Goal: Information Seeking & Learning: Compare options

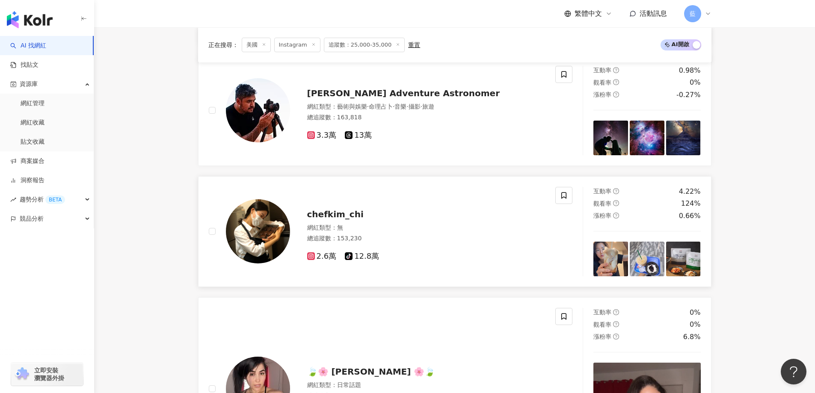
drag, startPoint x: 353, startPoint y: 217, endPoint x: 347, endPoint y: 219, distance: 6.4
click at [347, 219] on span "chefkim_chi" at bounding box center [335, 214] width 56 height 10
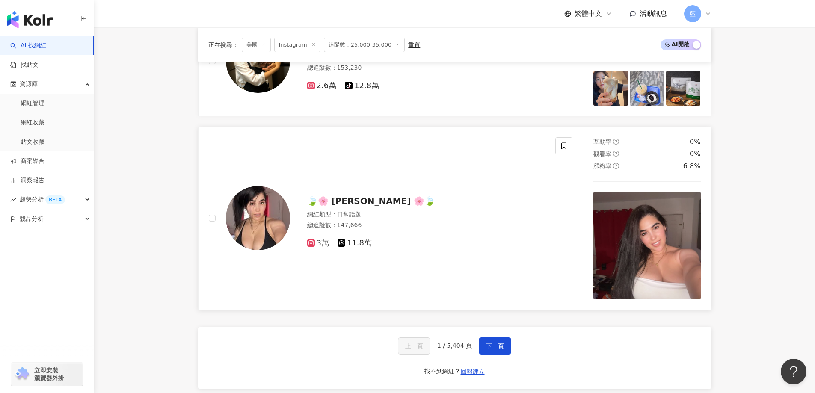
scroll to position [1625, 0]
click at [359, 206] on span "🍃🌸 Yaumi 🌸🍃" at bounding box center [371, 200] width 128 height 10
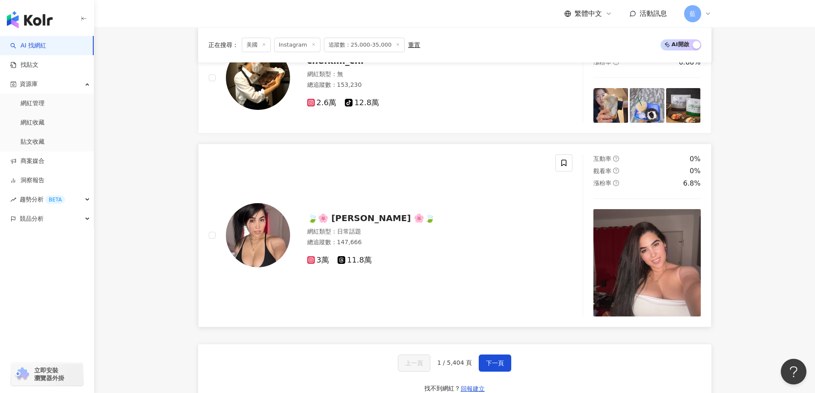
scroll to position [1668, 0]
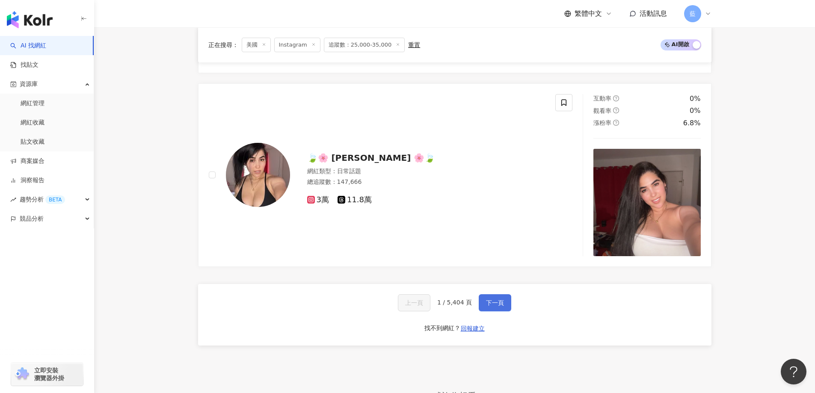
click at [499, 306] on span "下一頁" at bounding box center [495, 302] width 18 height 7
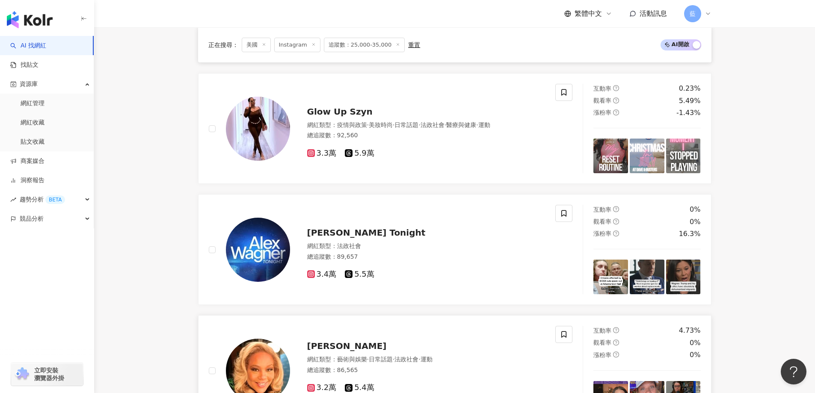
scroll to position [1528, 0]
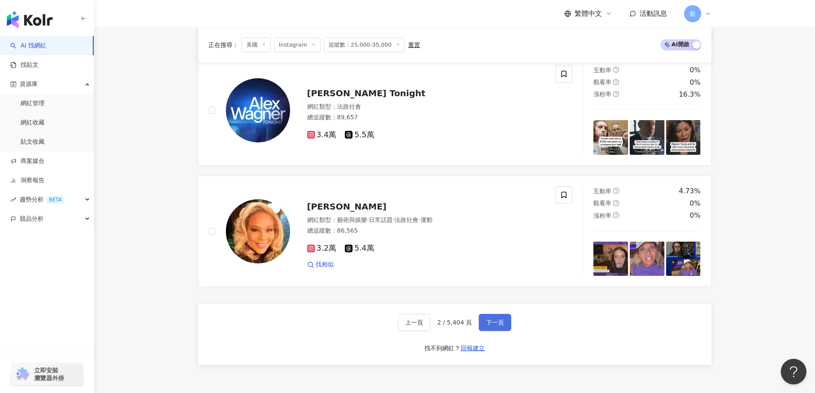
click at [499, 326] on span "下一頁" at bounding box center [495, 322] width 18 height 7
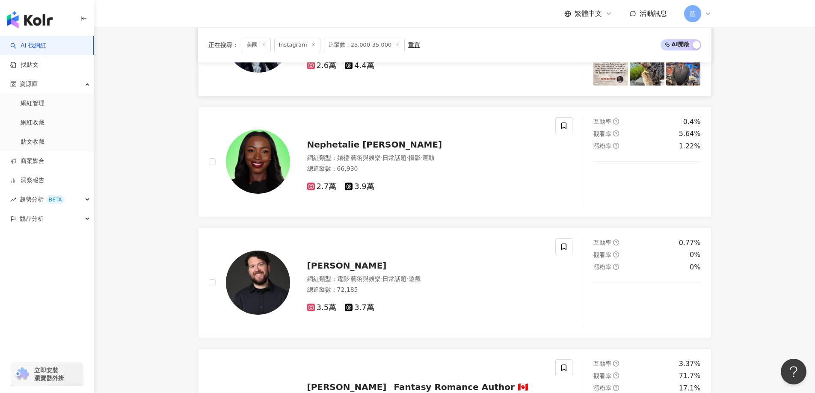
scroll to position [605, 0]
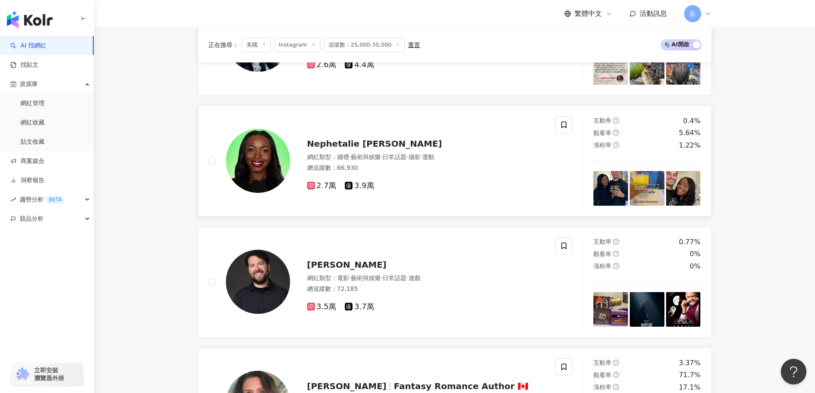
click at [332, 149] on span "Nephetalie Jules" at bounding box center [374, 144] width 135 height 10
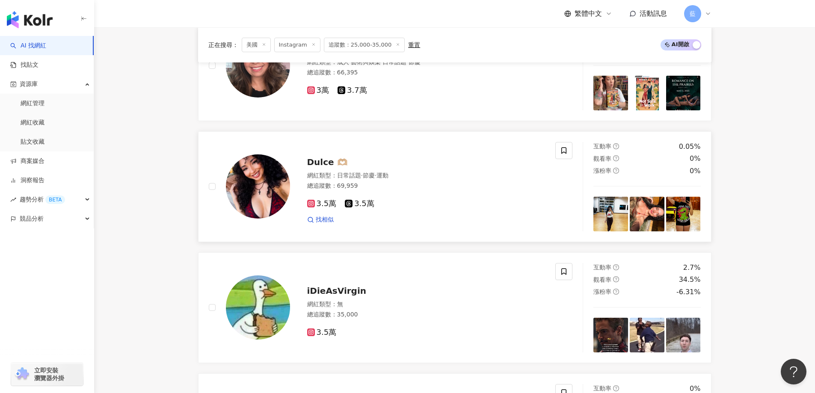
scroll to position [947, 0]
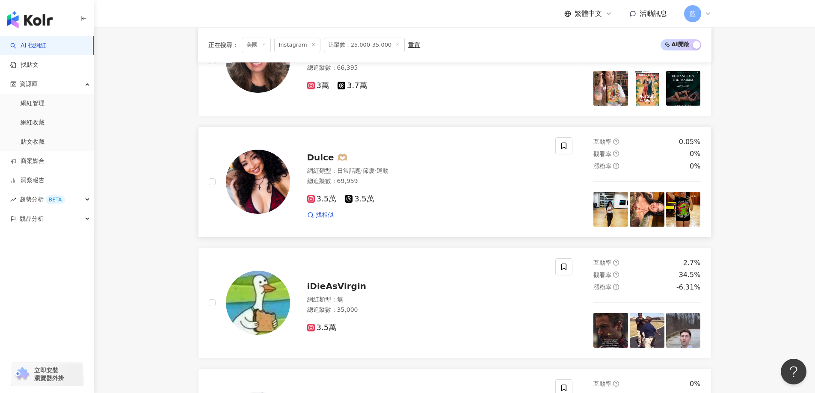
click at [352, 163] on div "Dulce 🫶🏼" at bounding box center [426, 157] width 238 height 12
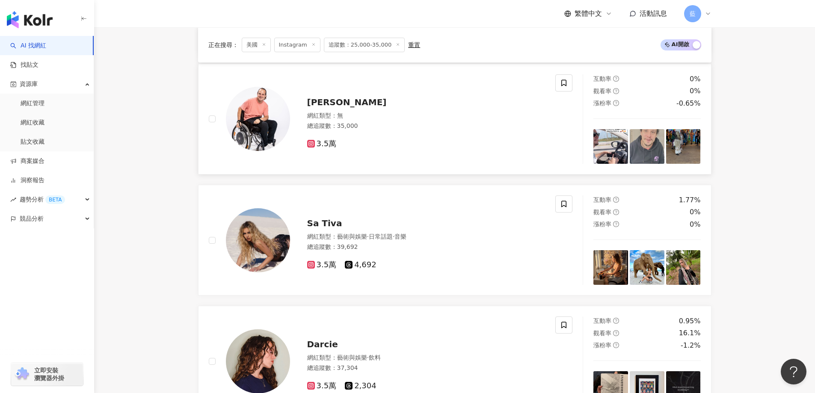
scroll to position [1332, 0]
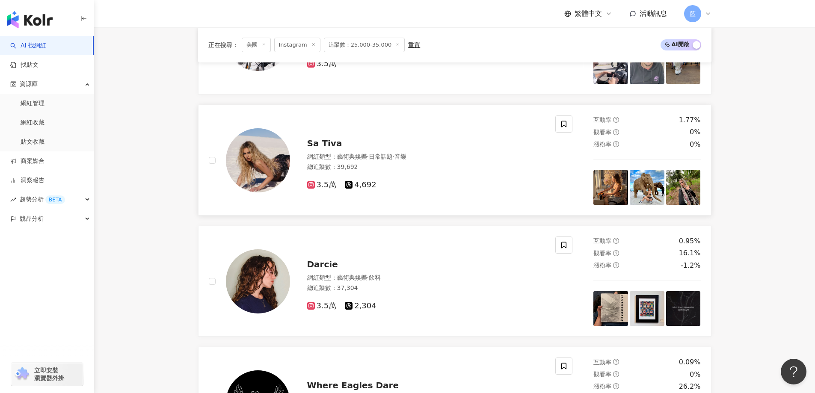
click at [326, 146] on span "Sa Tiva" at bounding box center [324, 143] width 35 height 10
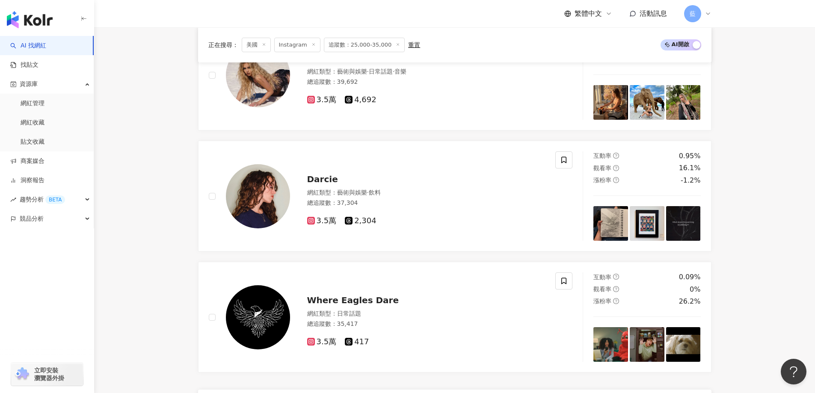
scroll to position [1417, 0]
click at [324, 184] on span "Darcie" at bounding box center [322, 179] width 31 height 10
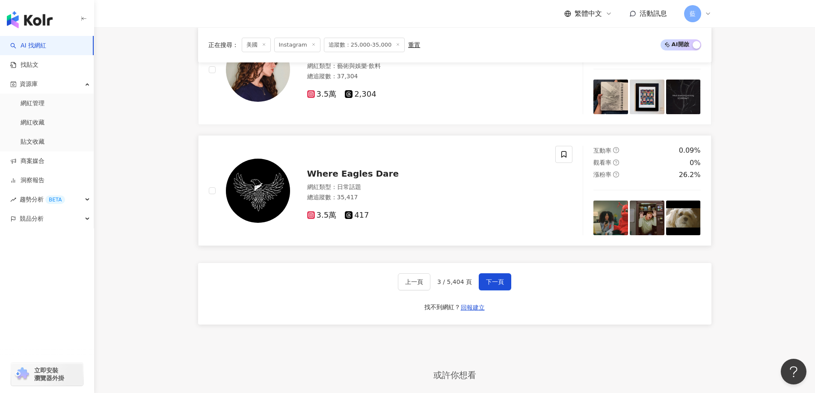
scroll to position [1631, 0]
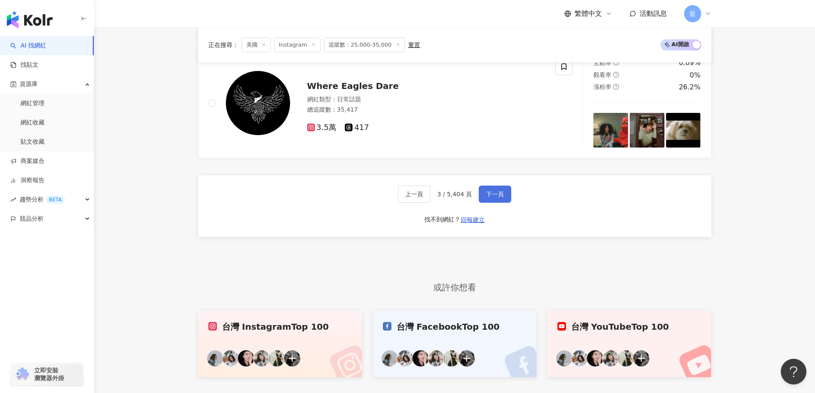
click at [496, 198] on span "下一頁" at bounding box center [495, 194] width 18 height 7
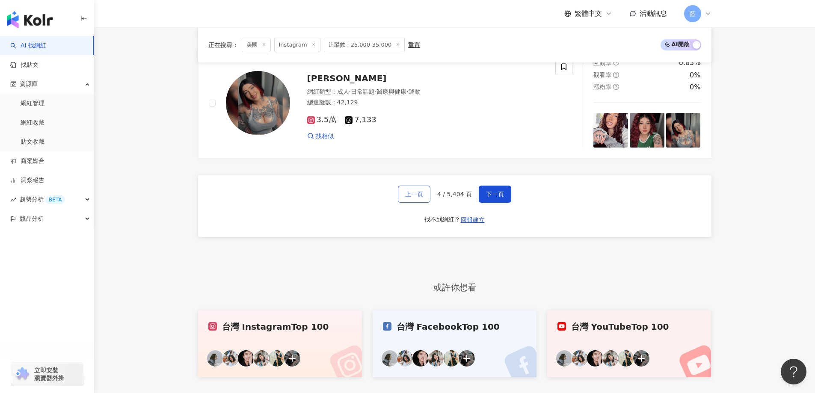
click at [414, 198] on span "上一頁" at bounding box center [414, 194] width 18 height 7
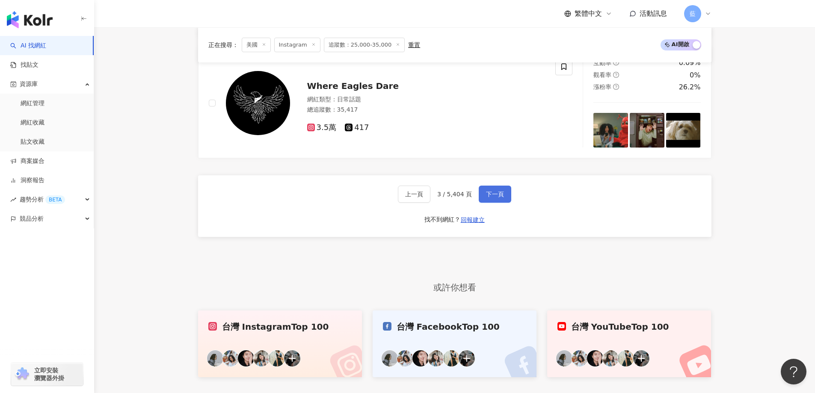
click at [499, 198] on span "下一頁" at bounding box center [495, 194] width 18 height 7
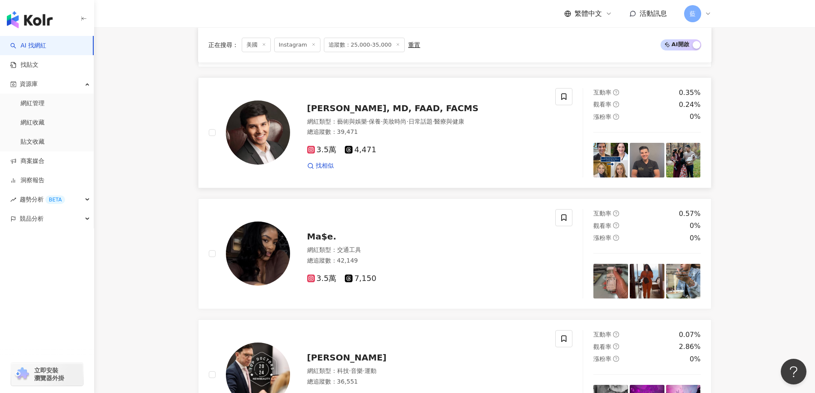
scroll to position [434, 0]
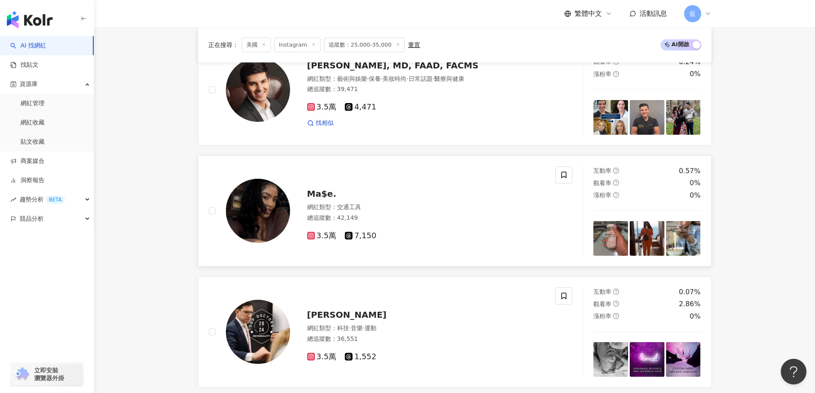
click at [280, 224] on img at bounding box center [258, 211] width 64 height 64
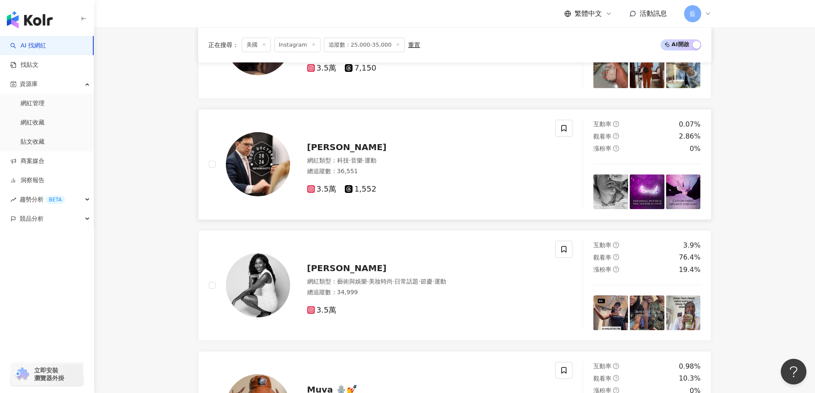
scroll to position [690, 0]
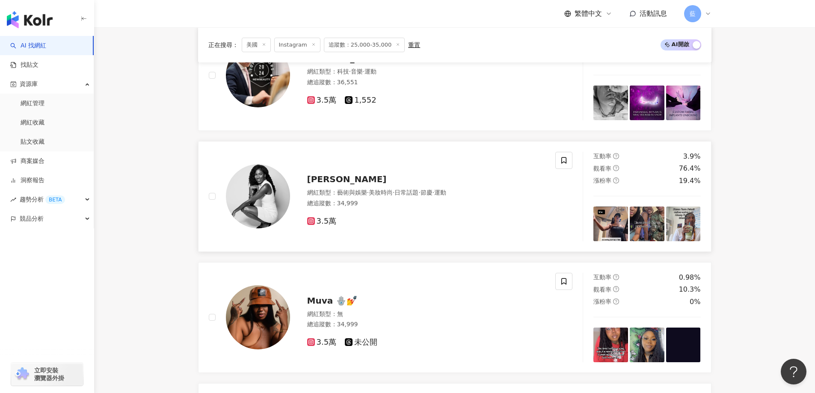
click at [372, 184] on span "Diarra Kilpatrick" at bounding box center [347, 179] width 80 height 10
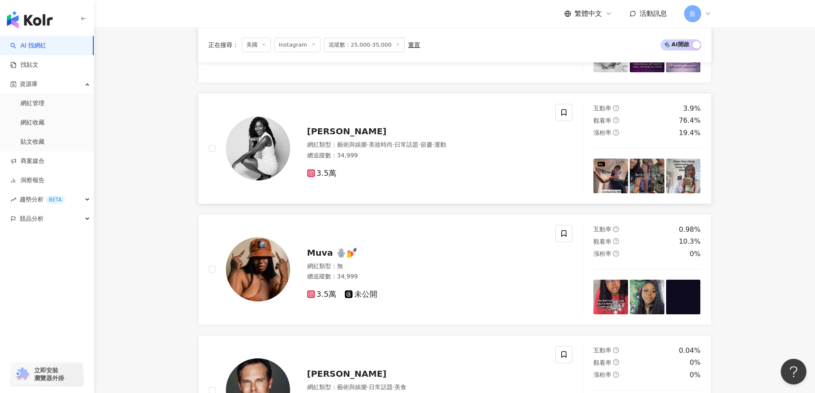
scroll to position [861, 0]
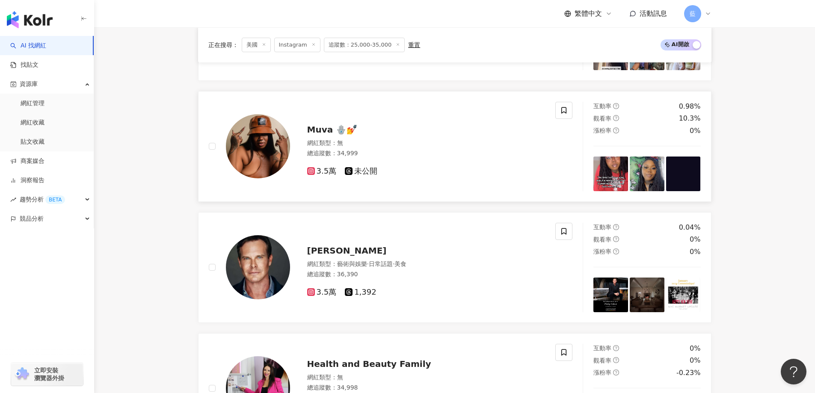
click at [326, 135] on span "Muva 🪬💅" at bounding box center [332, 129] width 50 height 10
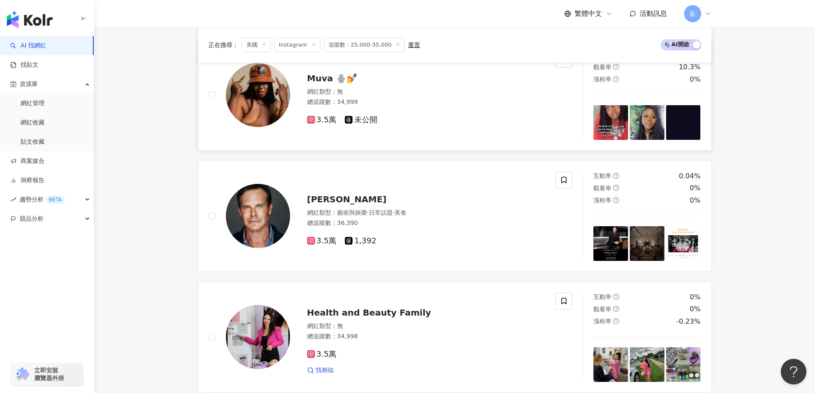
scroll to position [990, 0]
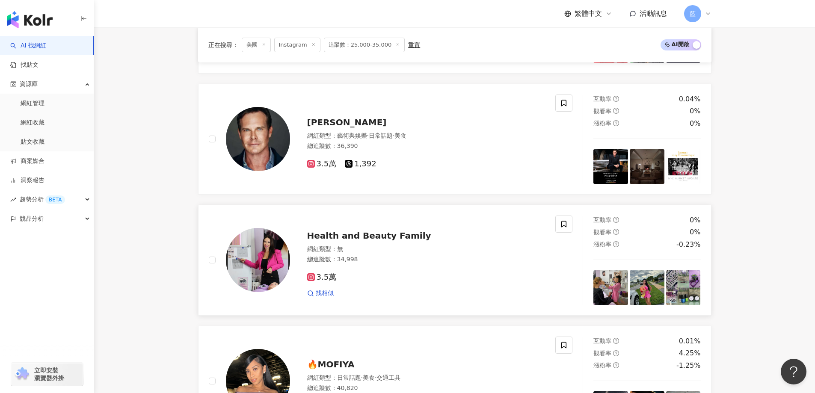
click at [399, 241] on span "Health and Beauty Family" at bounding box center [369, 235] width 124 height 10
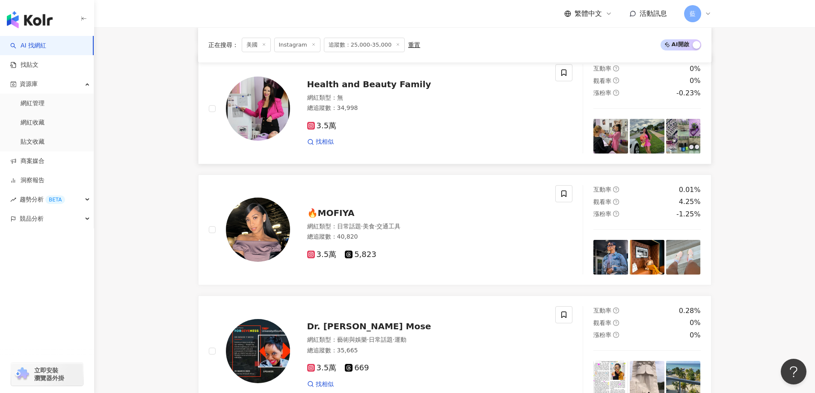
scroll to position [1203, 0]
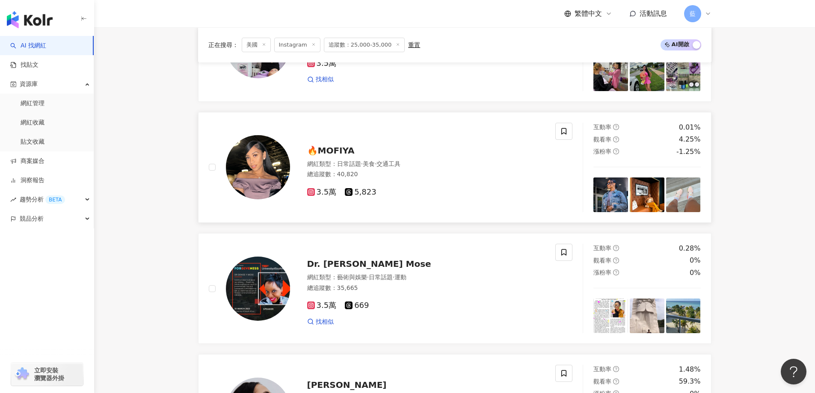
click at [330, 154] on span "🔥MOFIYA" at bounding box center [330, 150] width 47 height 10
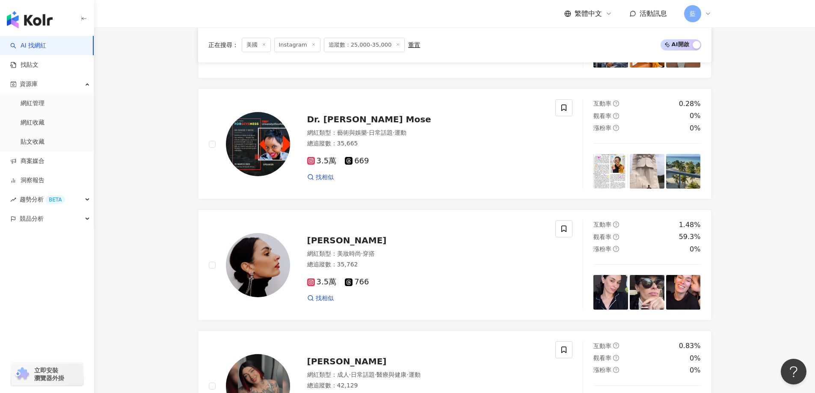
scroll to position [1417, 0]
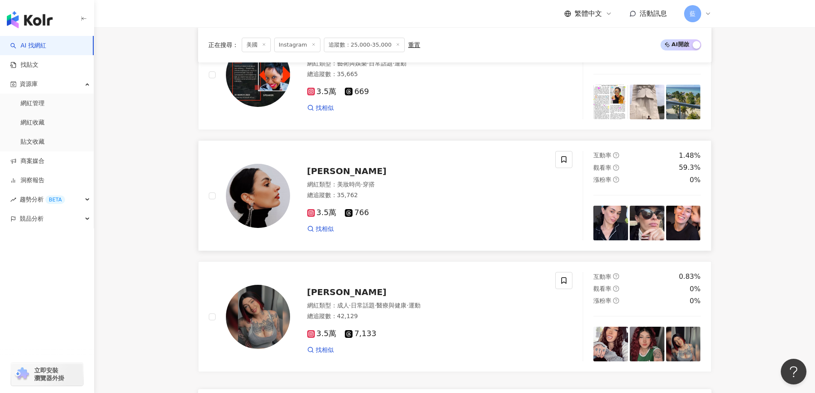
click at [337, 174] on span "Elvina Djimal" at bounding box center [347, 171] width 80 height 10
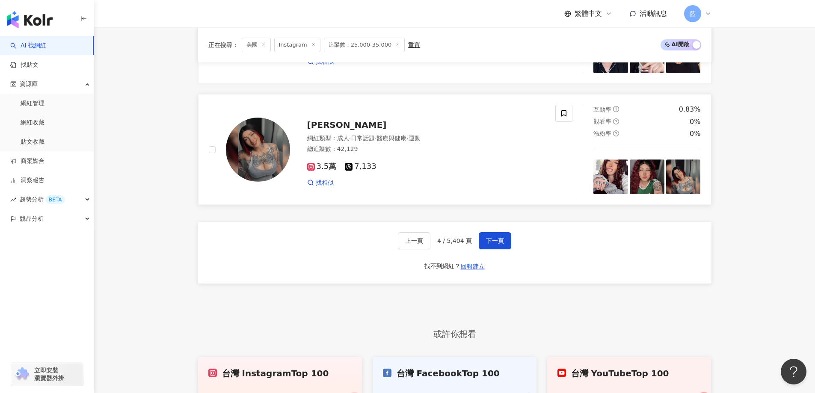
scroll to position [1588, 0]
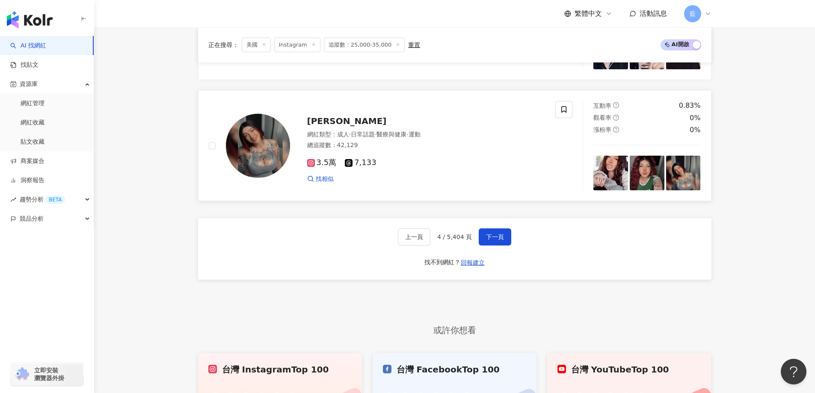
click at [365, 126] on span "Tapia Marie Dolores" at bounding box center [347, 121] width 80 height 10
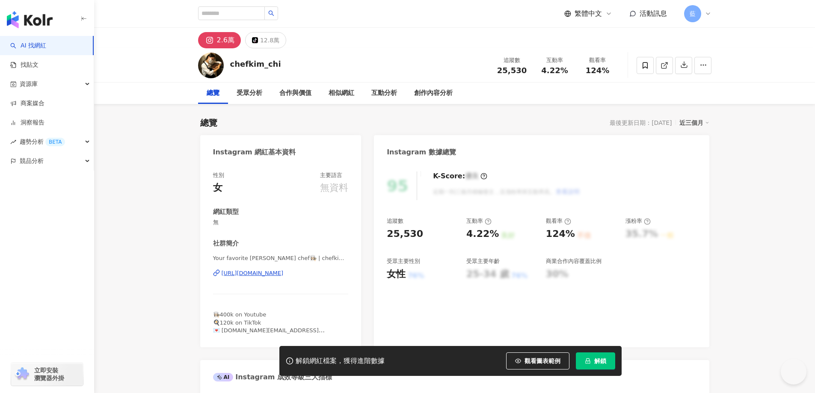
drag, startPoint x: 327, startPoint y: 164, endPoint x: 299, endPoint y: 275, distance: 114.1
click at [284, 275] on div "https://www.instagram.com/chefkim_chi/" at bounding box center [253, 273] width 62 height 8
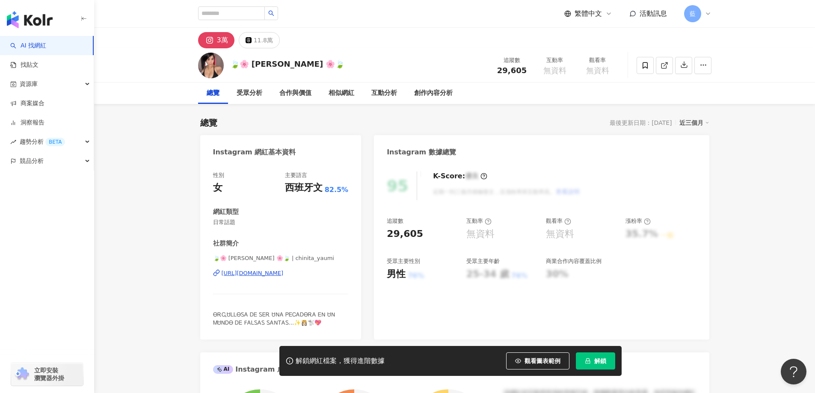
click at [279, 276] on div "https://www.instagram.com/chinita_yaumi/" at bounding box center [253, 273] width 62 height 8
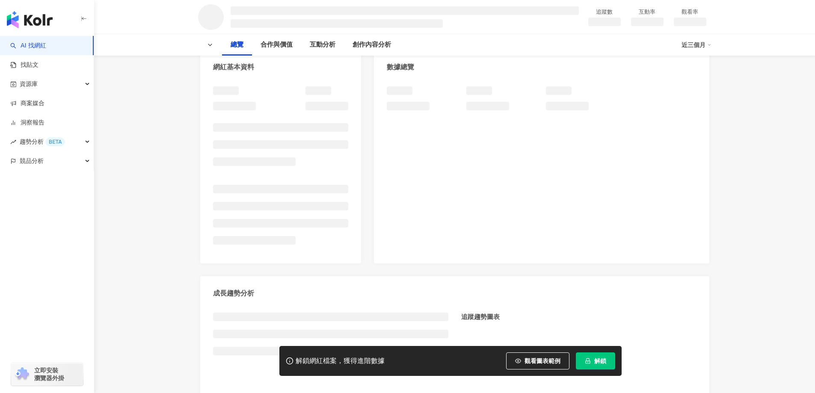
scroll to position [86, 0]
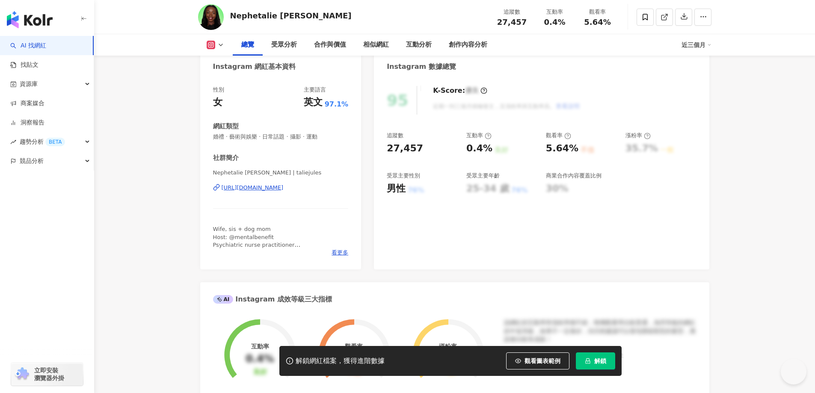
click at [284, 190] on div "https://www.instagram.com/taliejules/" at bounding box center [253, 188] width 62 height 8
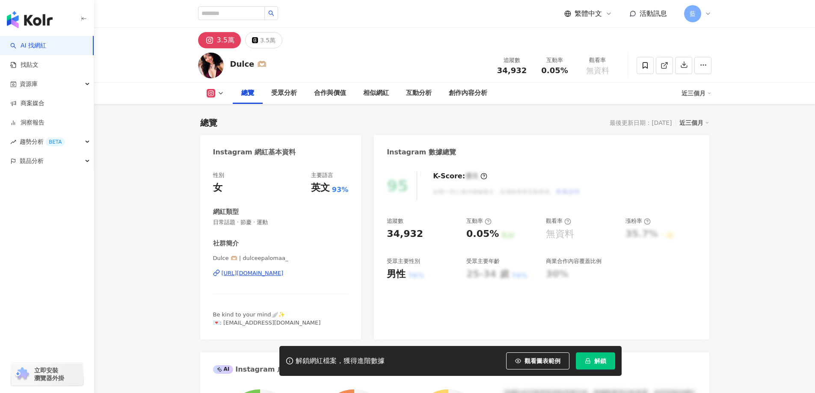
scroll to position [128, 0]
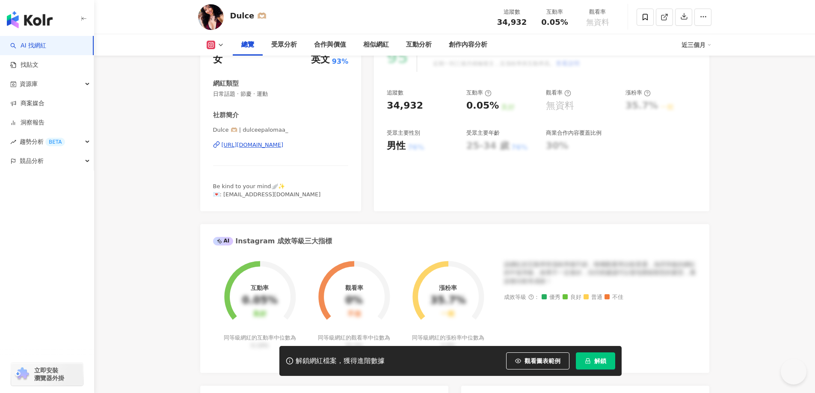
click at [284, 148] on div "https://www.instagram.com/dulceepalomaa_/" at bounding box center [253, 145] width 62 height 8
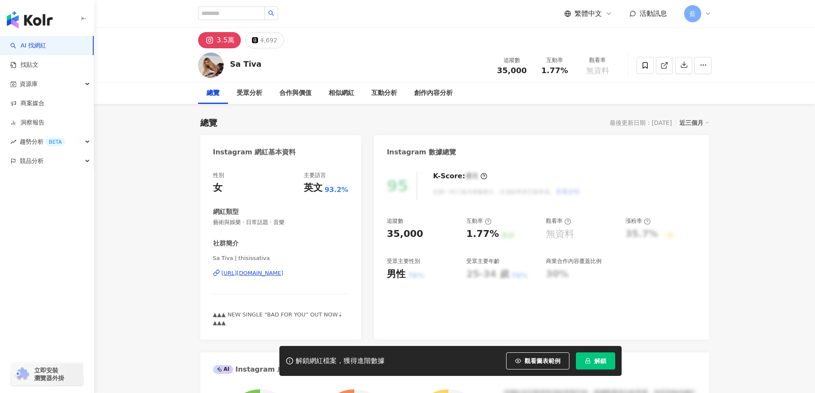
click at [262, 276] on div "[URL][DOMAIN_NAME]" at bounding box center [253, 273] width 62 height 8
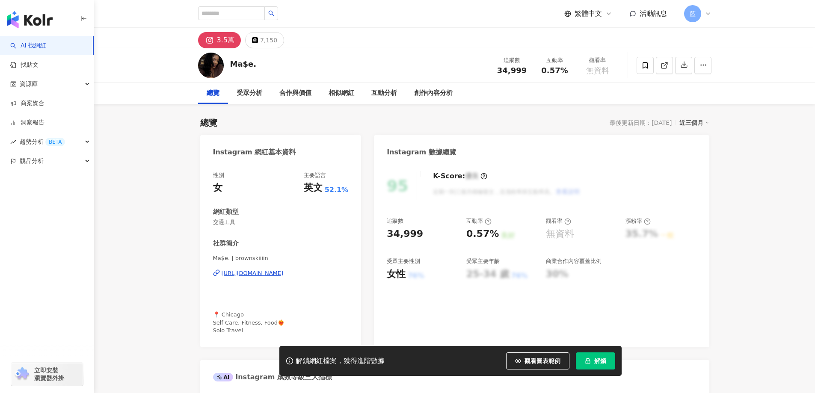
click at [271, 275] on div "https://www.instagram.com/brownskiiiin__/" at bounding box center [253, 273] width 62 height 8
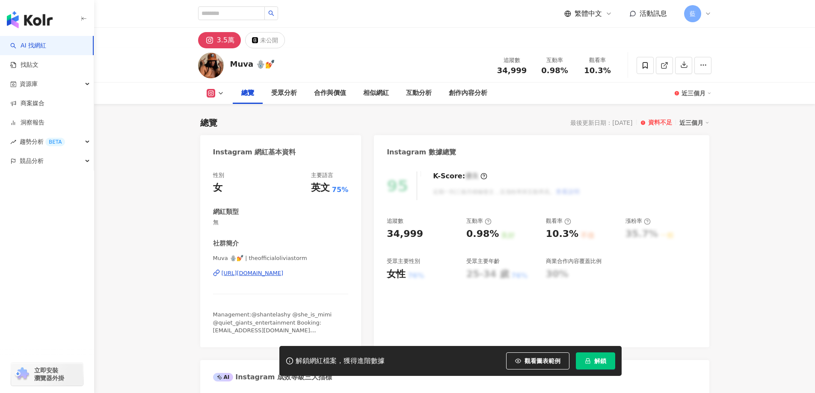
click at [266, 273] on div "https://www.instagram.com/theofficialoliviastorm/" at bounding box center [253, 273] width 62 height 8
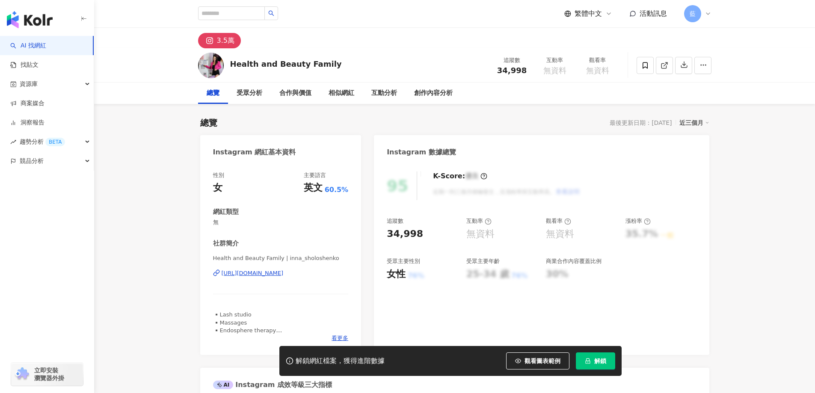
click at [284, 274] on div "[URL][DOMAIN_NAME]" at bounding box center [253, 273] width 62 height 8
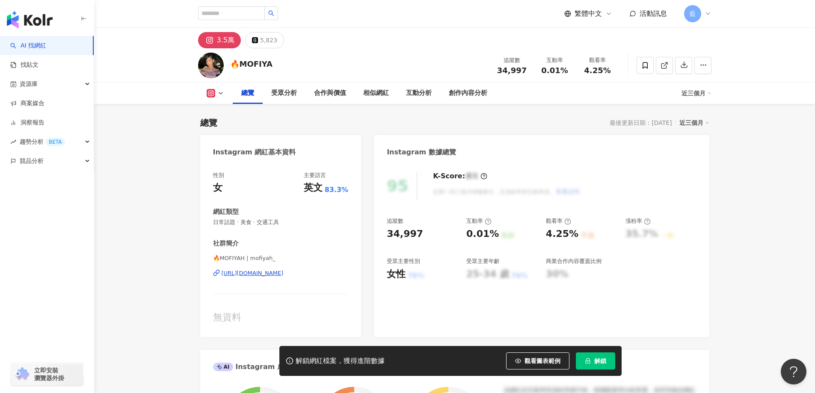
click at [284, 272] on div "https://www.instagram.com/mofiyah_/" at bounding box center [253, 273] width 62 height 8
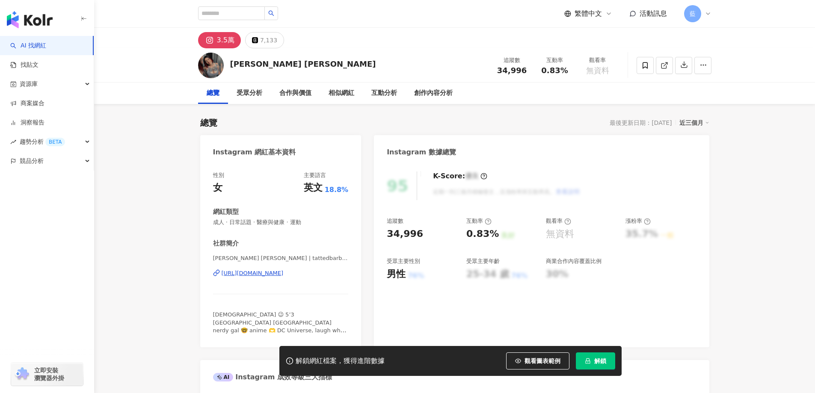
click at [284, 273] on div "https://www.instagram.com/tattedbarbiie3/" at bounding box center [253, 273] width 62 height 8
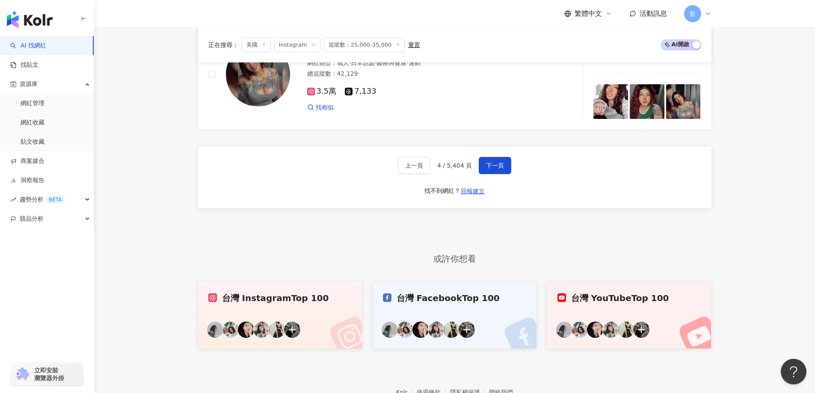
scroll to position [1717, 0]
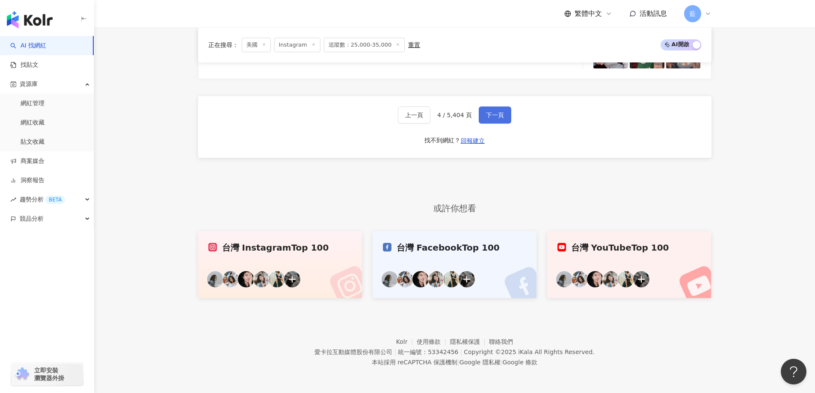
click at [495, 117] on span "下一頁" at bounding box center [495, 115] width 18 height 7
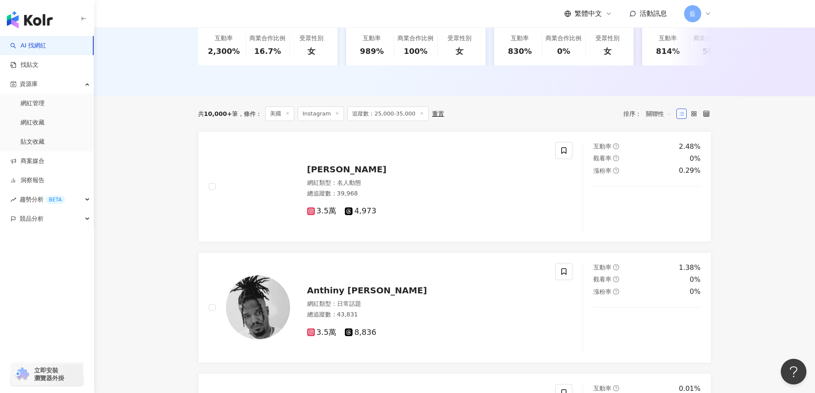
scroll to position [220, 0]
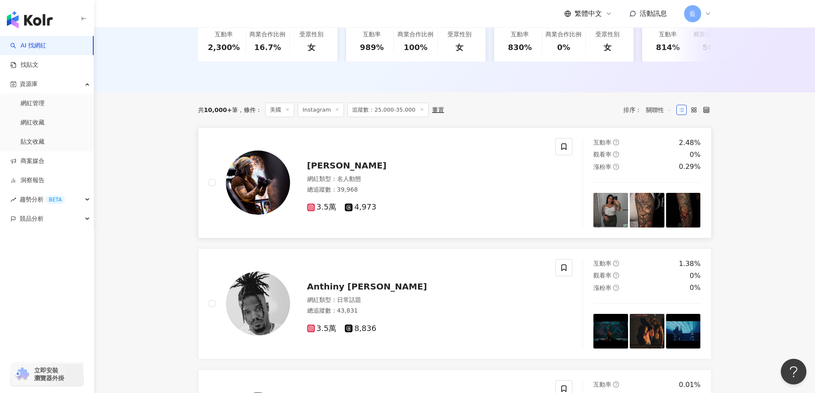
click at [308, 171] on span "[PERSON_NAME]" at bounding box center [347, 165] width 80 height 10
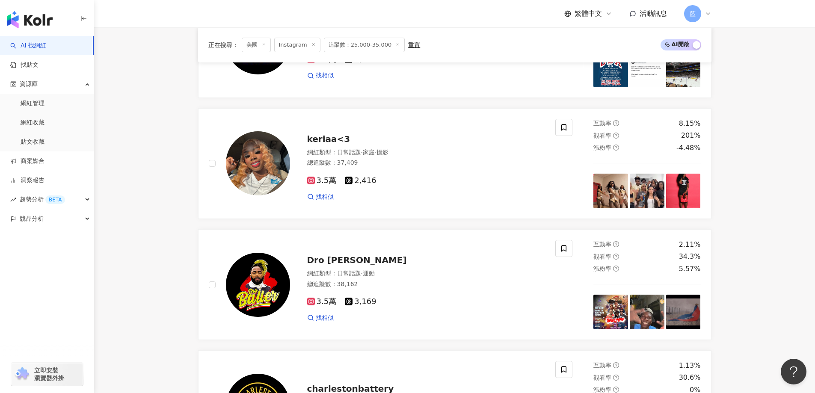
scroll to position [1203, 0]
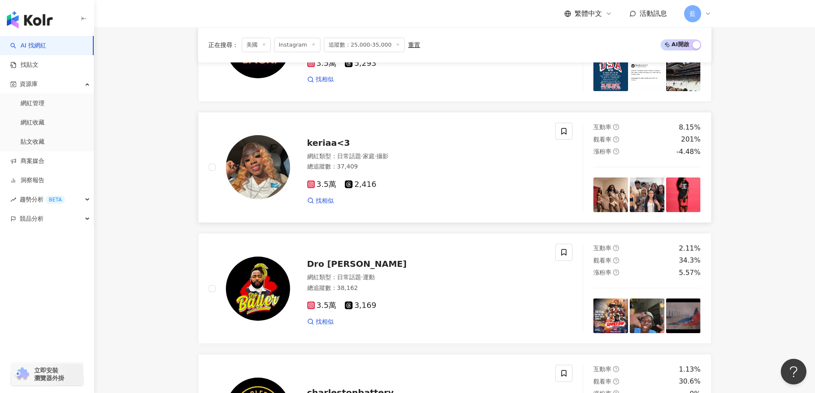
click at [267, 168] on img at bounding box center [258, 167] width 64 height 64
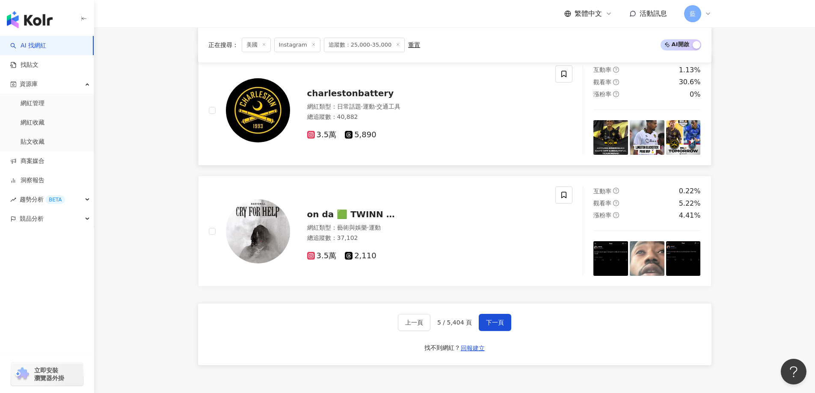
scroll to position [1545, 0]
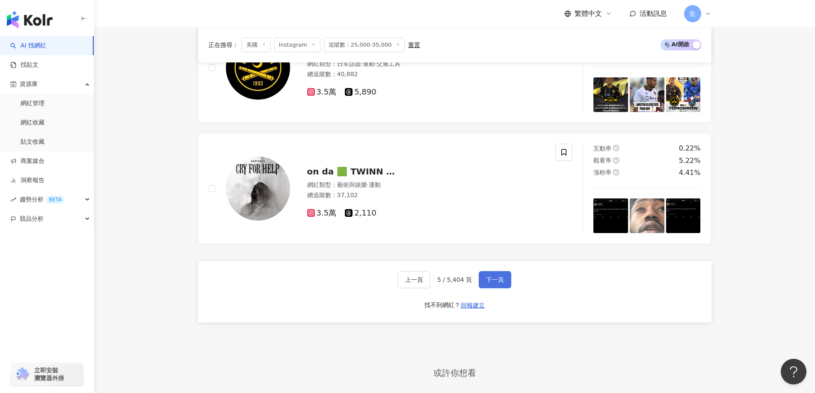
click at [495, 283] on span "下一頁" at bounding box center [495, 279] width 18 height 7
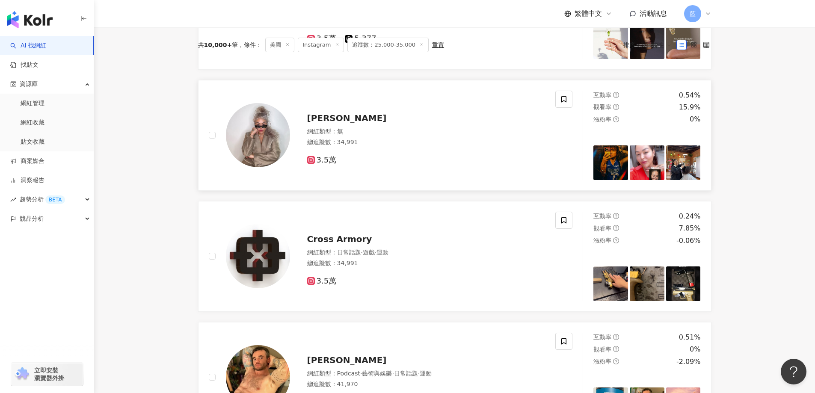
scroll to position [281, 0]
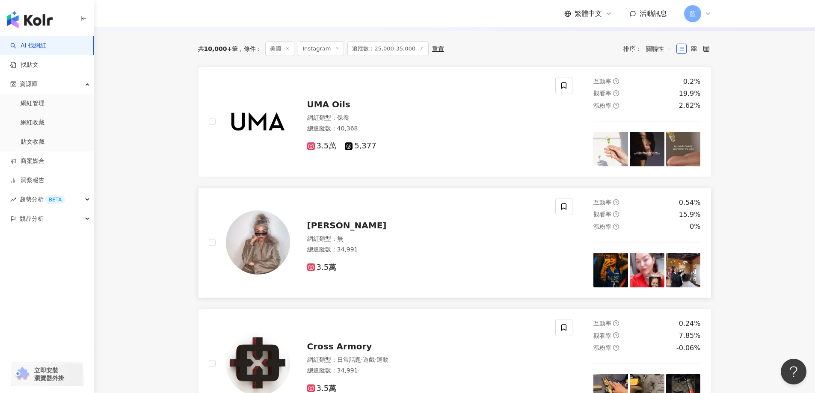
click at [366, 230] on span "[PERSON_NAME]" at bounding box center [347, 225] width 80 height 10
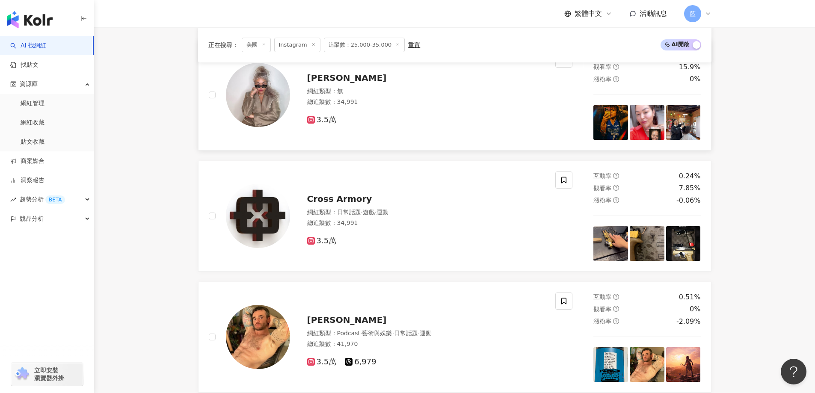
scroll to position [409, 0]
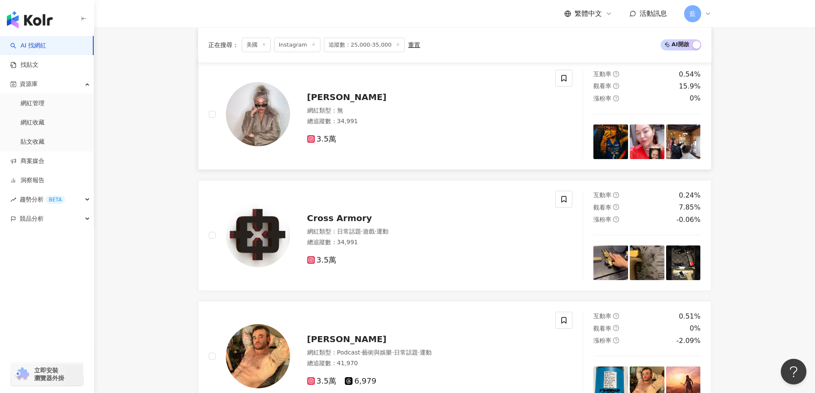
click at [377, 103] on div "[PERSON_NAME]" at bounding box center [426, 97] width 238 height 12
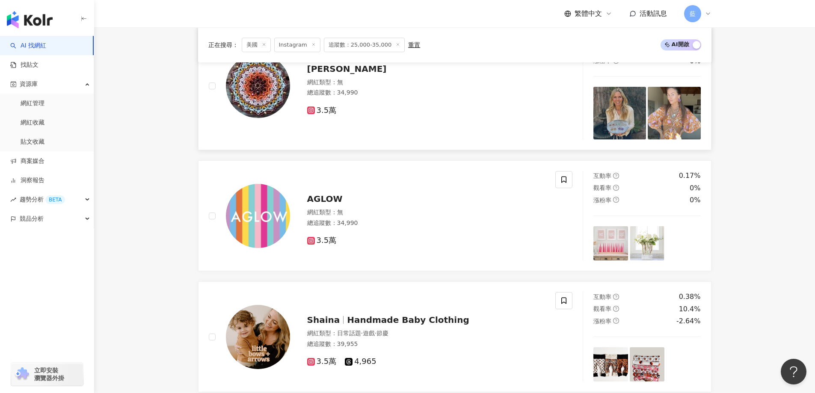
scroll to position [965, 0]
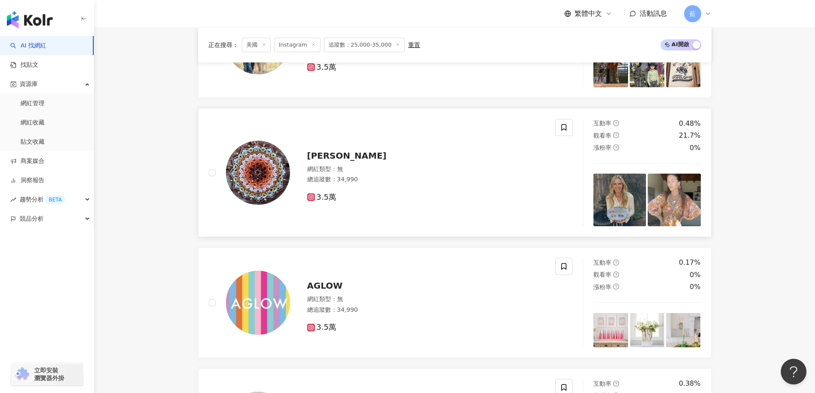
click at [357, 160] on span "[PERSON_NAME]" at bounding box center [347, 156] width 80 height 10
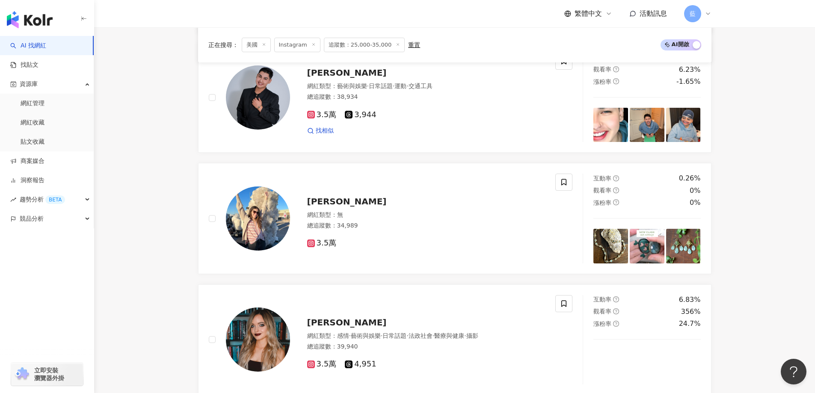
scroll to position [1393, 0]
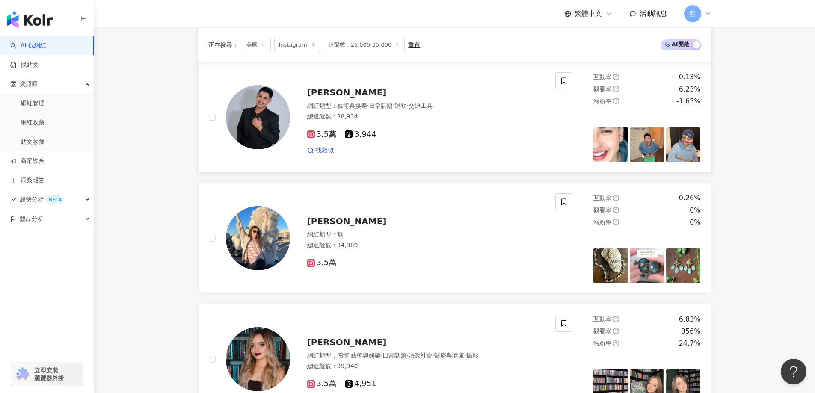
click at [343, 98] on span "[PERSON_NAME]" at bounding box center [347, 92] width 80 height 10
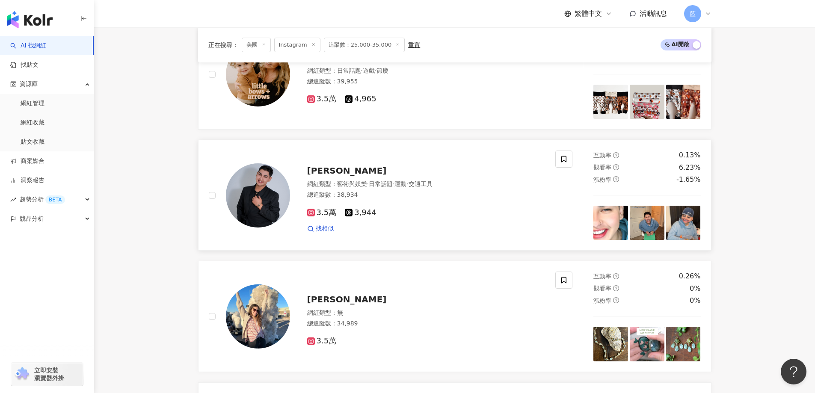
scroll to position [1307, 0]
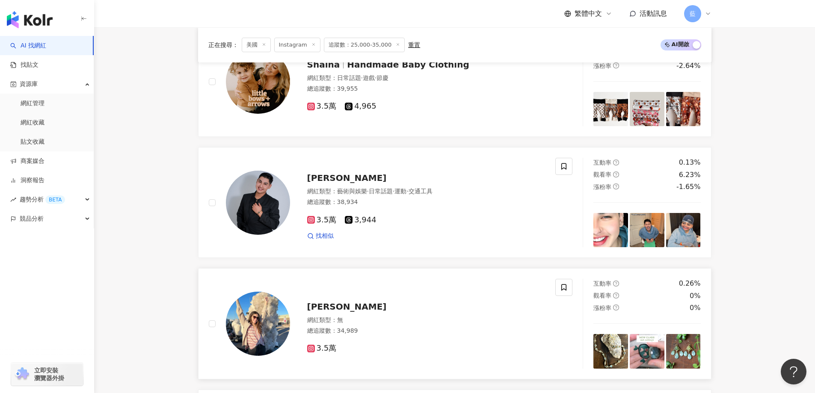
click at [356, 311] on span "Emilie Shapiro" at bounding box center [347, 306] width 80 height 10
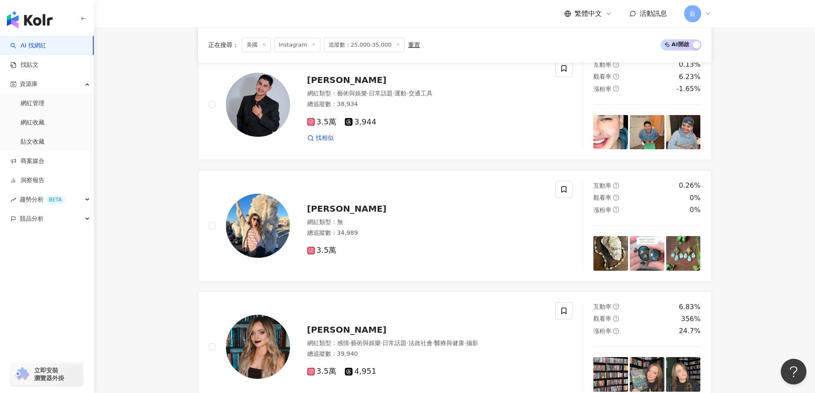
scroll to position [1521, 0]
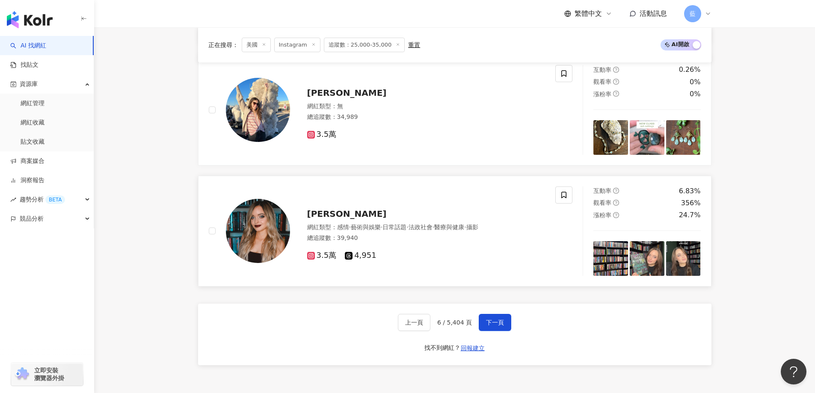
click at [350, 217] on span "Delaney Starr" at bounding box center [347, 214] width 80 height 10
click at [492, 325] on span "下一頁" at bounding box center [495, 322] width 18 height 7
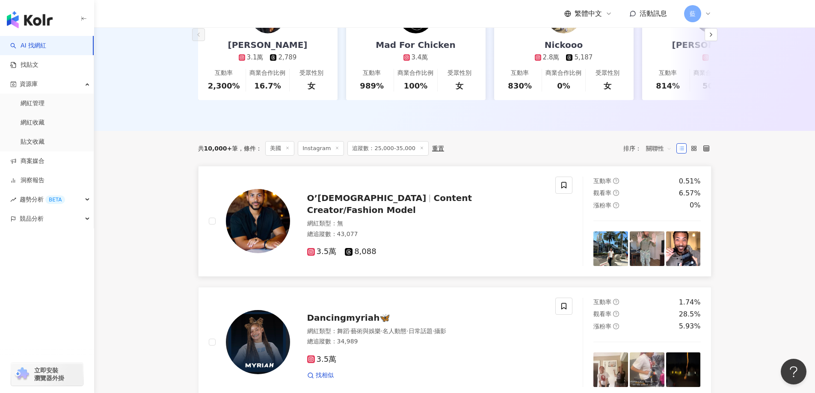
scroll to position [299, 0]
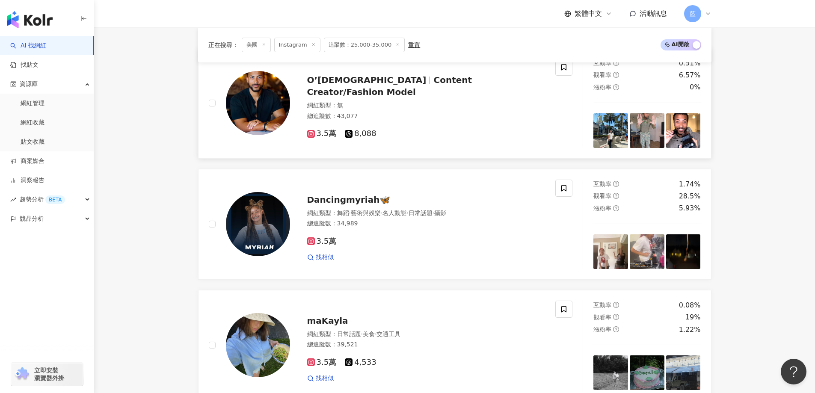
click at [440, 93] on span "Content Creator/Fashion Model" at bounding box center [389, 86] width 165 height 22
click at [364, 202] on span "Dancingmyriah🦋" at bounding box center [348, 200] width 83 height 10
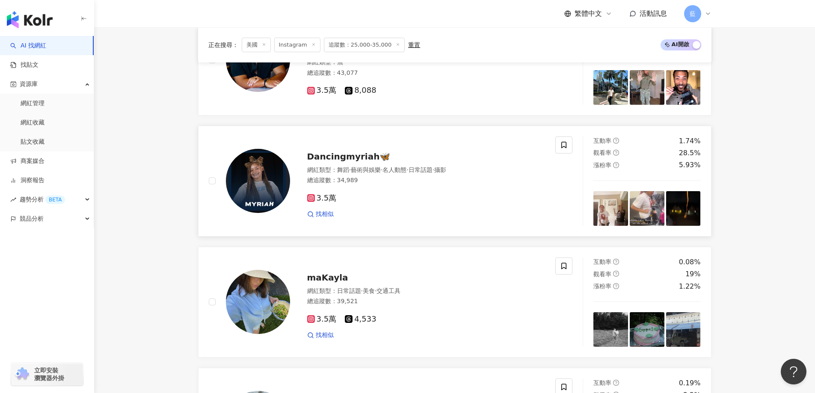
scroll to position [428, 0]
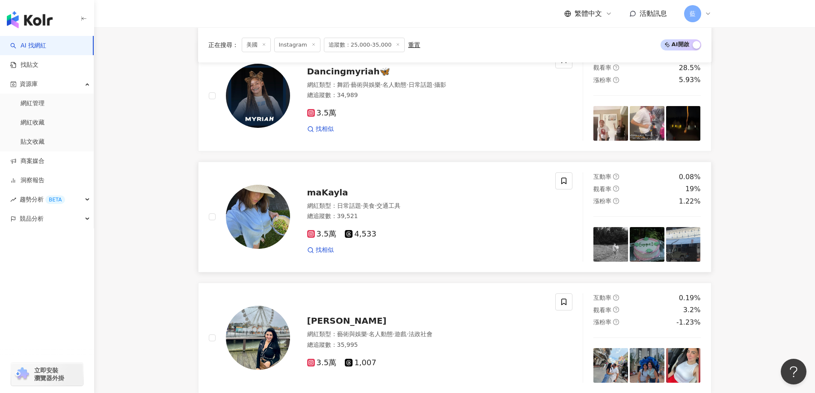
click at [342, 198] on span "maKayla" at bounding box center [327, 192] width 41 height 10
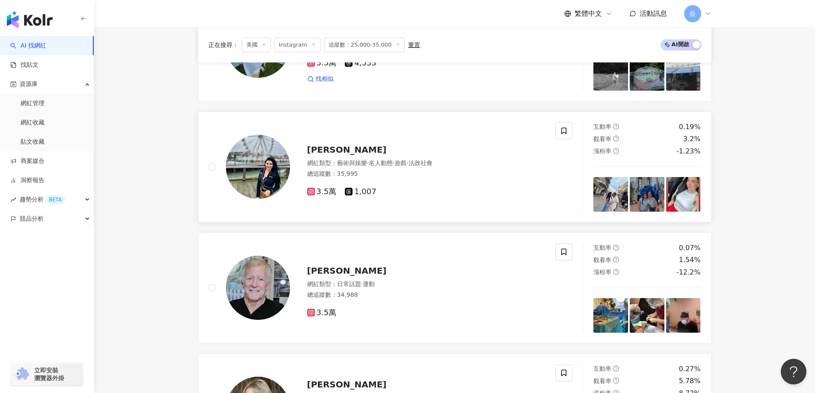
click at [340, 153] on span "Susana Al Choufi Naim" at bounding box center [347, 150] width 80 height 10
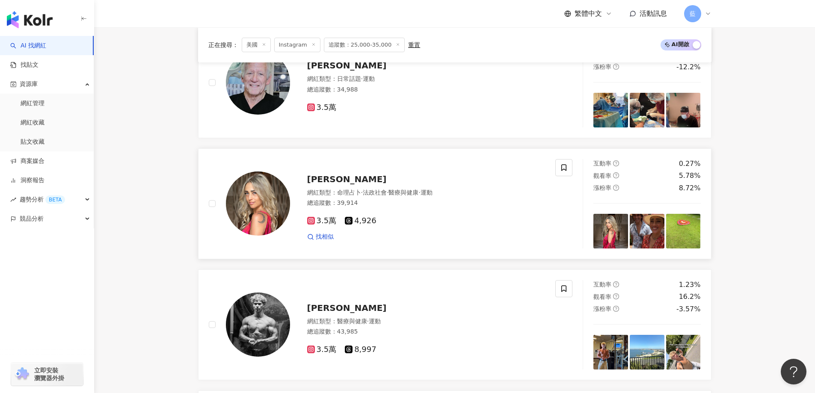
scroll to position [855, 0]
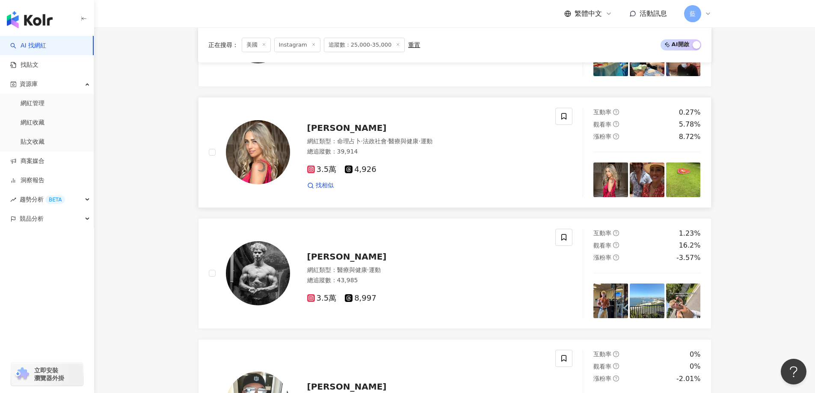
click at [355, 133] on span "Shayna Hiller" at bounding box center [347, 128] width 80 height 10
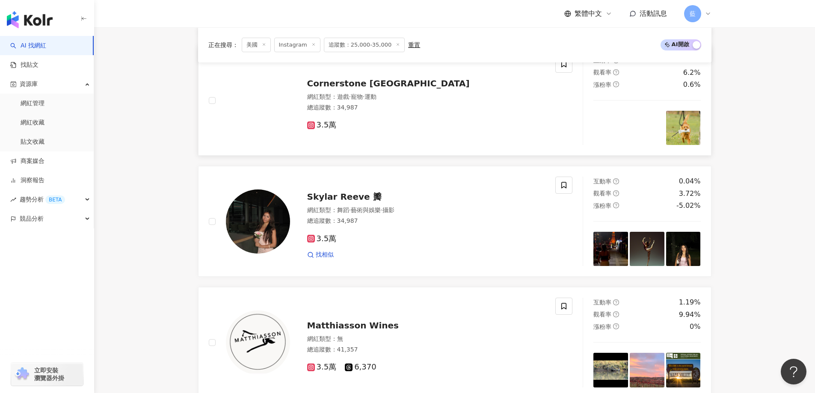
scroll to position [1411, 0]
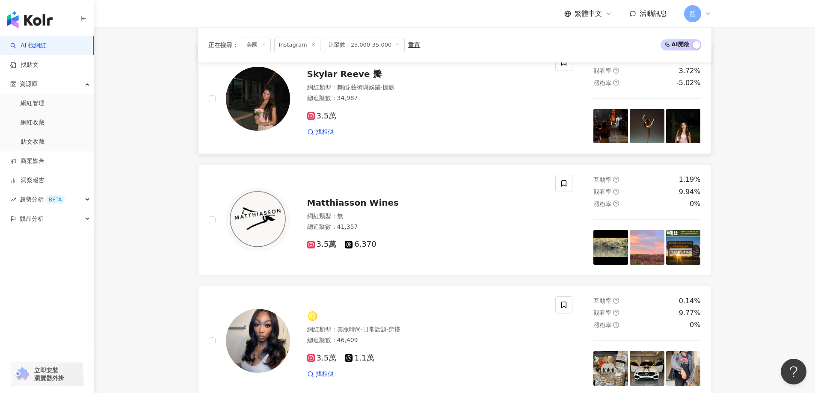
click at [361, 79] on span "Skylar Reeve 瓣" at bounding box center [344, 74] width 74 height 10
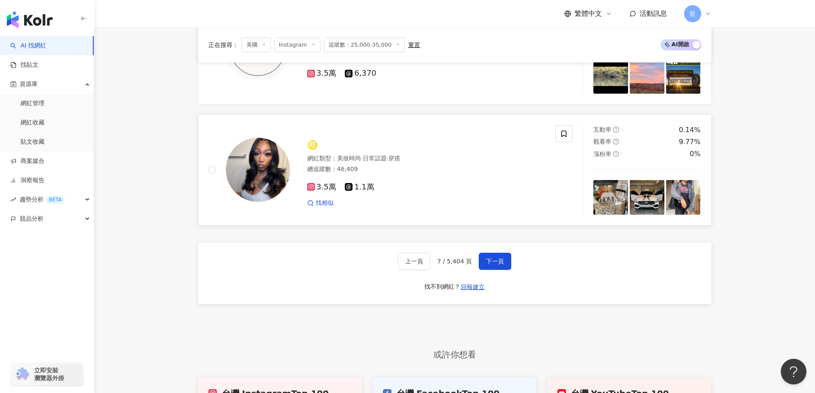
click at [257, 159] on img at bounding box center [258, 170] width 64 height 64
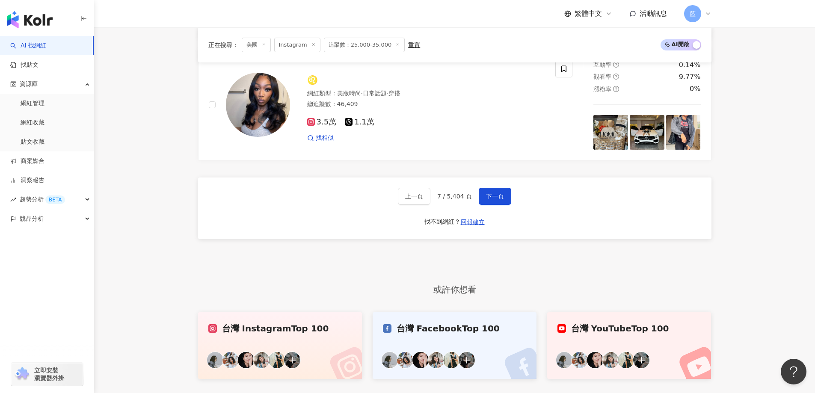
scroll to position [1668, 0]
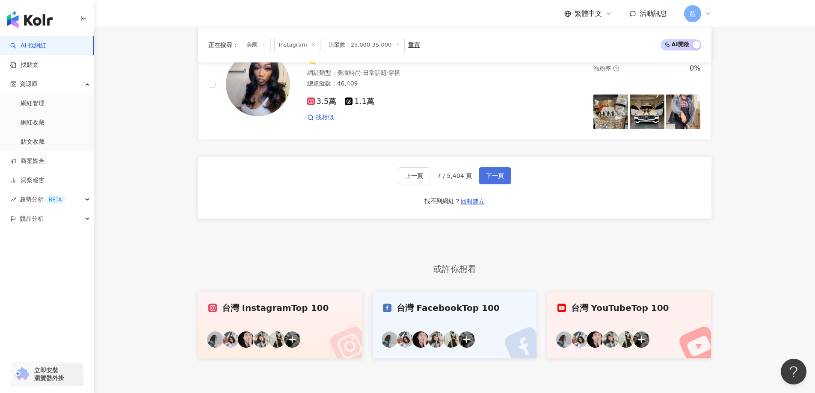
click at [496, 184] on button "下一頁" at bounding box center [495, 175] width 33 height 17
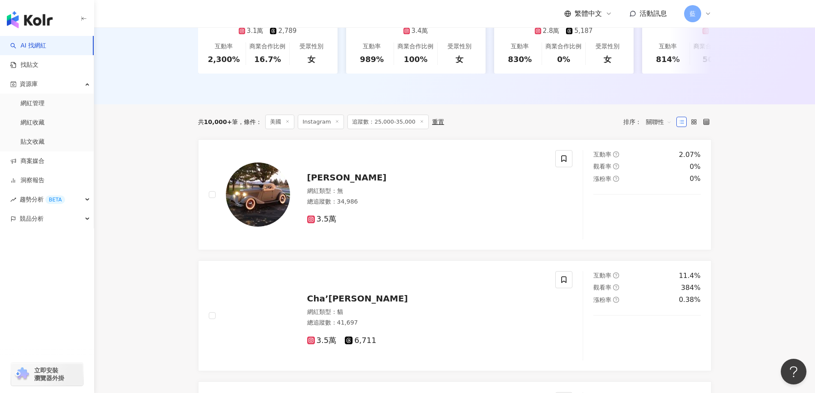
scroll to position [298, 0]
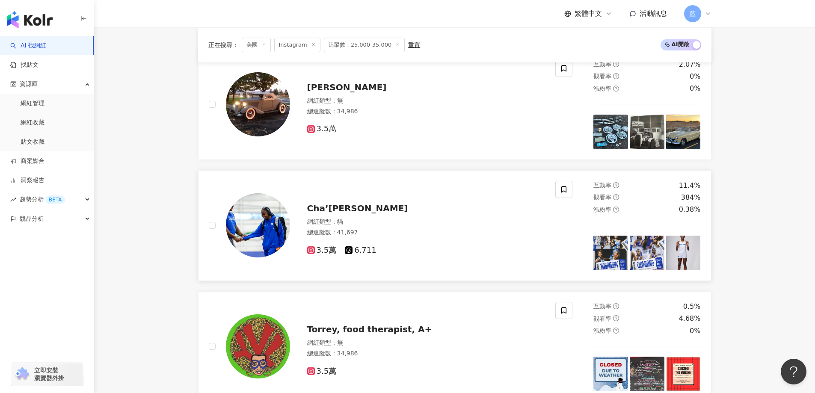
click at [372, 213] on span "Cha’iel Johnson" at bounding box center [357, 208] width 101 height 10
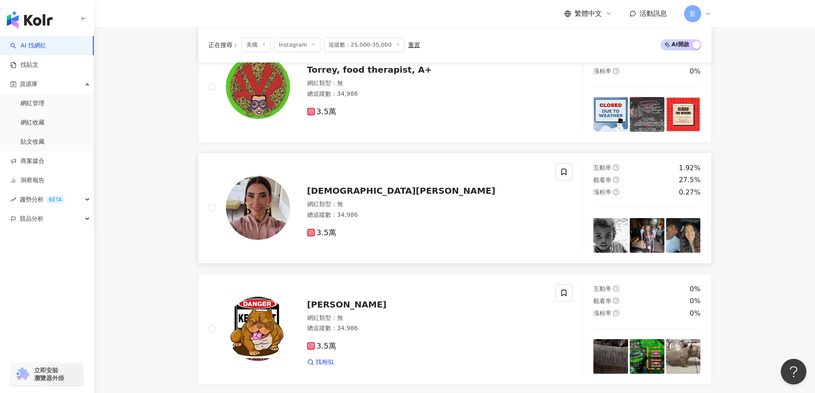
scroll to position [512, 0]
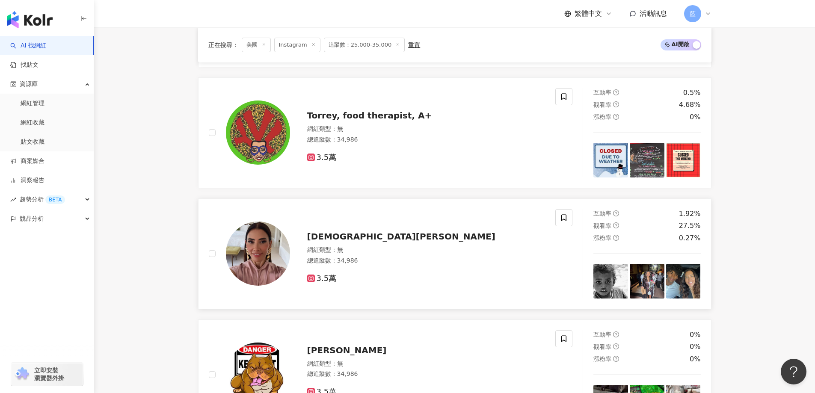
click at [352, 242] on span "Kristen Bellamy" at bounding box center [401, 236] width 188 height 10
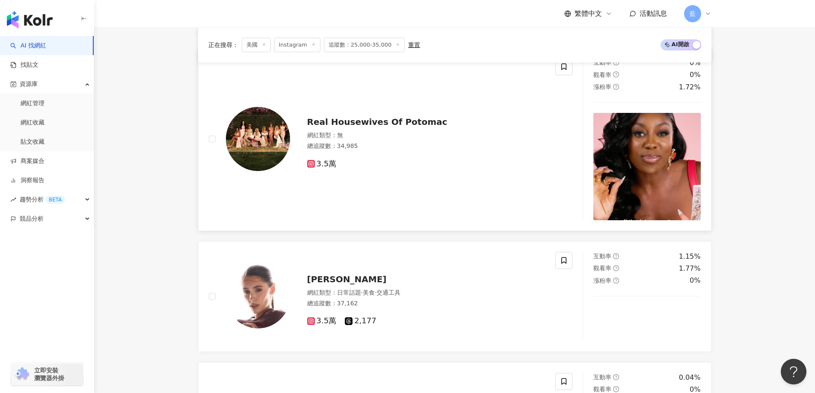
scroll to position [1111, 0]
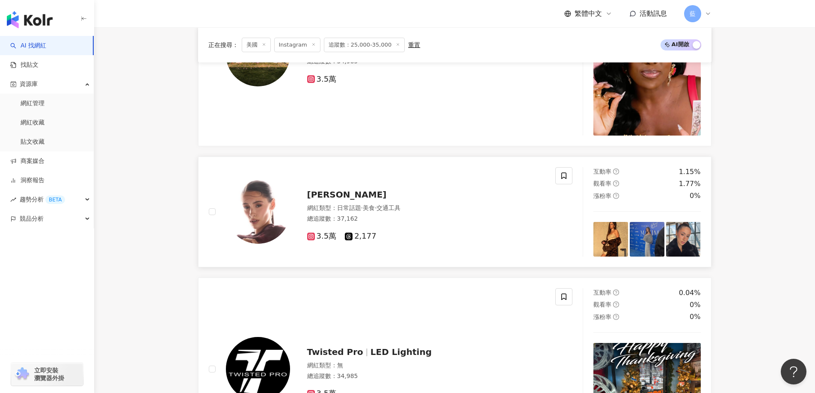
click at [357, 198] on span "Miranda Jayde" at bounding box center [347, 194] width 80 height 10
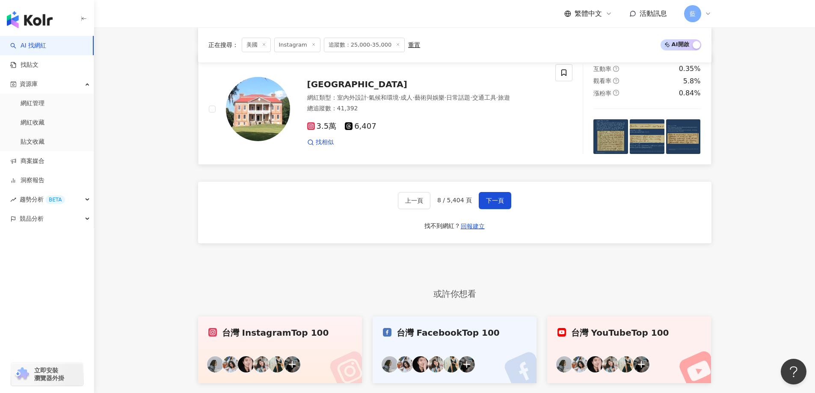
scroll to position [1795, 0]
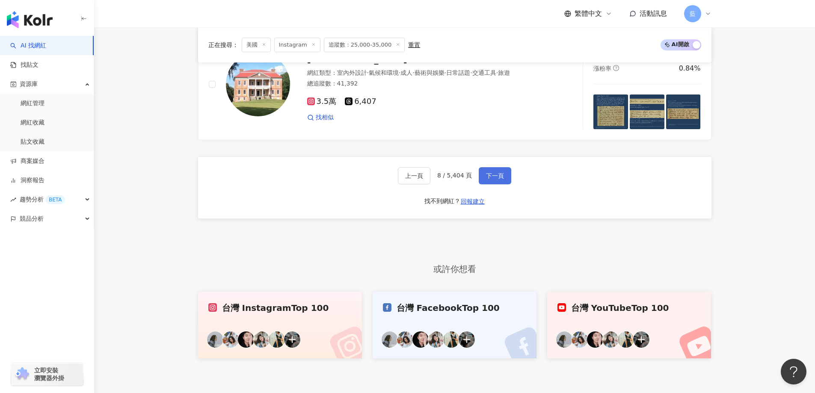
click at [494, 179] on span "下一頁" at bounding box center [495, 175] width 18 height 7
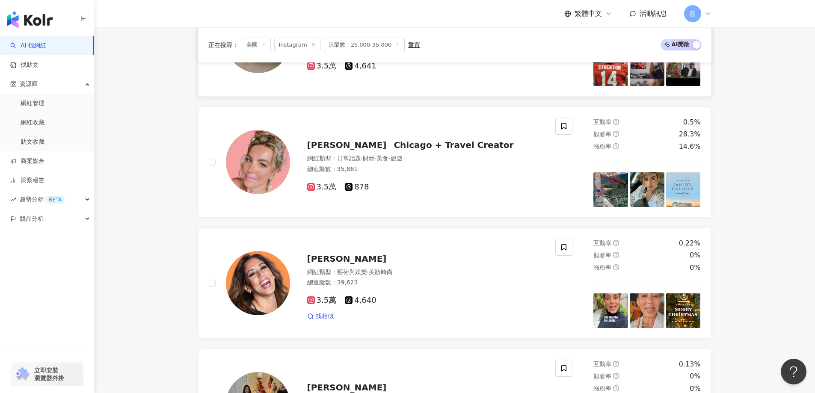
scroll to position [727, 0]
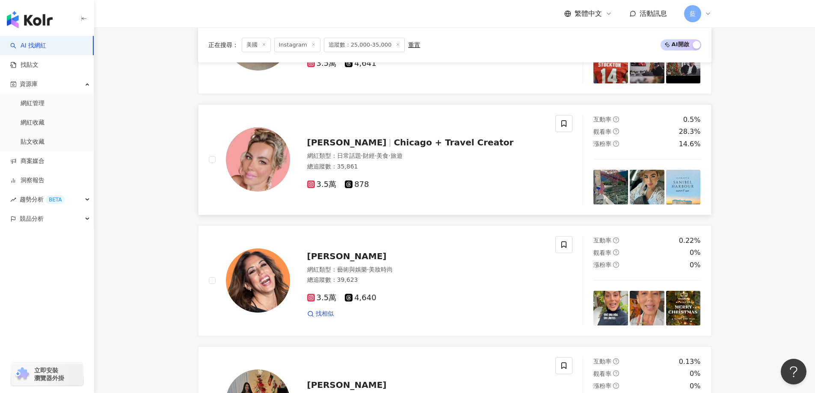
click at [428, 147] on span "Chicago + Travel Creator" at bounding box center [453, 142] width 120 height 10
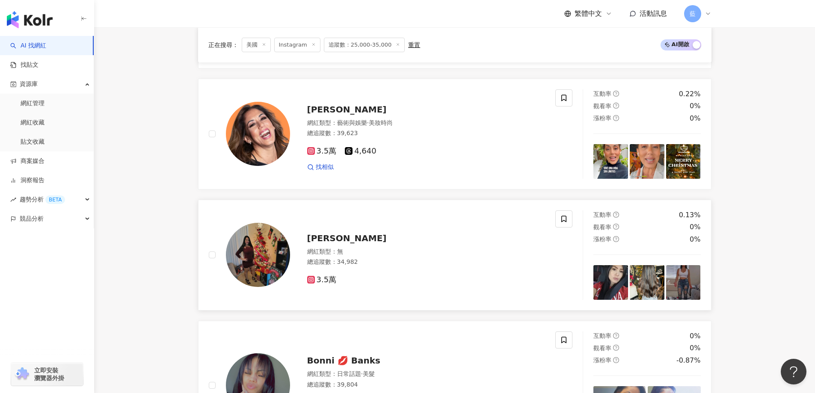
scroll to position [941, 0]
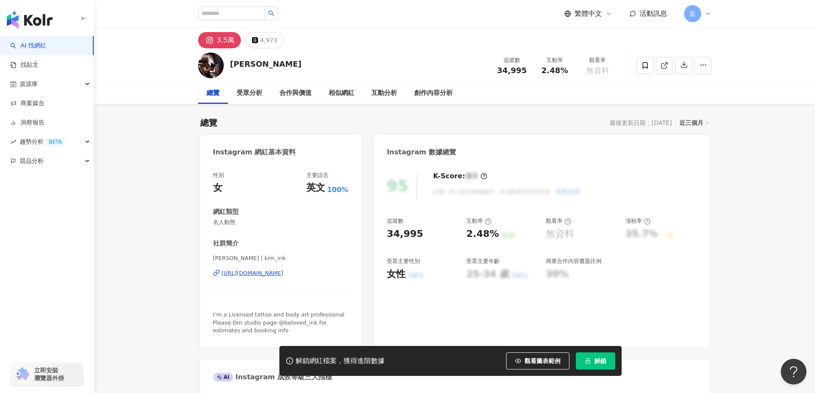
click at [297, 278] on div "Kim | kim_ink https://www.instagram.com/kim_ink/" at bounding box center [281, 279] width 136 height 50
click at [284, 275] on div "https://www.instagram.com/kim_ink/" at bounding box center [253, 273] width 62 height 8
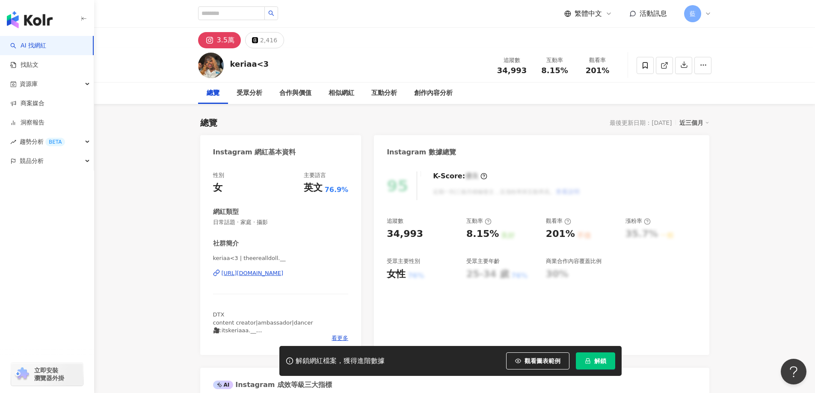
click at [284, 273] on div "https://www.instagram.com/theerealldoll.__/" at bounding box center [253, 273] width 62 height 8
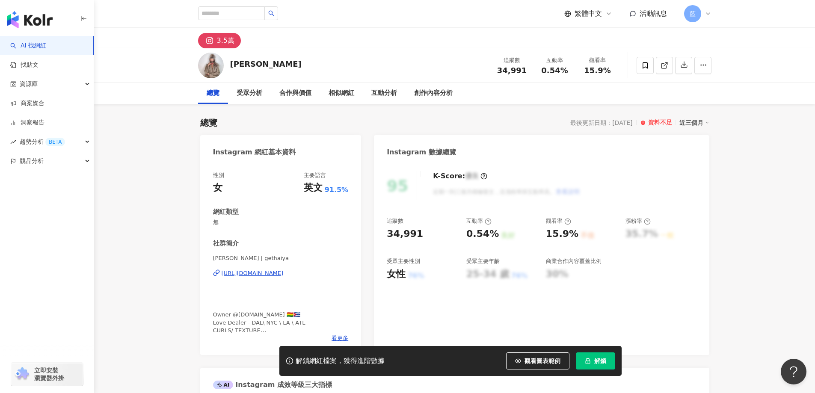
click at [284, 275] on div "[URL][DOMAIN_NAME]" at bounding box center [253, 273] width 62 height 8
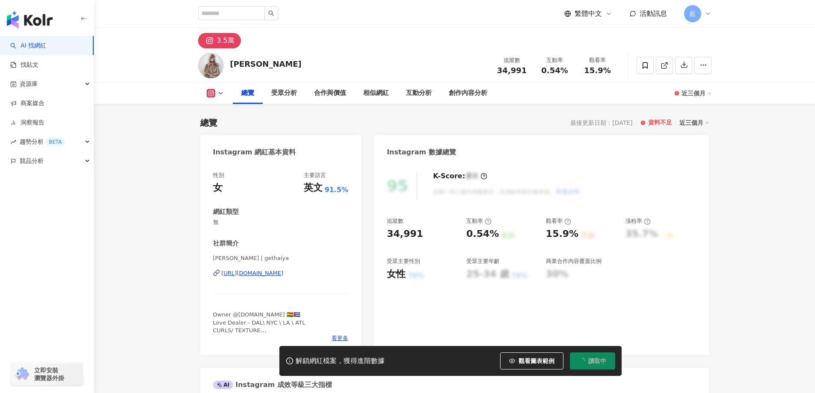
click at [281, 272] on div "[URL][DOMAIN_NAME]" at bounding box center [253, 273] width 62 height 8
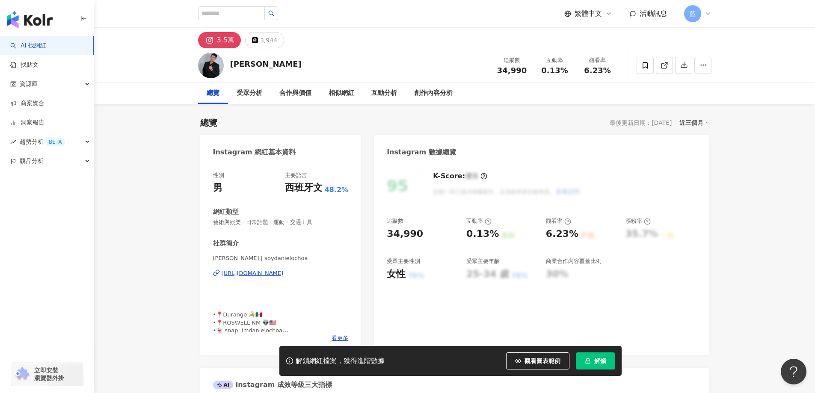
click at [284, 271] on div "https://www.instagram.com/soydanielochoa/" at bounding box center [253, 273] width 62 height 8
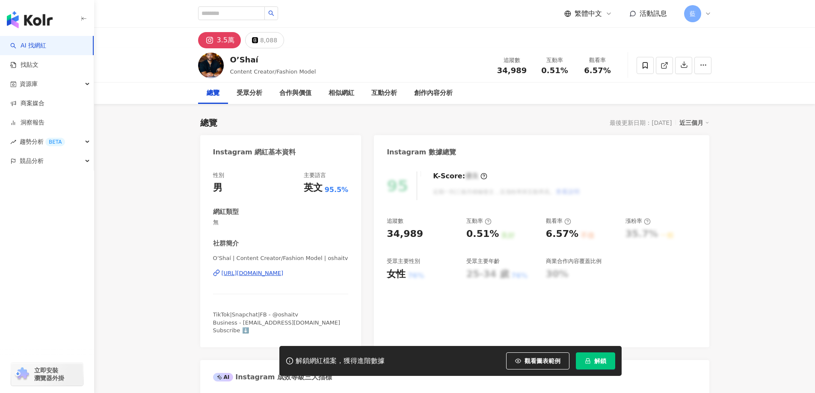
click at [284, 275] on div "[URL][DOMAIN_NAME]" at bounding box center [253, 273] width 62 height 8
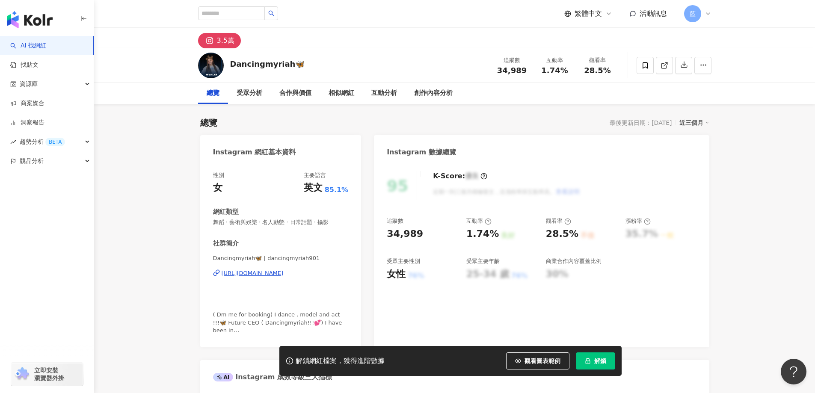
click at [284, 274] on div "https://www.instagram.com/dancingmyriah901/" at bounding box center [253, 273] width 62 height 8
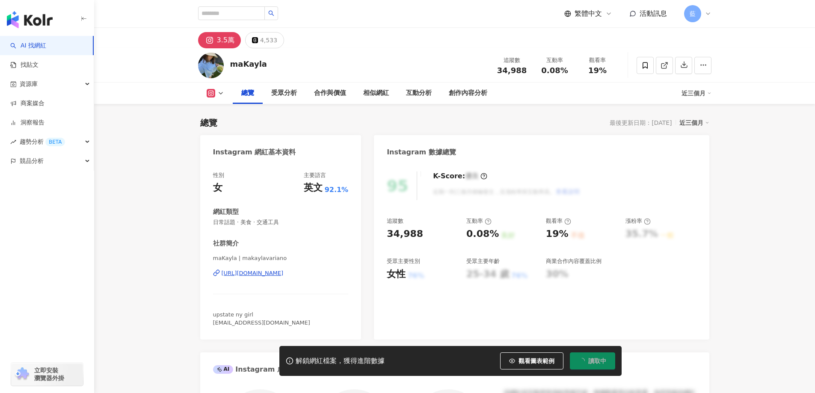
click at [255, 271] on div "https://www.instagram.com/makaylavariano/" at bounding box center [253, 273] width 62 height 8
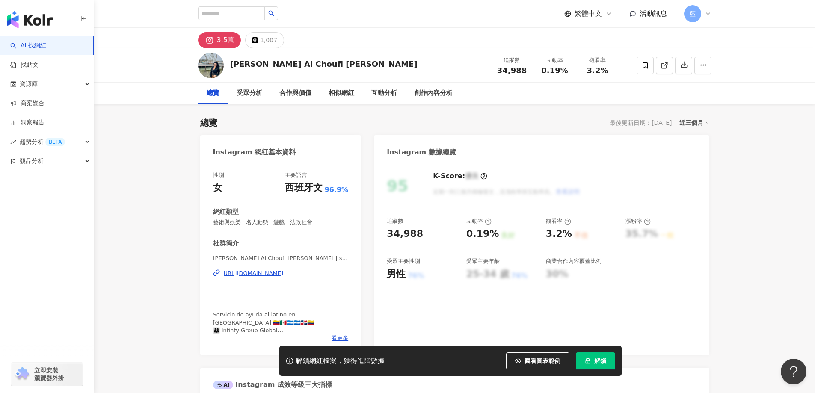
click at [284, 274] on div "[URL][DOMAIN_NAME]" at bounding box center [253, 273] width 62 height 8
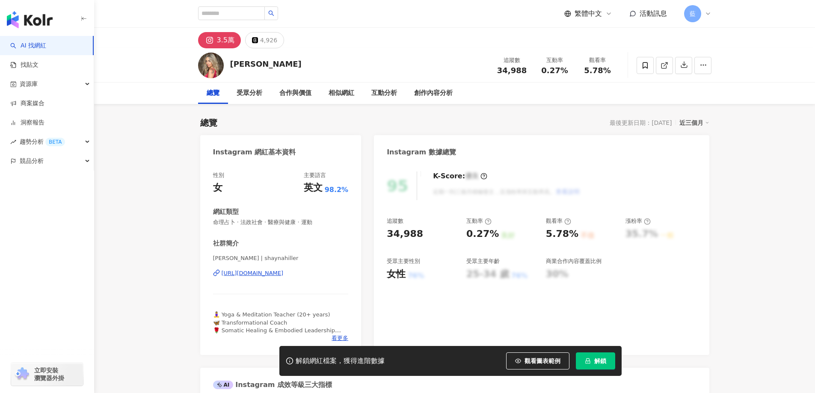
click at [284, 272] on div "https://www.instagram.com/shaynahiller/" at bounding box center [253, 273] width 62 height 8
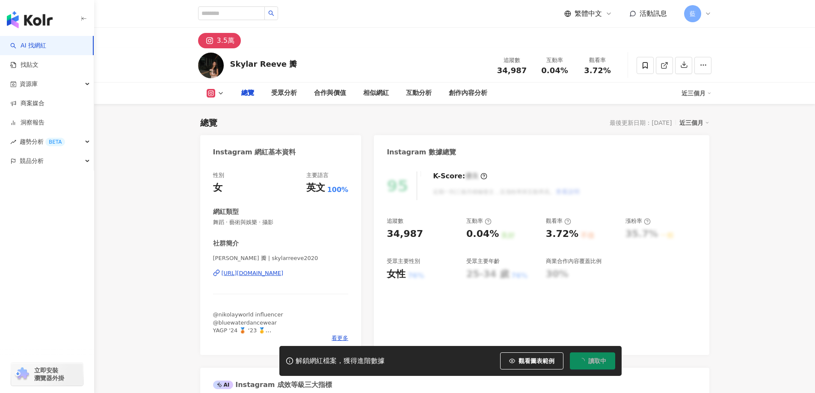
click at [279, 275] on div "https://www.instagram.com/skylarreeve2020/" at bounding box center [253, 273] width 62 height 8
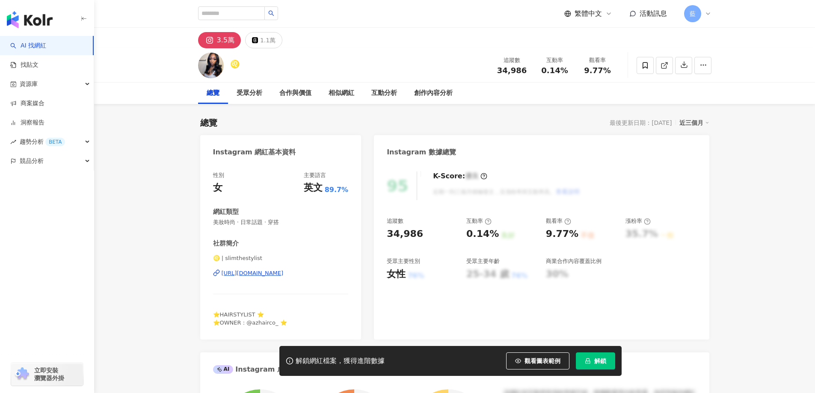
click at [284, 272] on div "https://www.instagram.com/slimthestylist/" at bounding box center [253, 273] width 62 height 8
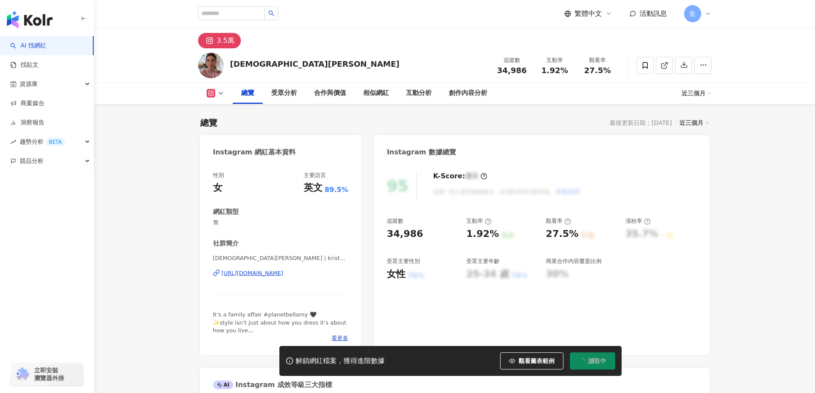
click at [284, 272] on div "[URL][DOMAIN_NAME]" at bounding box center [253, 273] width 62 height 8
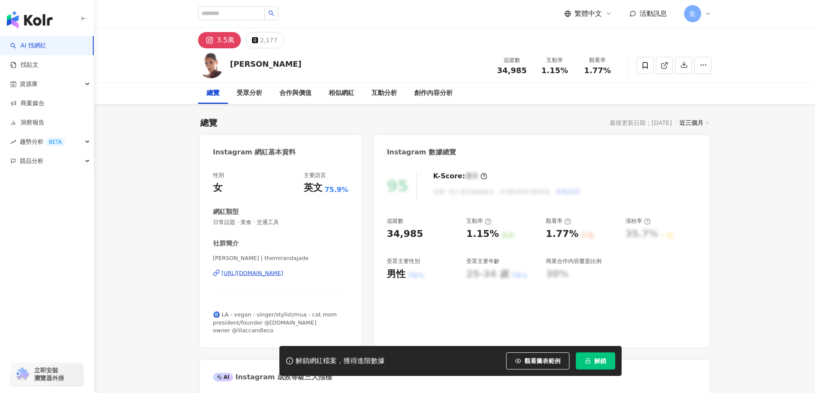
click at [259, 279] on div "[PERSON_NAME] | themirandajade [URL][DOMAIN_NAME]" at bounding box center [281, 279] width 136 height 50
click at [258, 276] on div "[URL][DOMAIN_NAME]" at bounding box center [253, 273] width 62 height 8
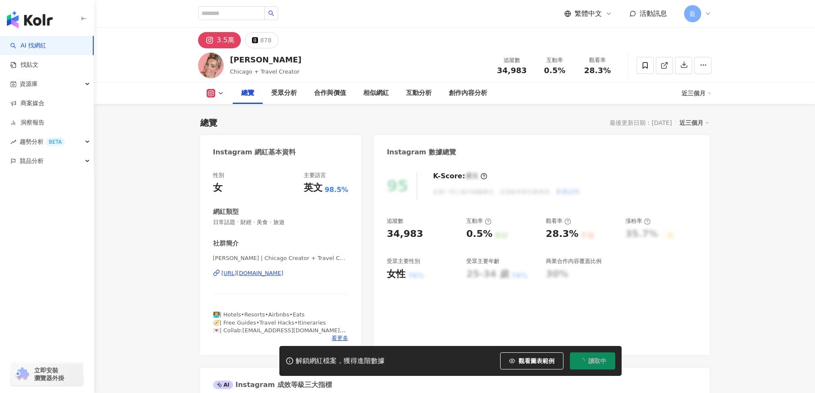
click at [284, 273] on div "[URL][DOMAIN_NAME]" at bounding box center [253, 273] width 62 height 8
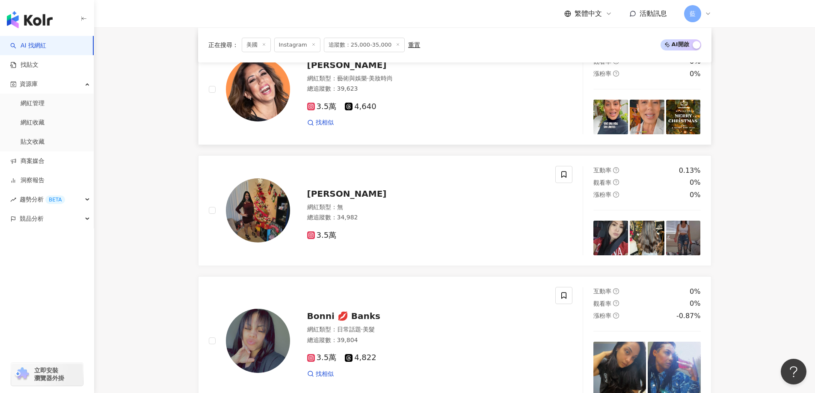
scroll to position [941, 0]
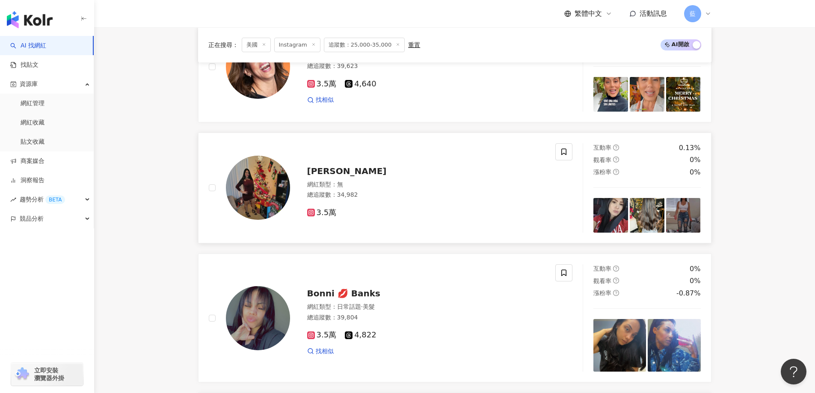
click at [369, 176] on span "Flavianita Romero" at bounding box center [347, 171] width 80 height 10
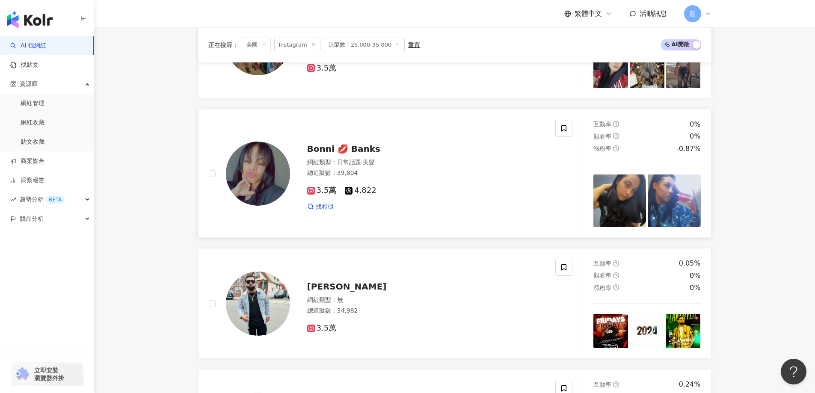
scroll to position [1155, 0]
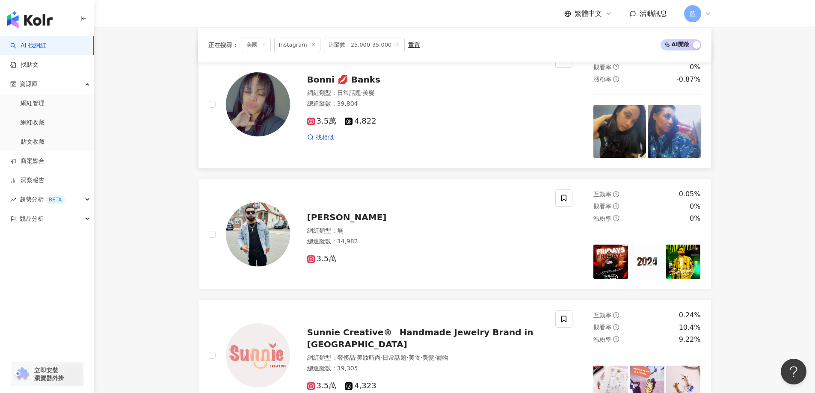
click at [344, 85] on span "Bonni 💋 Banks" at bounding box center [343, 79] width 73 height 10
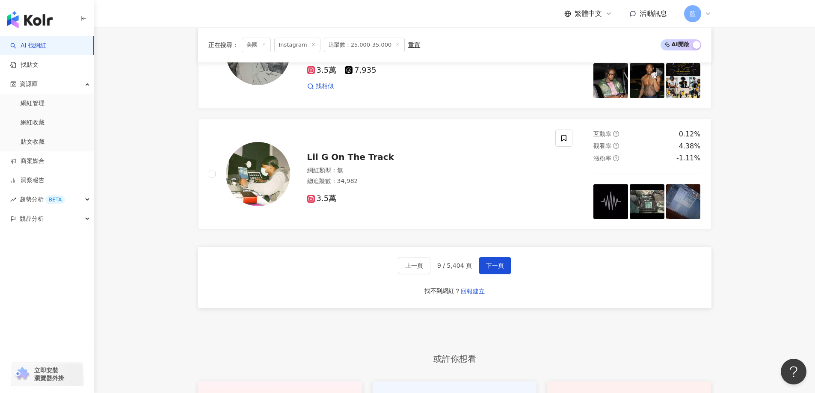
scroll to position [1582, 0]
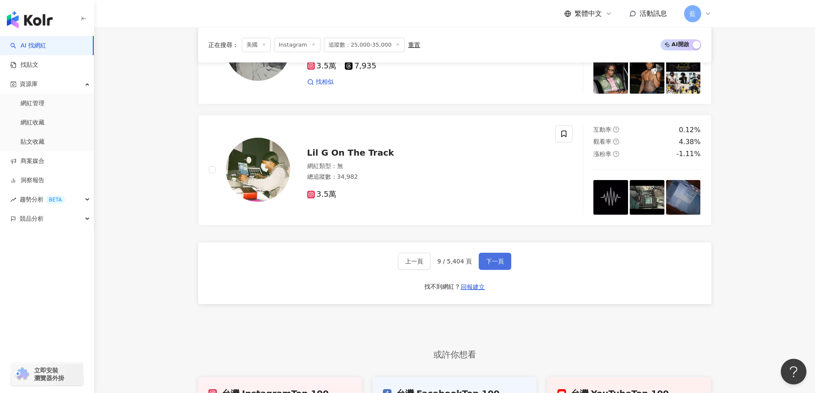
click at [498, 265] on span "下一頁" at bounding box center [495, 261] width 18 height 7
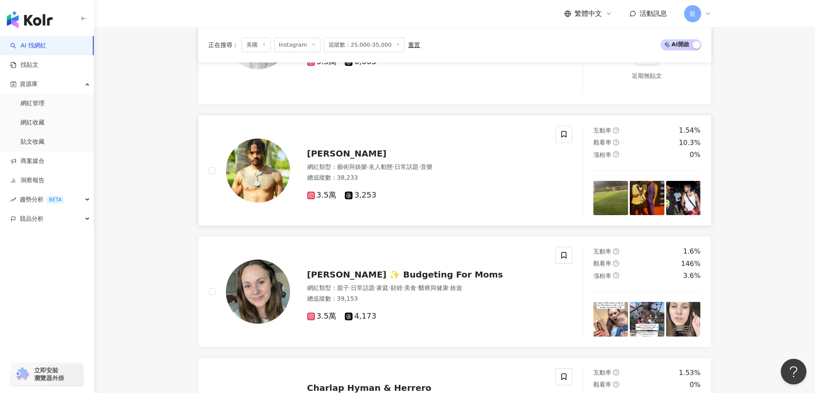
scroll to position [923, 0]
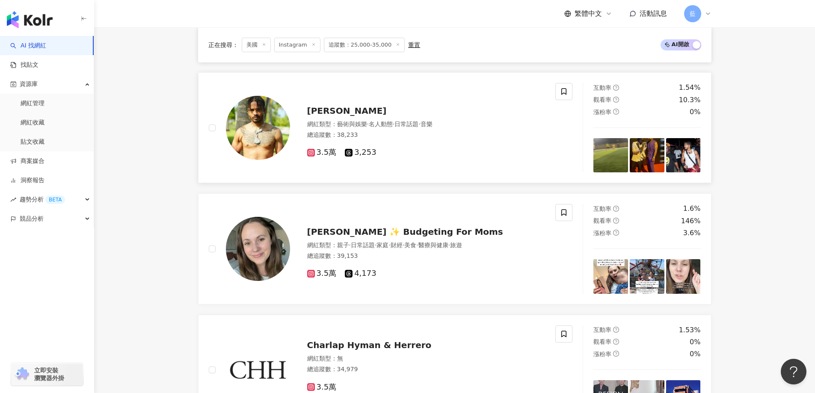
click at [254, 146] on img at bounding box center [258, 128] width 64 height 64
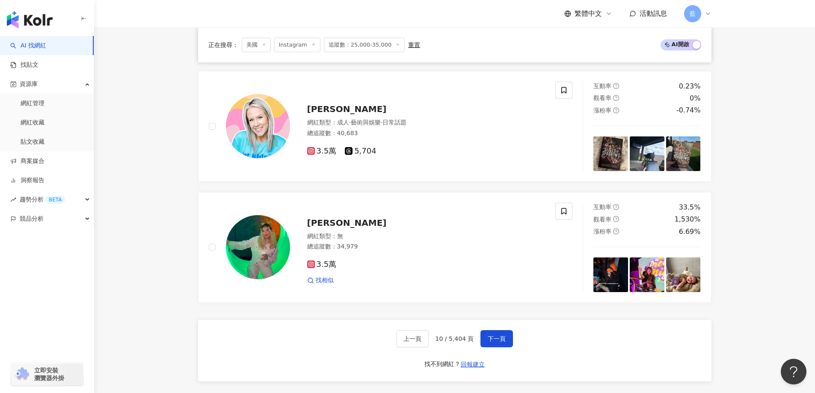
scroll to position [1650, 0]
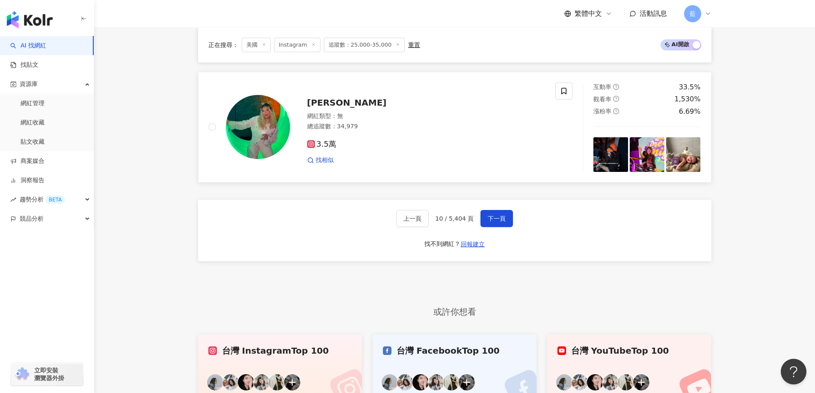
click at [313, 108] on span "Jay" at bounding box center [347, 103] width 80 height 10
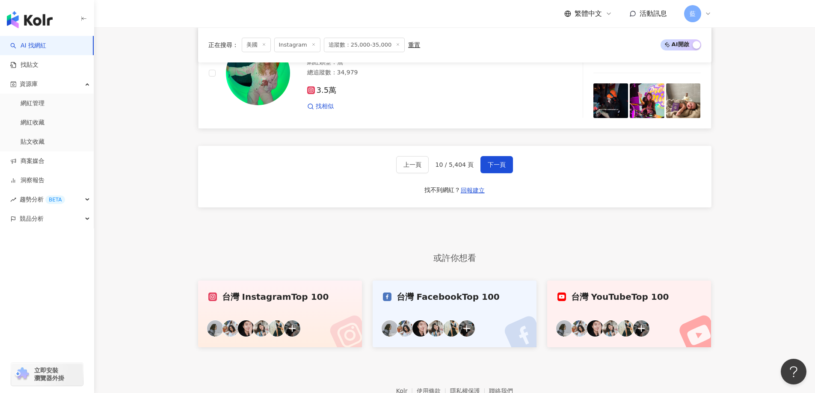
scroll to position [1759, 0]
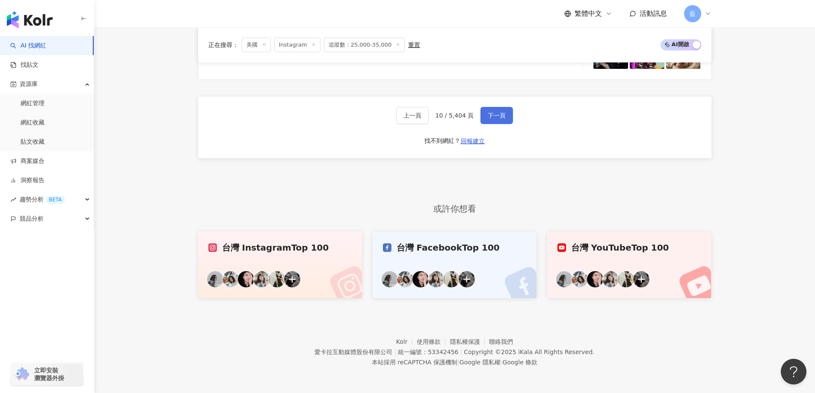
click at [490, 118] on span "下一頁" at bounding box center [497, 115] width 18 height 7
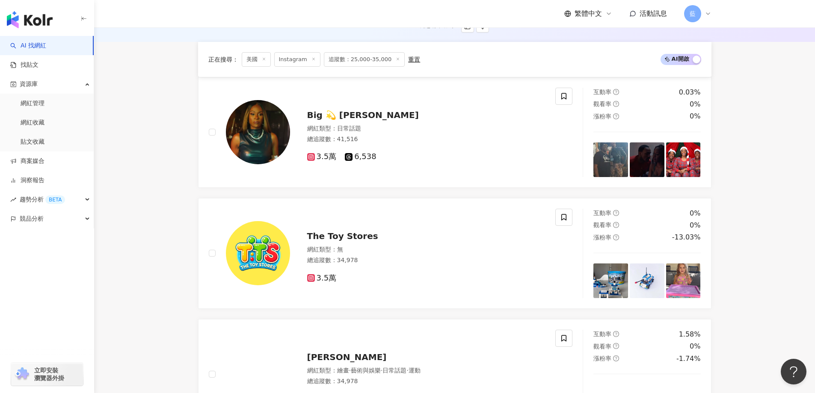
scroll to position [177, 0]
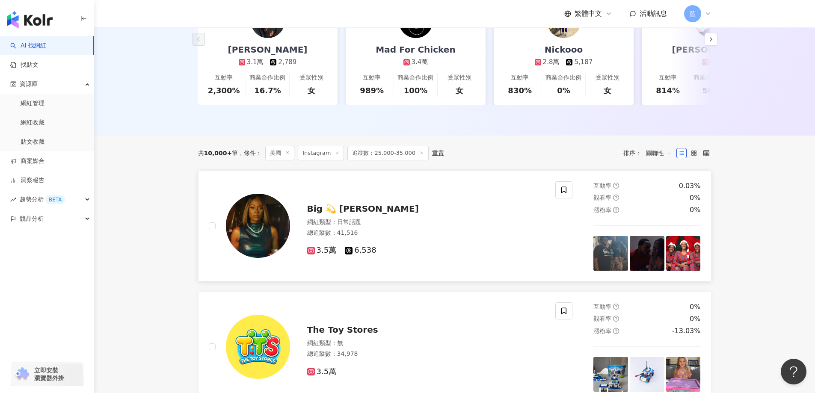
click at [353, 213] on span "Big 💫 Nino" at bounding box center [363, 209] width 112 height 10
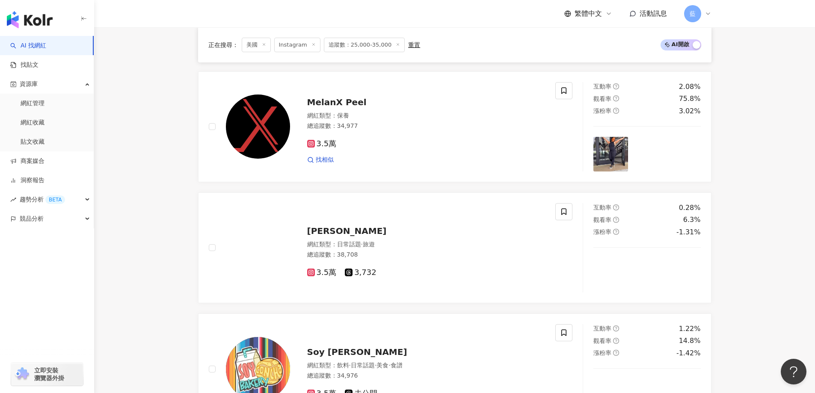
scroll to position [1288, 0]
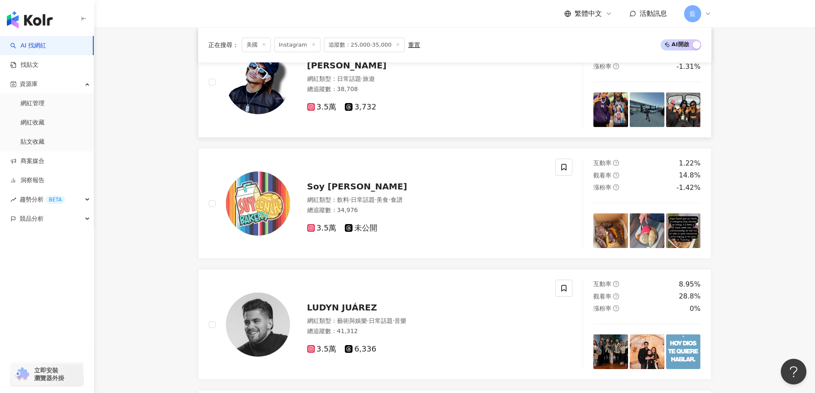
click at [353, 71] on span "Collin Miller" at bounding box center [347, 65] width 80 height 10
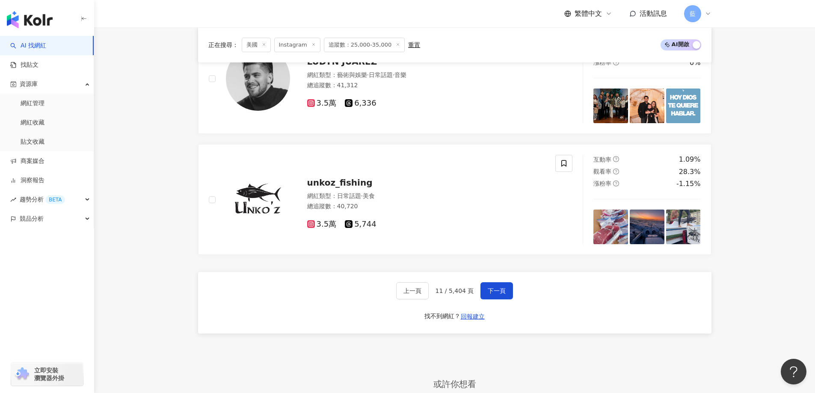
scroll to position [1631, 0]
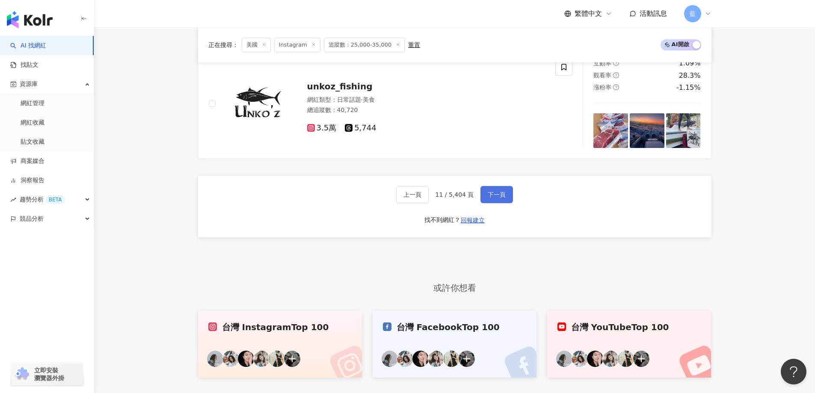
click at [506, 201] on button "下一頁" at bounding box center [496, 194] width 33 height 17
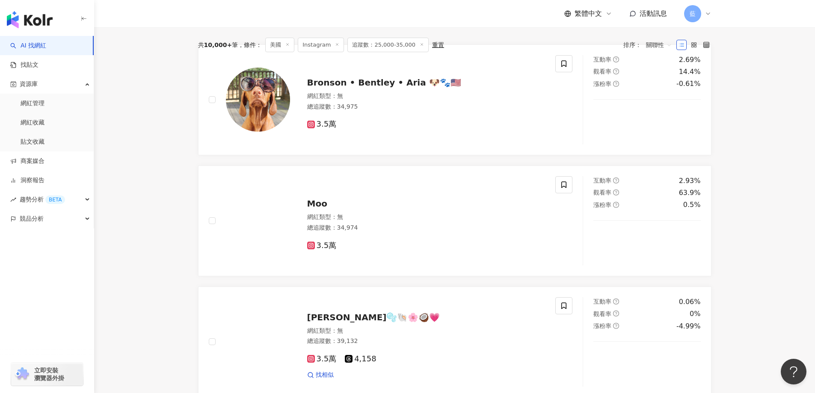
scroll to position [415, 0]
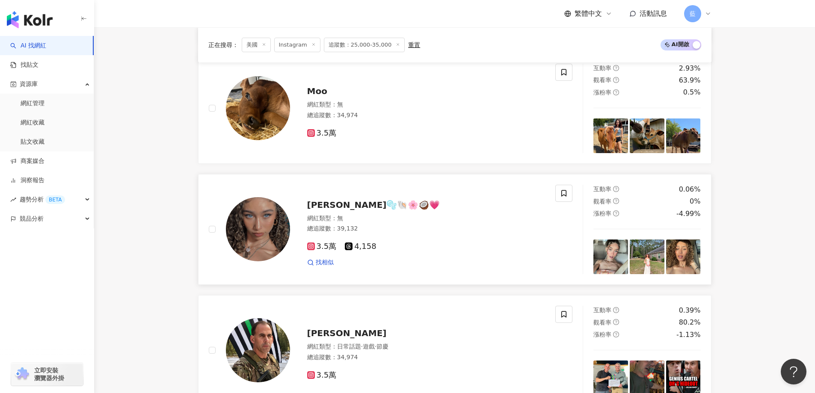
click at [362, 210] on span "Mackenzie🫧🐚🌸🥥💗" at bounding box center [373, 205] width 133 height 10
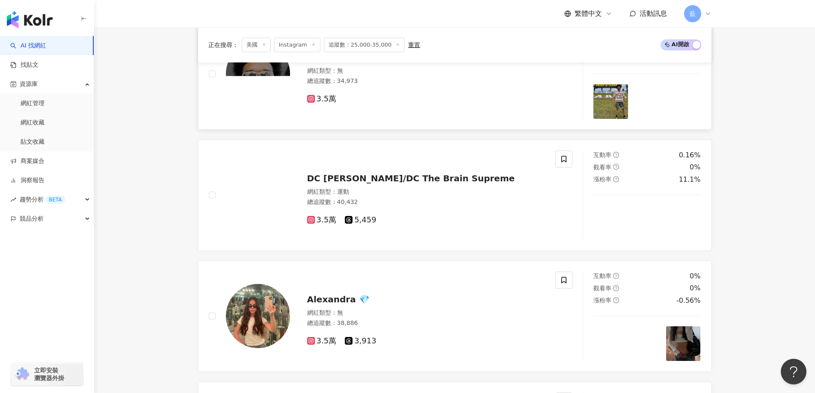
scroll to position [1142, 0]
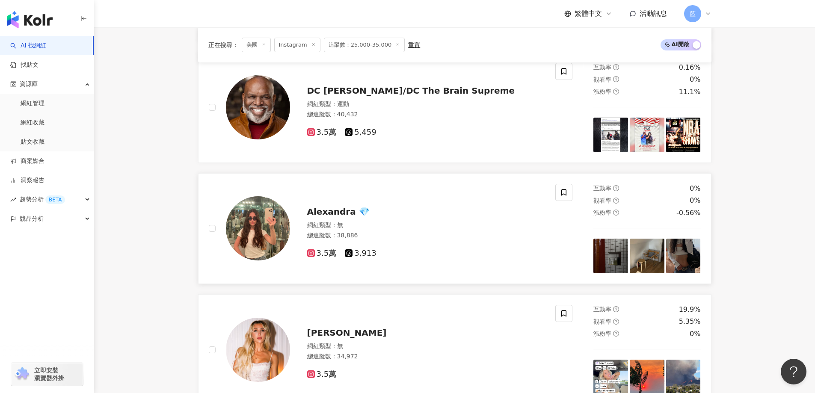
click at [327, 217] on span "Alexandra 💎" at bounding box center [338, 212] width 62 height 10
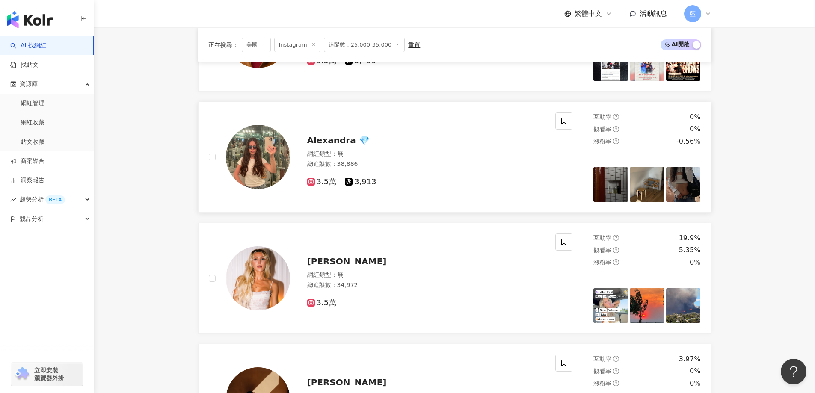
scroll to position [1271, 0]
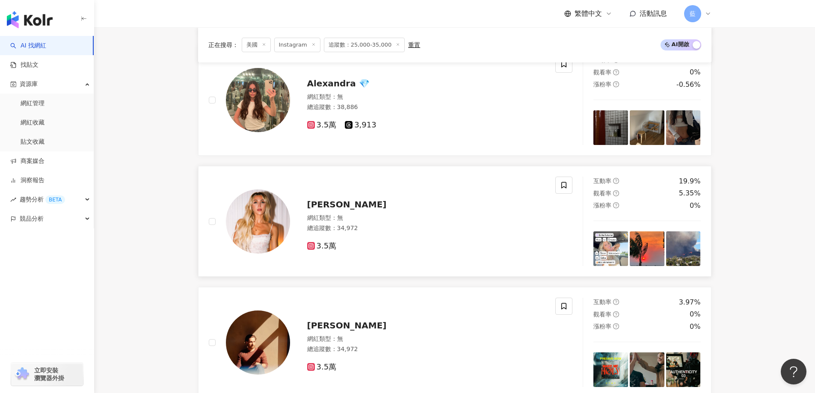
click at [350, 210] on span "Nicole Kramer" at bounding box center [347, 204] width 80 height 10
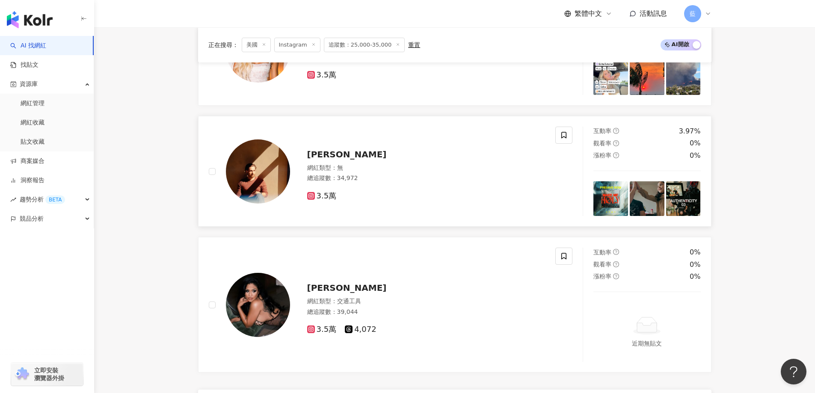
scroll to position [1527, 0]
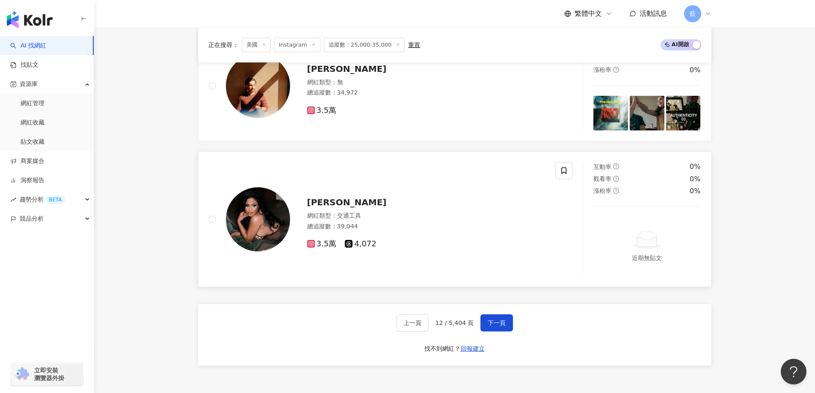
click at [331, 208] on div "Rosa" at bounding box center [426, 202] width 238 height 12
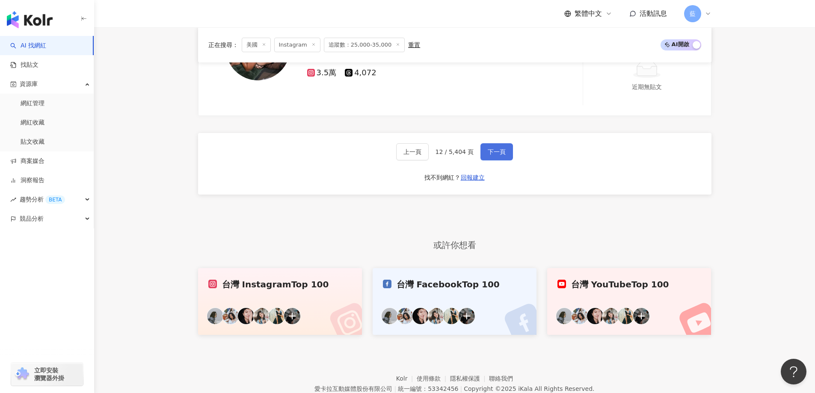
click at [493, 151] on button "下一頁" at bounding box center [496, 151] width 33 height 17
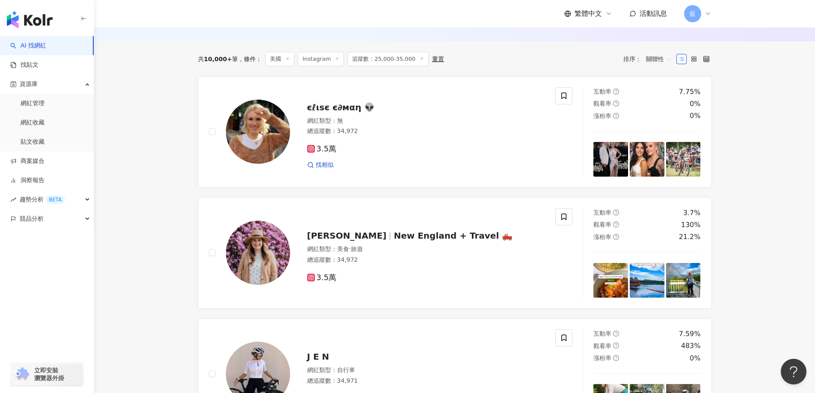
scroll to position [269, 0]
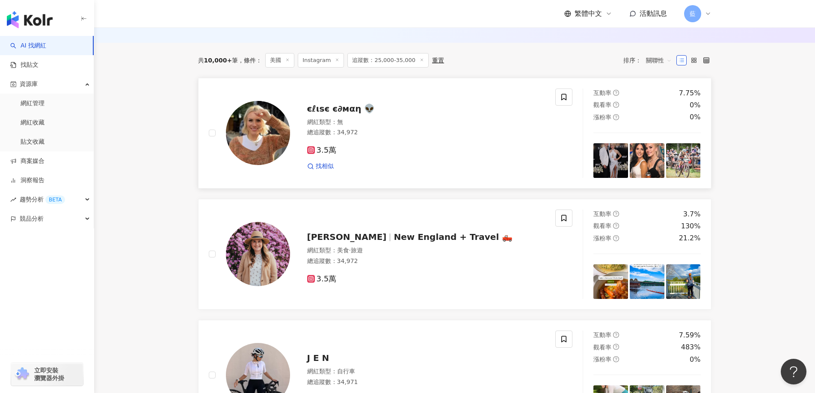
click at [349, 113] on span "єℓιѕє є∂мαη 👽" at bounding box center [341, 108] width 68 height 10
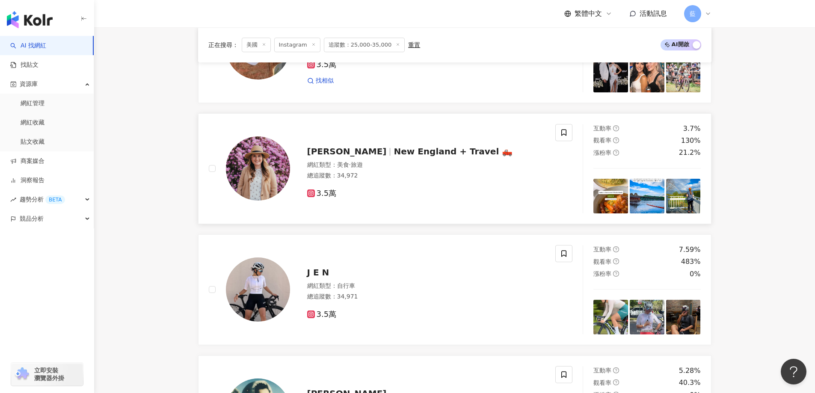
scroll to position [483, 0]
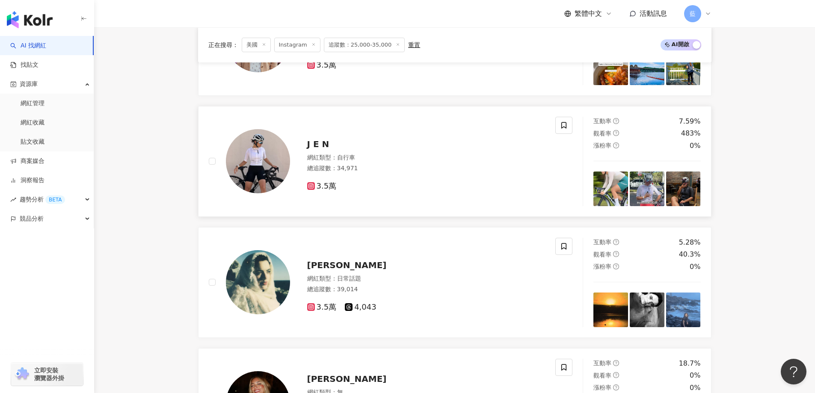
click at [322, 149] on span "J E N" at bounding box center [318, 144] width 22 height 10
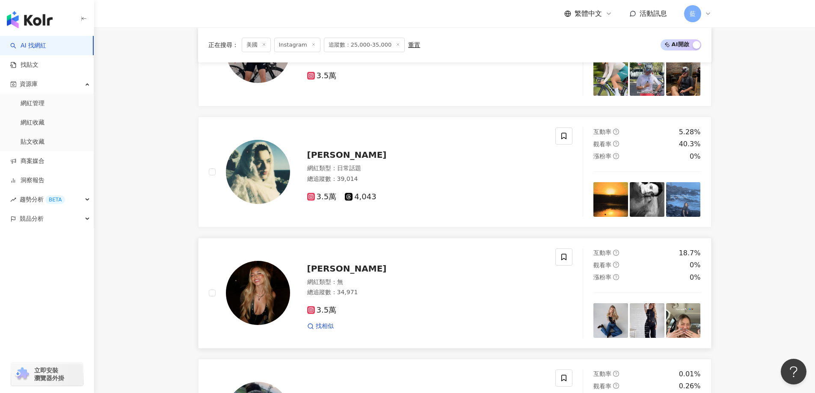
scroll to position [654, 0]
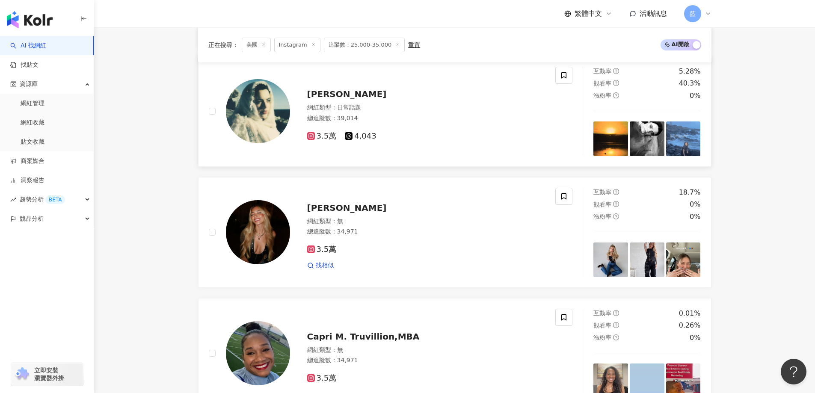
click at [358, 93] on div "Genevieve Stokes 網紅類型 ： 日常話題 總追蹤數 ： 39,014 3.5萬 4,043" at bounding box center [417, 111] width 255 height 60
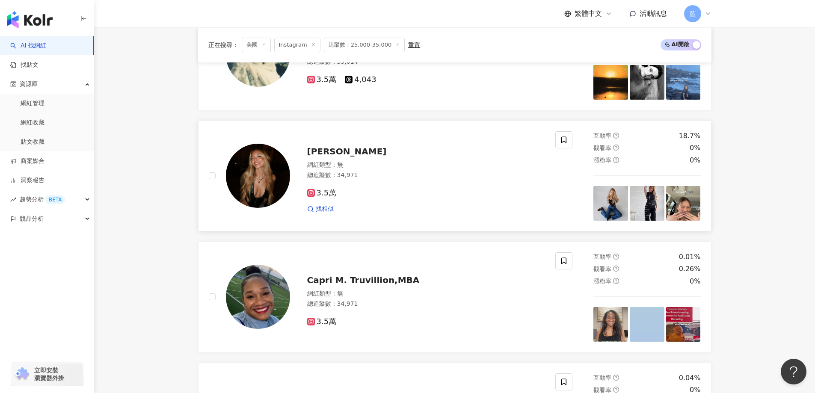
scroll to position [783, 0]
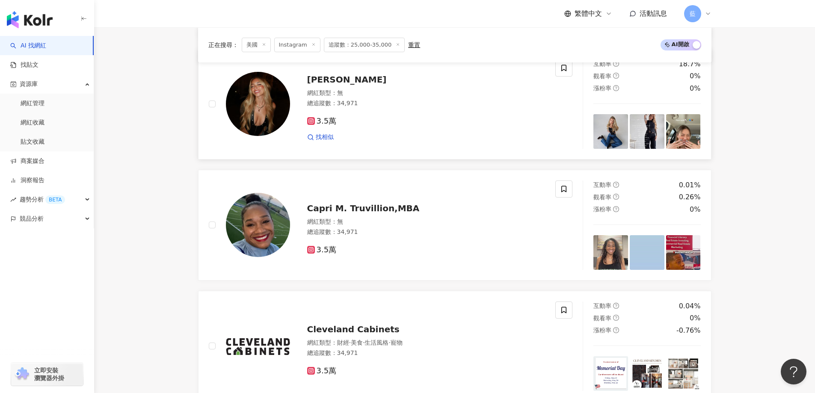
click at [367, 85] on span "Kianna Carpenter" at bounding box center [347, 79] width 80 height 10
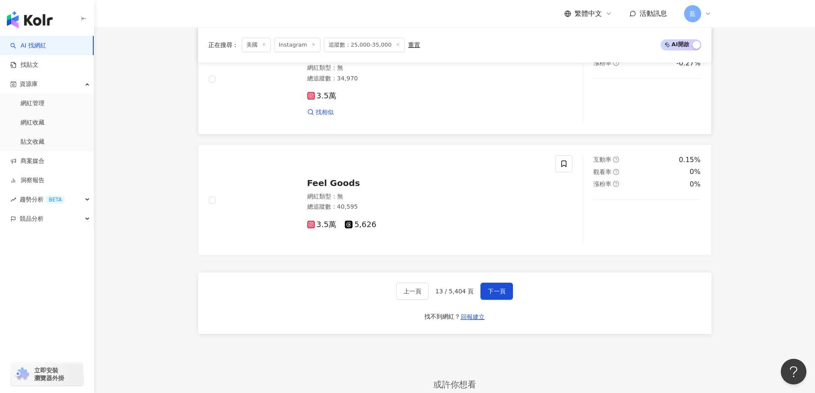
scroll to position [1552, 0]
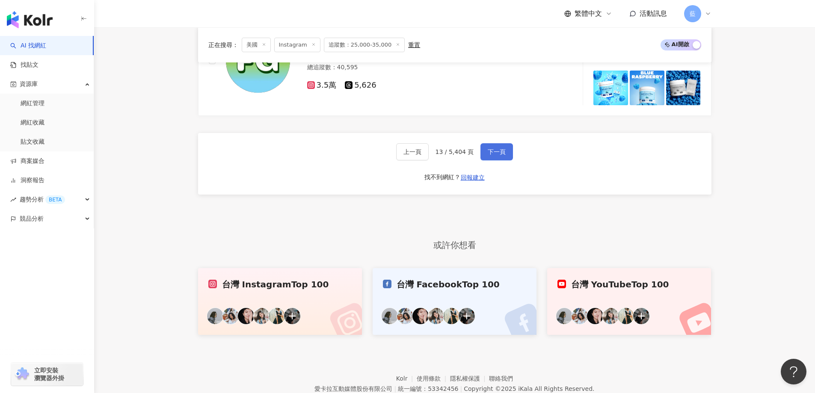
click at [493, 155] on span "下一頁" at bounding box center [497, 151] width 18 height 7
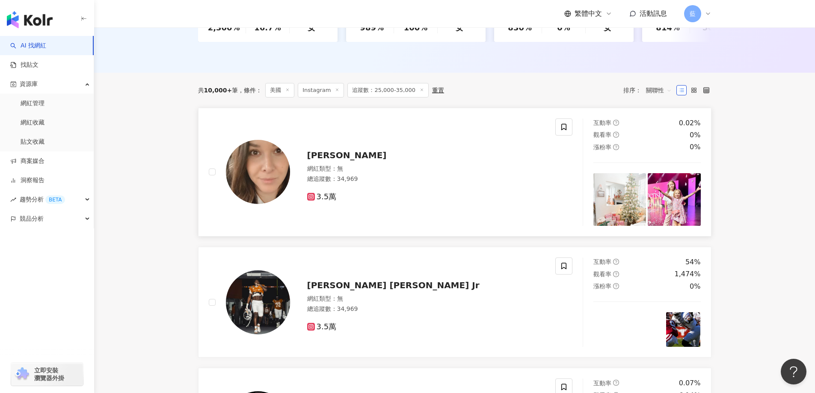
scroll to position [213, 0]
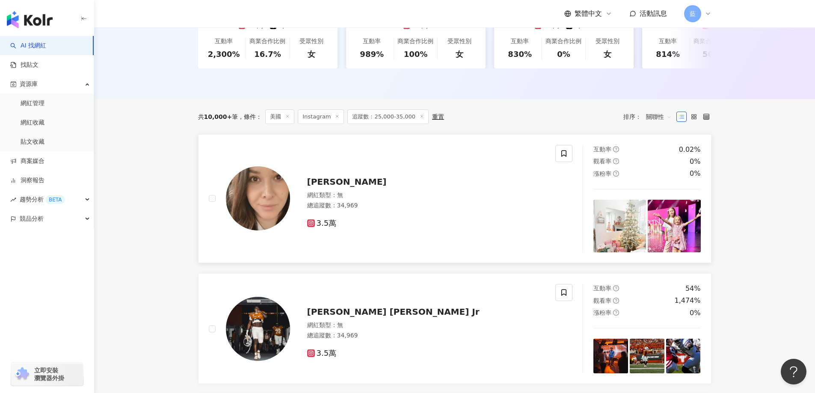
click at [347, 187] on span "Alissa Hummel" at bounding box center [347, 182] width 80 height 10
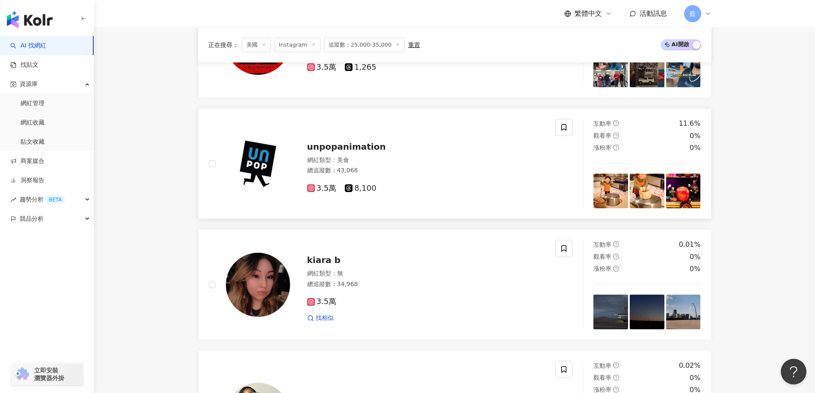
scroll to position [641, 0]
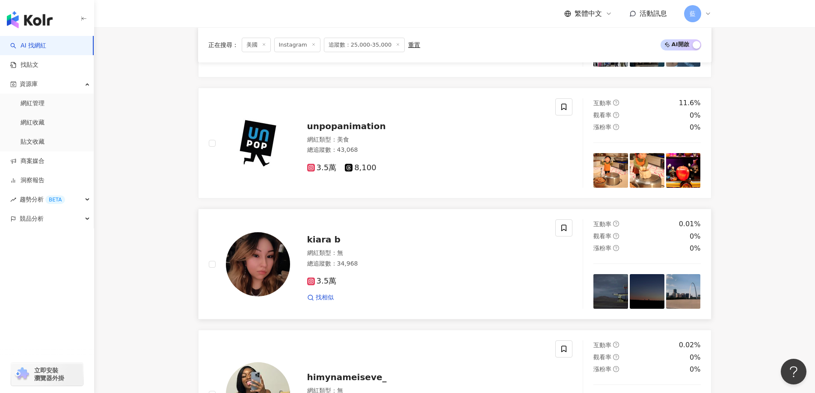
click at [319, 243] on span "kiara b" at bounding box center [323, 239] width 33 height 10
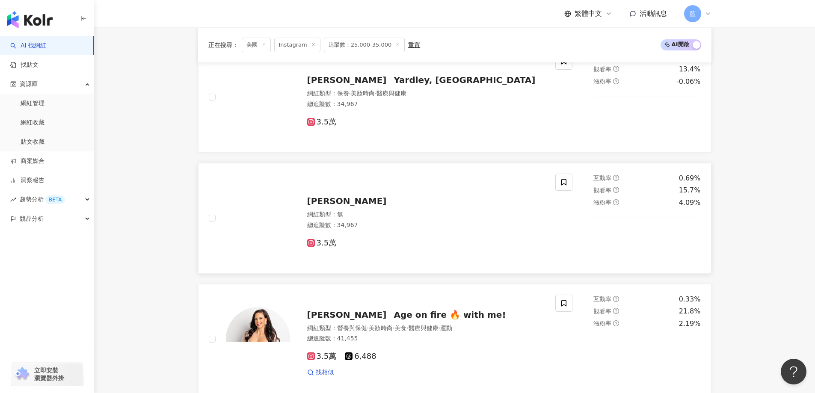
scroll to position [1068, 0]
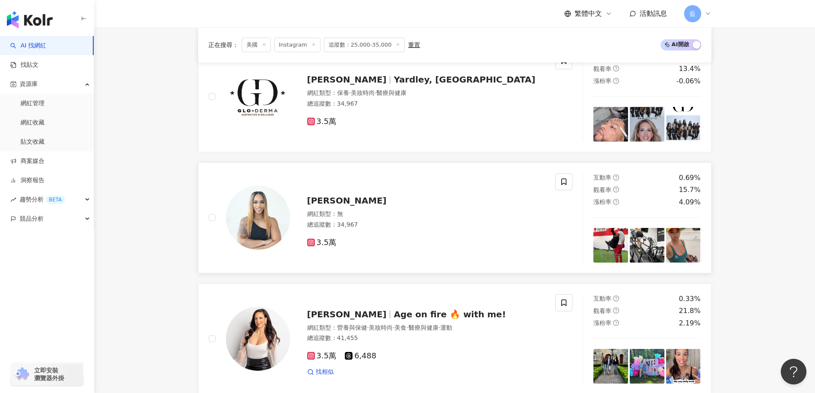
click at [346, 206] on span "Katrina Ferrell" at bounding box center [347, 200] width 80 height 10
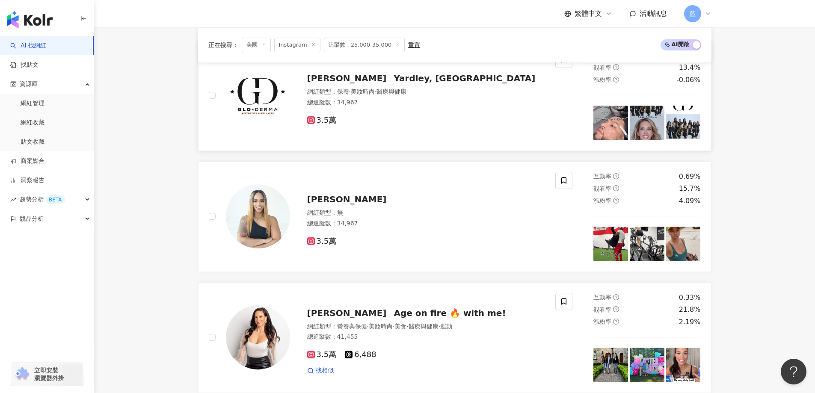
scroll to position [1239, 0]
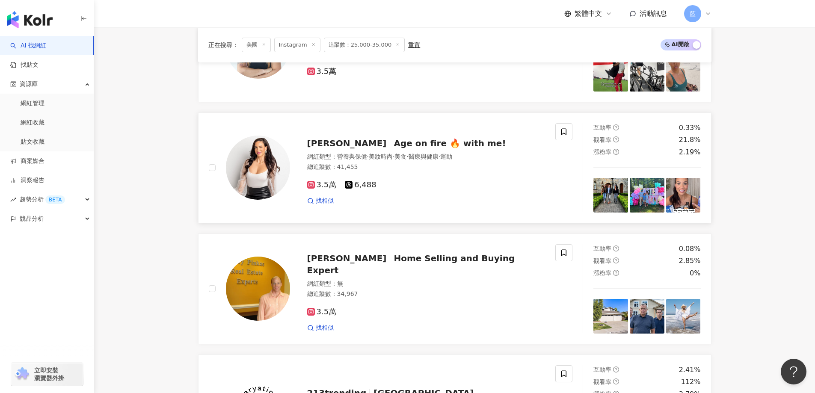
click at [341, 148] on span "Lisa Davis" at bounding box center [347, 143] width 80 height 10
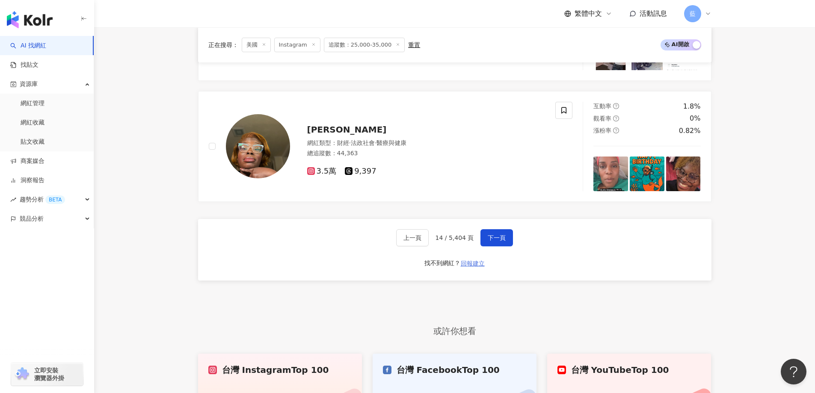
scroll to position [1624, 0]
click at [498, 236] on button "下一頁" at bounding box center [496, 237] width 33 height 17
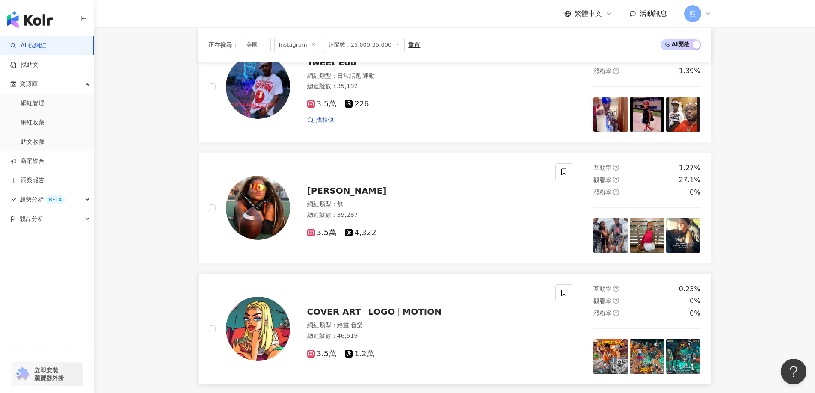
scroll to position [519, 0]
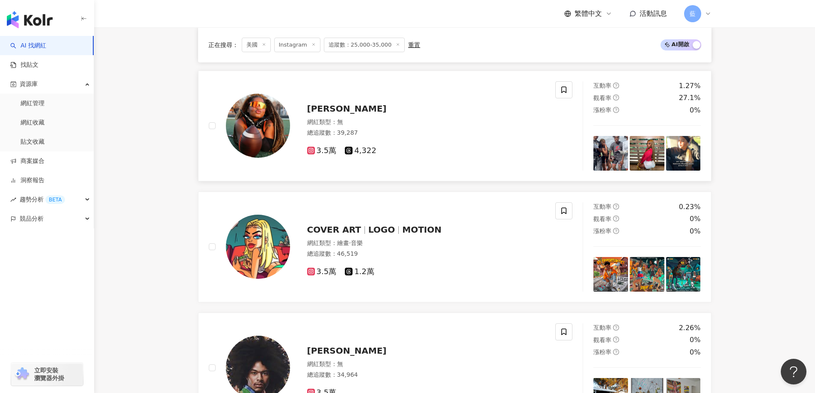
click at [334, 113] on span "Destiny Martinez" at bounding box center [347, 108] width 80 height 10
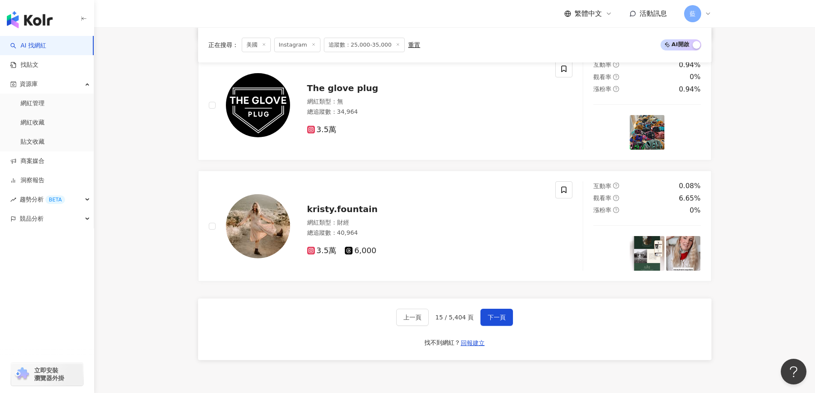
scroll to position [1545, 0]
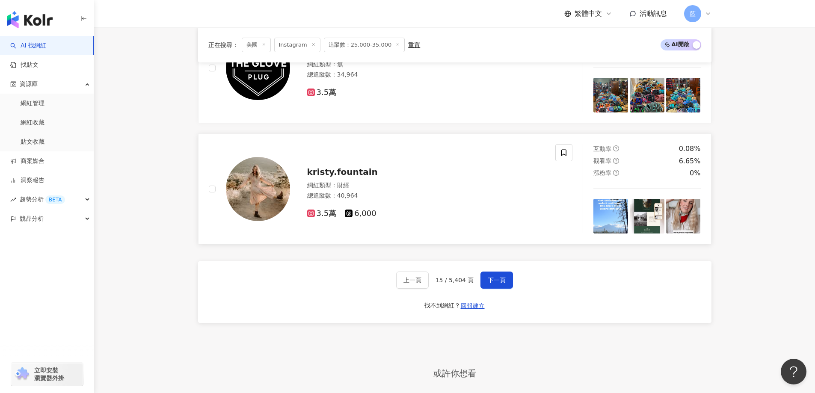
click at [355, 177] on span "kristy.fountain" at bounding box center [342, 172] width 71 height 10
click at [512, 288] on div "上一頁 15 / 5,404 頁 下一頁 找不到網紅？ 回報建立" at bounding box center [454, 292] width 513 height 62
click at [509, 288] on button "下一頁" at bounding box center [496, 280] width 33 height 17
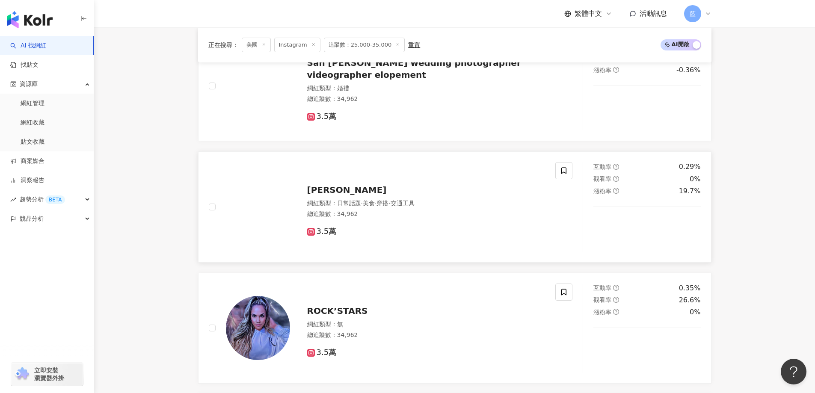
scroll to position [922, 0]
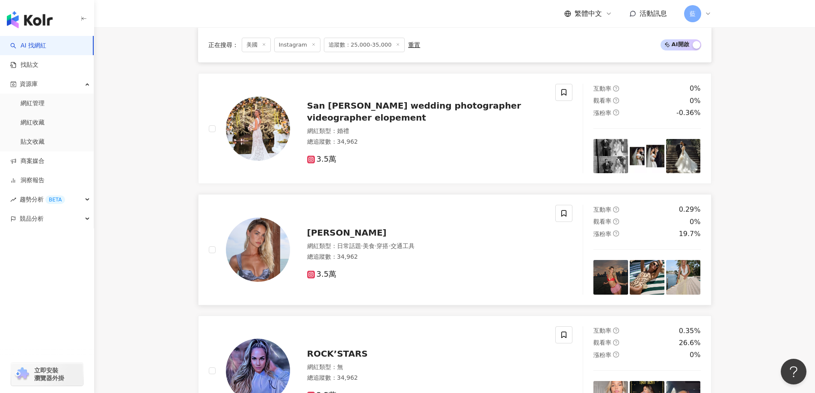
click at [372, 238] on span "ASHLEY THOMPSON" at bounding box center [347, 233] width 80 height 10
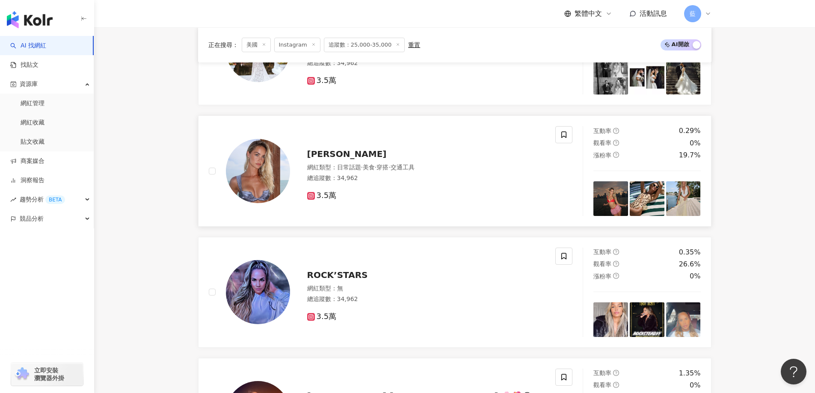
scroll to position [1093, 0]
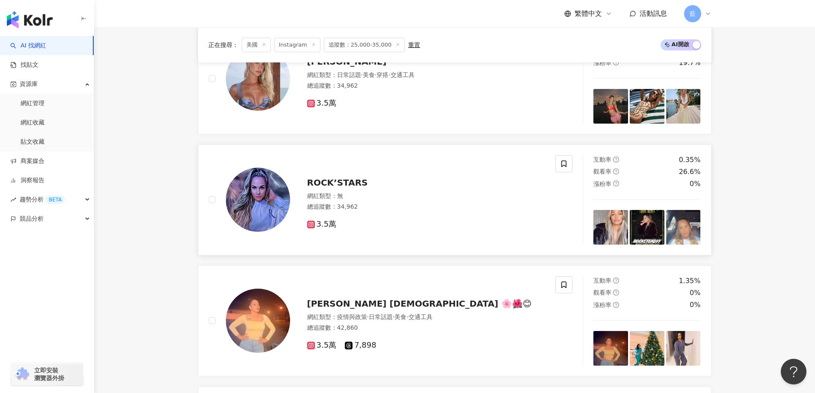
click at [358, 188] on span "ROCK’STARS" at bounding box center [337, 182] width 61 height 10
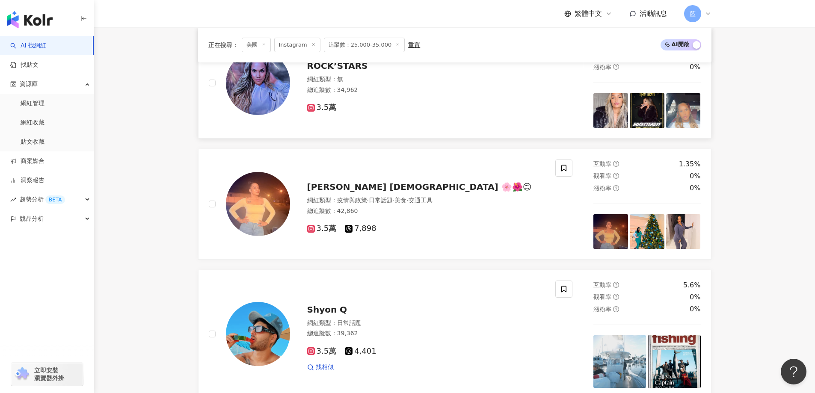
scroll to position [1264, 0]
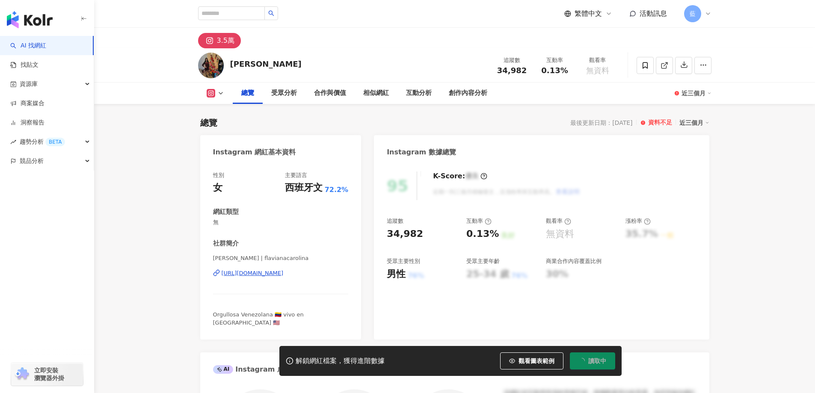
click at [284, 273] on div "[URL][DOMAIN_NAME]" at bounding box center [253, 273] width 62 height 8
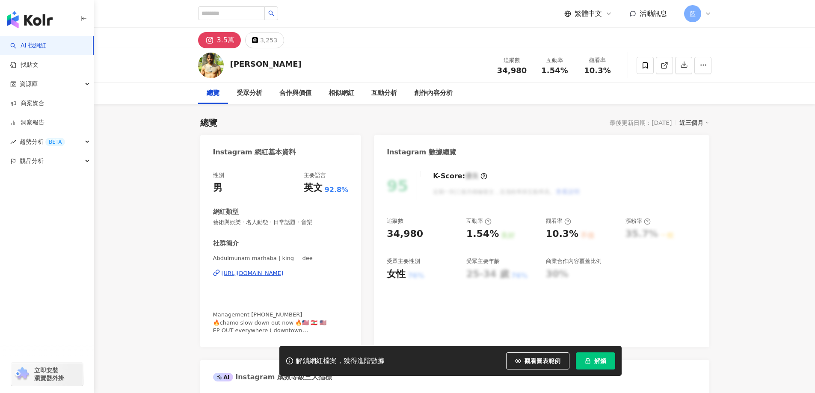
click at [295, 270] on div "Abdulmunam marhaba | king___dee___ [URL][DOMAIN_NAME]" at bounding box center [281, 279] width 136 height 50
click at [284, 274] on div "[URL][DOMAIN_NAME]" at bounding box center [253, 273] width 62 height 8
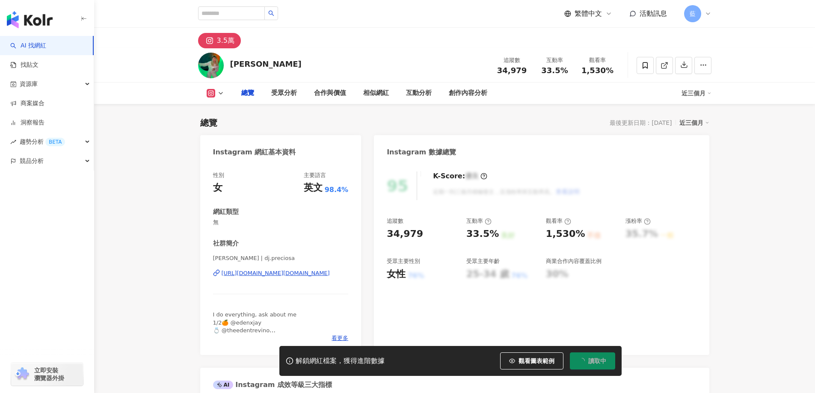
click at [291, 272] on div "[URL][DOMAIN_NAME][DOMAIN_NAME]" at bounding box center [276, 273] width 108 height 8
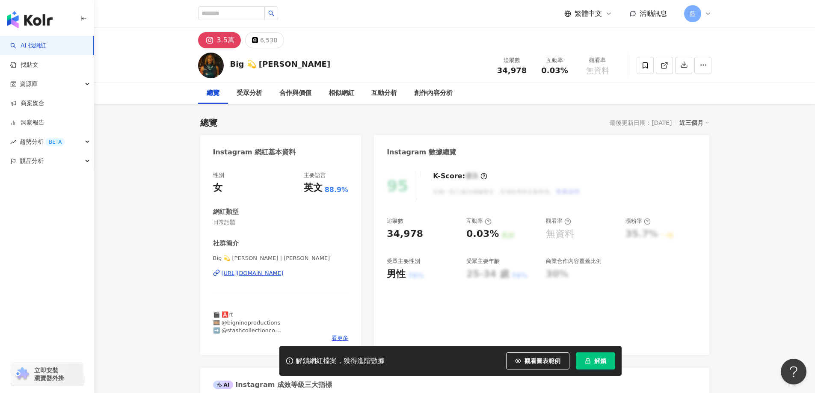
click at [281, 272] on div "[URL][DOMAIN_NAME]" at bounding box center [253, 273] width 62 height 8
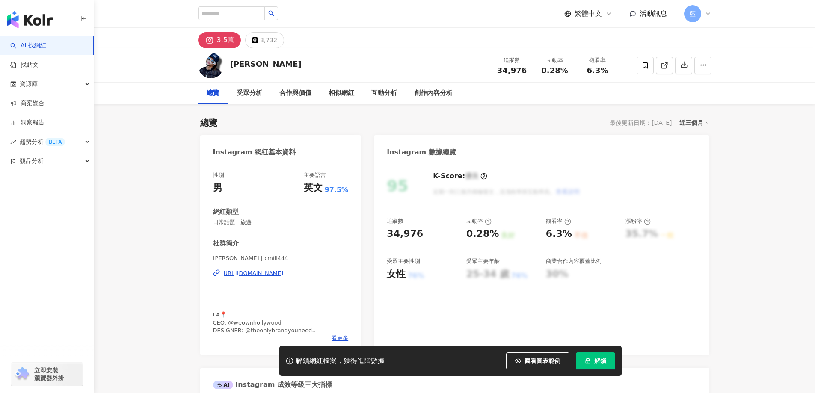
click at [285, 278] on div "[PERSON_NAME] | cmill444 [URL][DOMAIN_NAME]" at bounding box center [281, 279] width 136 height 50
click at [284, 275] on div "[URL][DOMAIN_NAME]" at bounding box center [253, 273] width 62 height 8
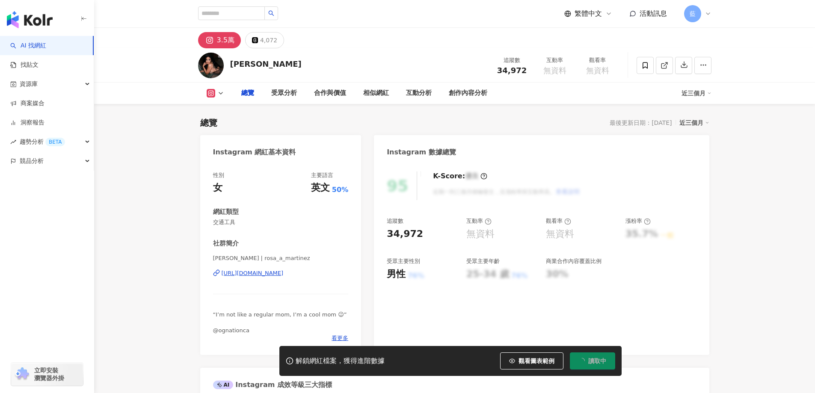
click at [284, 272] on div "[URL][DOMAIN_NAME]" at bounding box center [253, 273] width 62 height 8
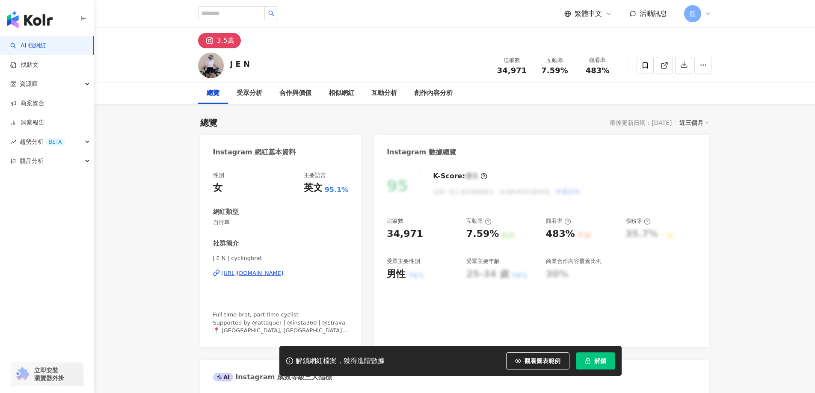
click at [272, 274] on div "https://www.instagram.com/cyclingbrat/" at bounding box center [253, 273] width 62 height 8
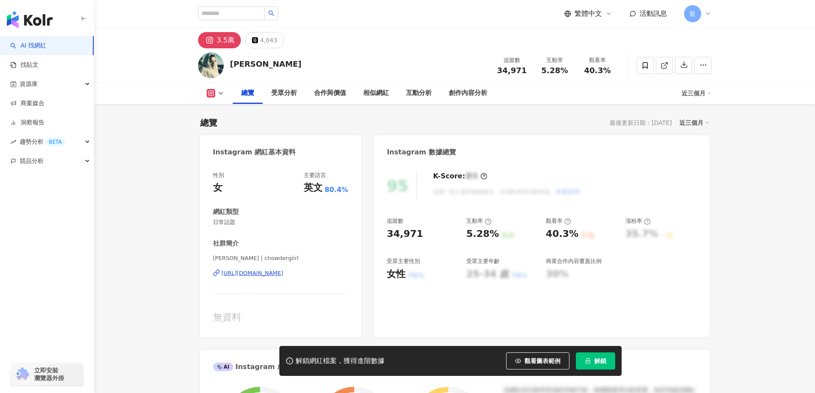
click at [284, 269] on div "[URL][DOMAIN_NAME]" at bounding box center [253, 273] width 62 height 8
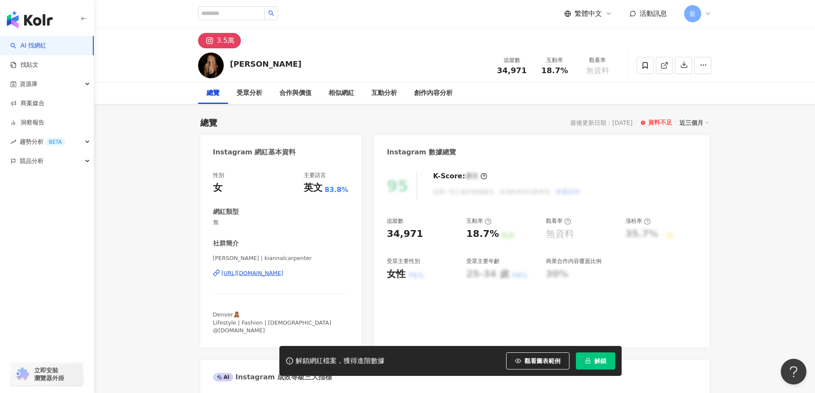
click at [284, 272] on div "[URL][DOMAIN_NAME]" at bounding box center [253, 273] width 62 height 8
click at [284, 270] on div "https://www.instagram.com/alissalhummel/" at bounding box center [253, 273] width 62 height 8
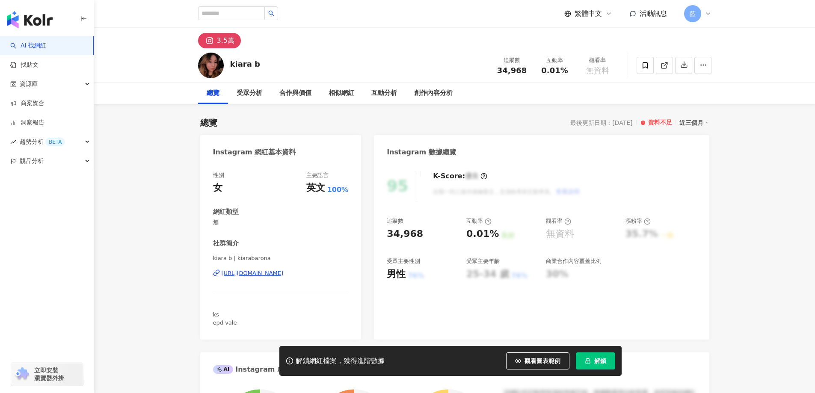
click at [284, 273] on div "https://www.instagram.com/kiarabarona/" at bounding box center [253, 273] width 62 height 8
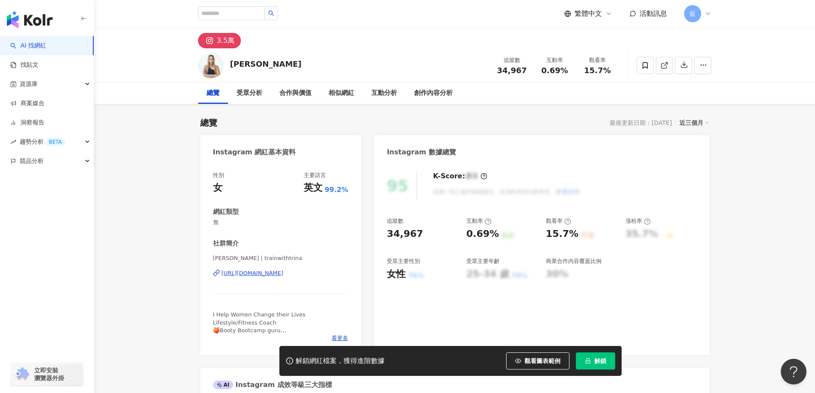
click at [284, 272] on div "[URL][DOMAIN_NAME]" at bounding box center [253, 273] width 62 height 8
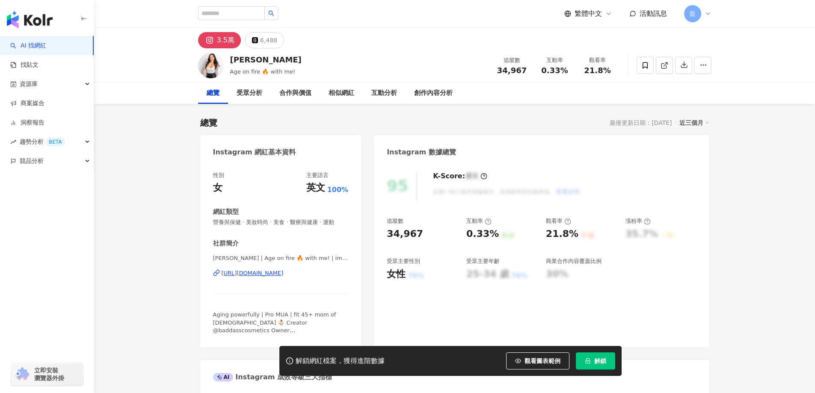
click at [284, 275] on div "[URL][DOMAIN_NAME]" at bounding box center [253, 273] width 62 height 8
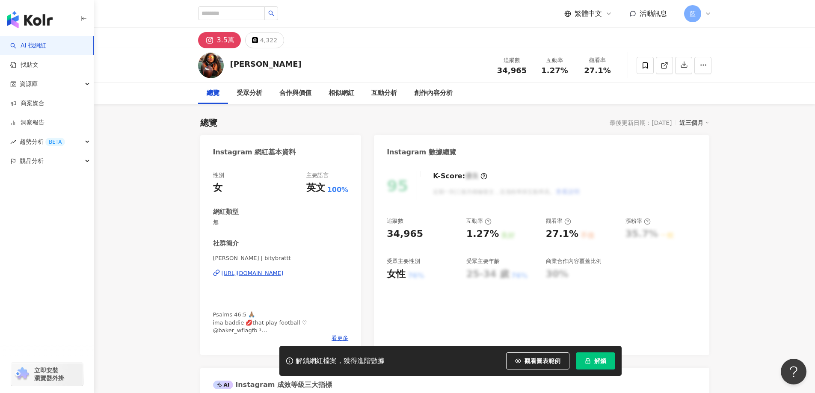
click at [312, 278] on div "Destiny Martinez | bitybrattt https://www.instagram.com/bitybrattt/" at bounding box center [281, 279] width 136 height 50
click at [284, 270] on div "https://www.instagram.com/bitybrattt/" at bounding box center [253, 273] width 62 height 8
click at [310, 283] on div "ROCK’STARS | rocksteadyy_ [URL][DOMAIN_NAME]" at bounding box center [281, 279] width 136 height 50
click at [316, 281] on div "ROCK’STARS | rocksteadyy_ https://www.instagram.com/rocksteadyy_/" at bounding box center [281, 279] width 136 height 50
click at [316, 278] on div "ROCK’STARS | rocksteadyy_ https://www.instagram.com/rocksteadyy_/" at bounding box center [281, 279] width 136 height 50
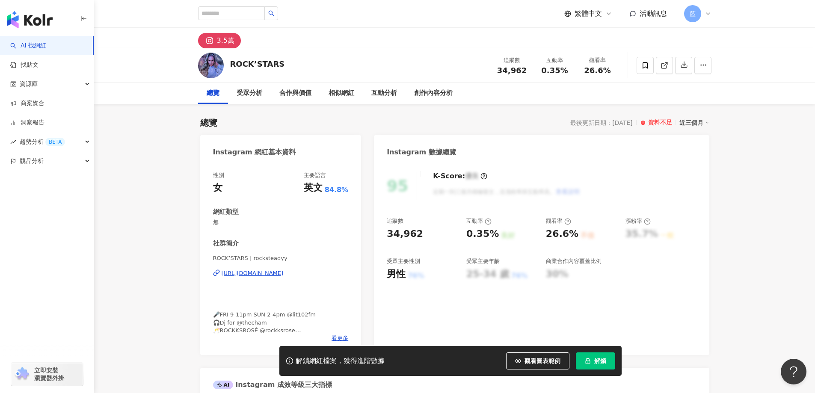
click at [284, 277] on div "https://www.instagram.com/rocksteadyy_/" at bounding box center [253, 273] width 62 height 8
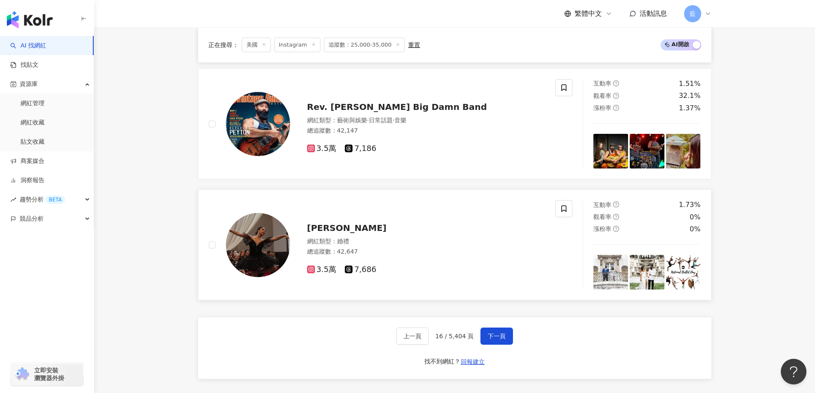
scroll to position [1649, 0]
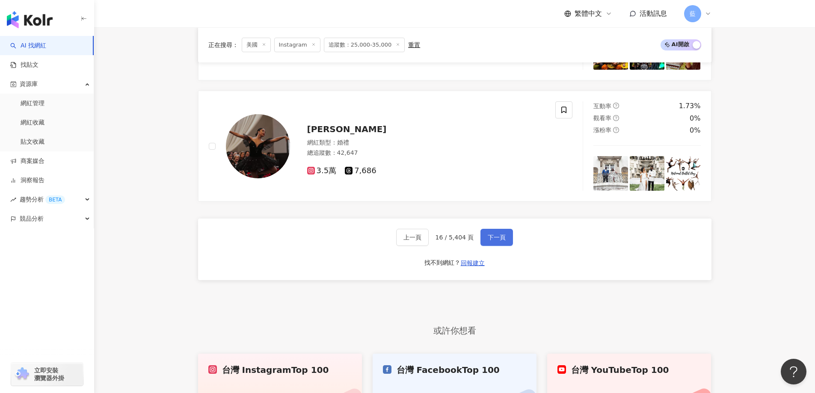
click at [506, 246] on button "下一頁" at bounding box center [496, 237] width 33 height 17
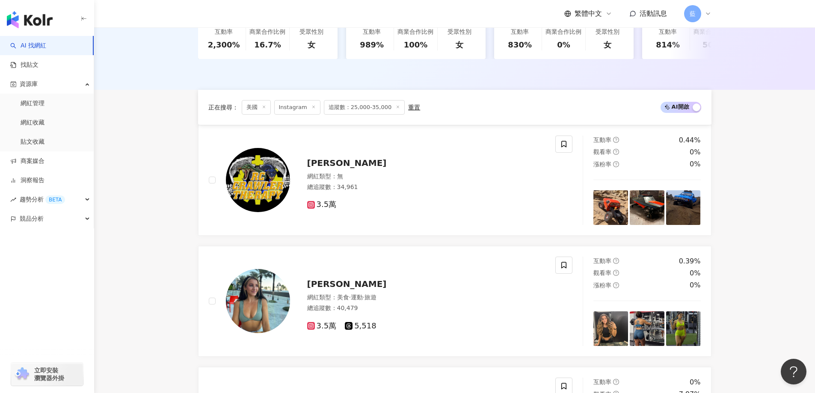
scroll to position [310, 0]
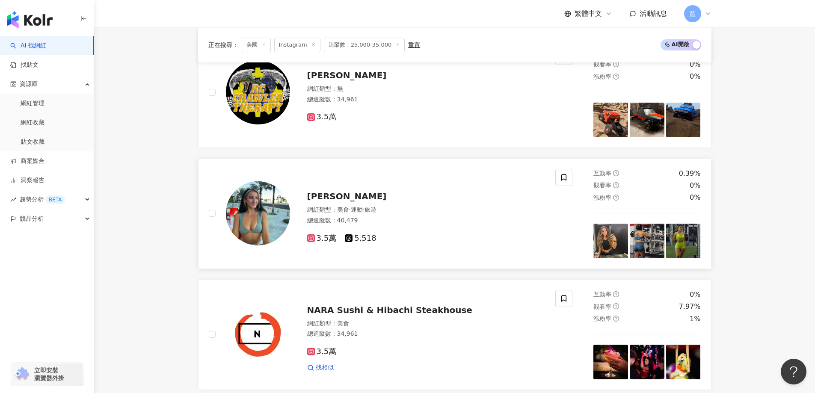
click at [351, 201] on span "[PERSON_NAME]" at bounding box center [347, 196] width 80 height 10
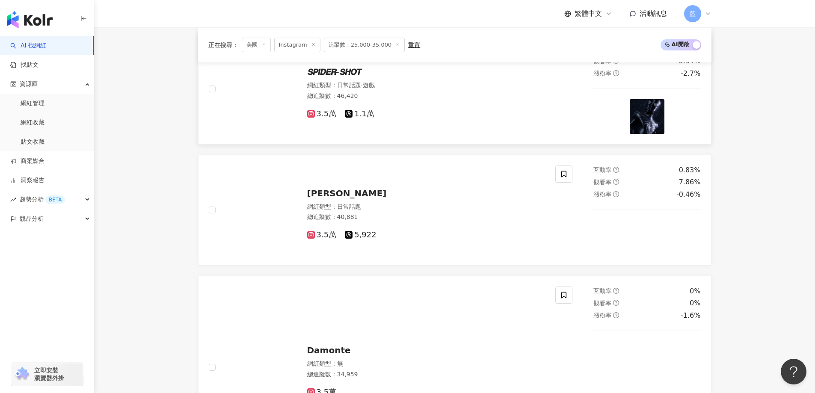
scroll to position [909, 0]
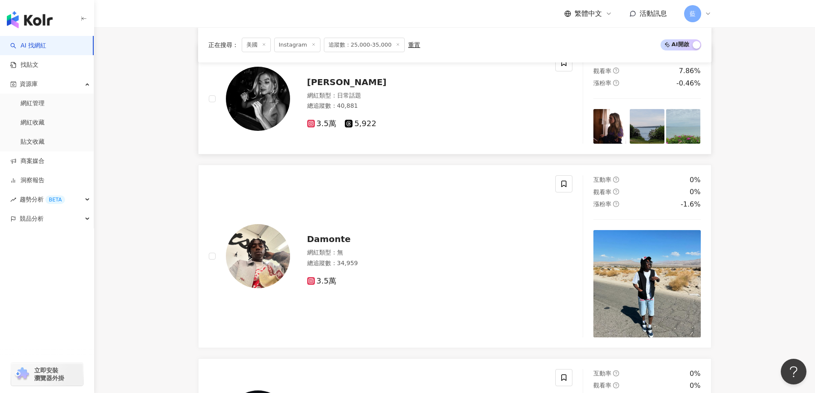
click at [363, 87] on span "Anna Grace Barlow" at bounding box center [347, 82] width 80 height 10
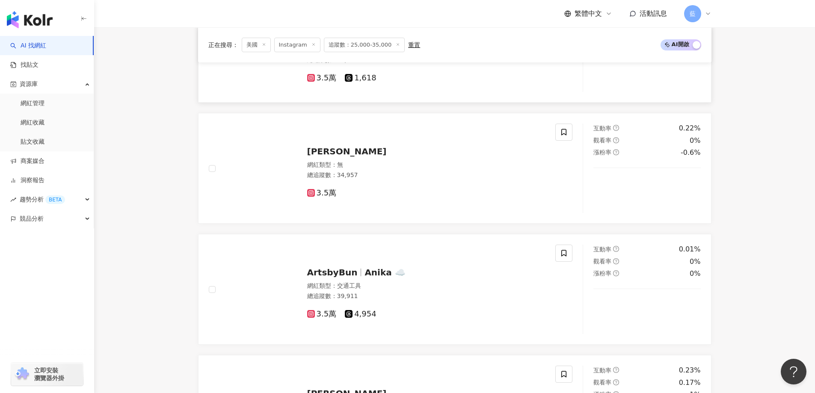
scroll to position [1422, 0]
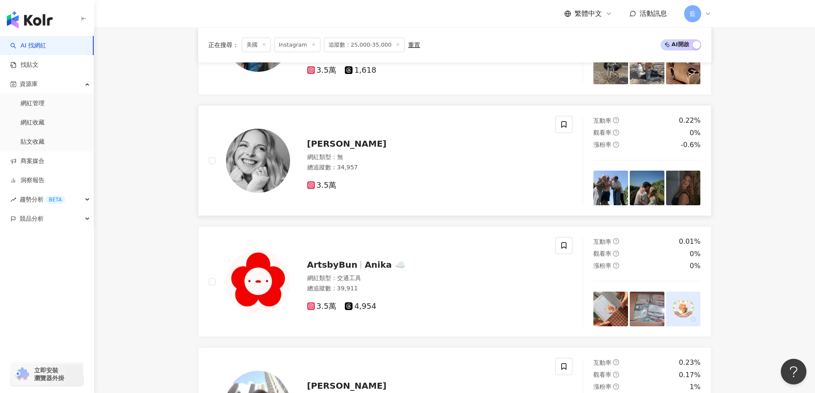
click at [351, 149] on span "Jordan Coene" at bounding box center [347, 144] width 80 height 10
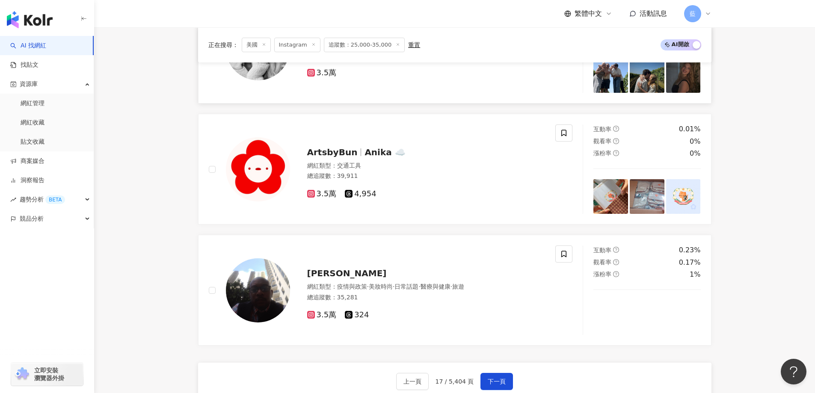
scroll to position [1636, 0]
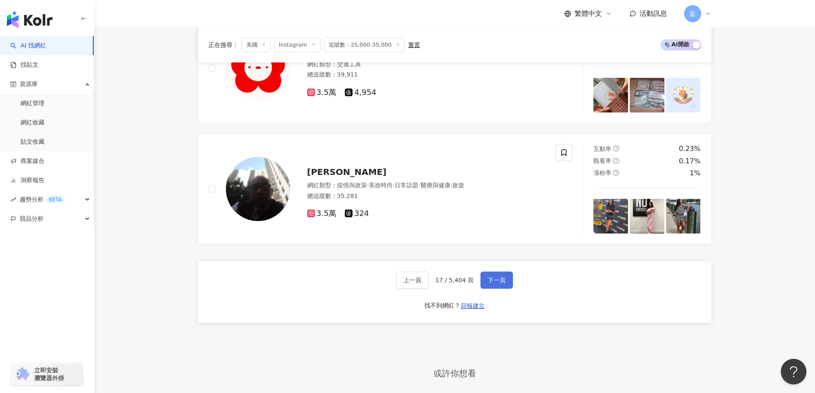
click at [499, 284] on span "下一頁" at bounding box center [497, 280] width 18 height 7
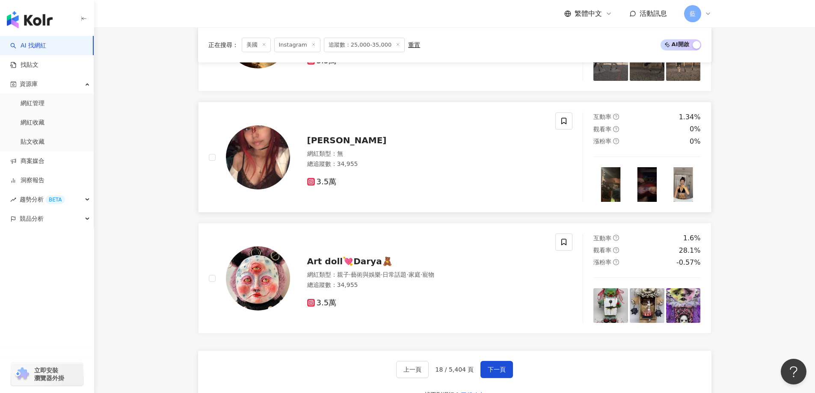
scroll to position [1466, 0]
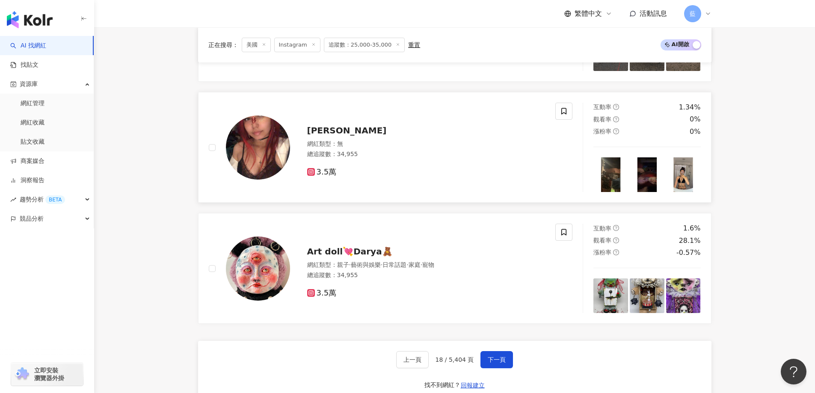
click at [301, 160] on div "Paige Winter 網紅類型 ： 無 總追蹤數 ： 34,955 3.5萬" at bounding box center [417, 148] width 255 height 60
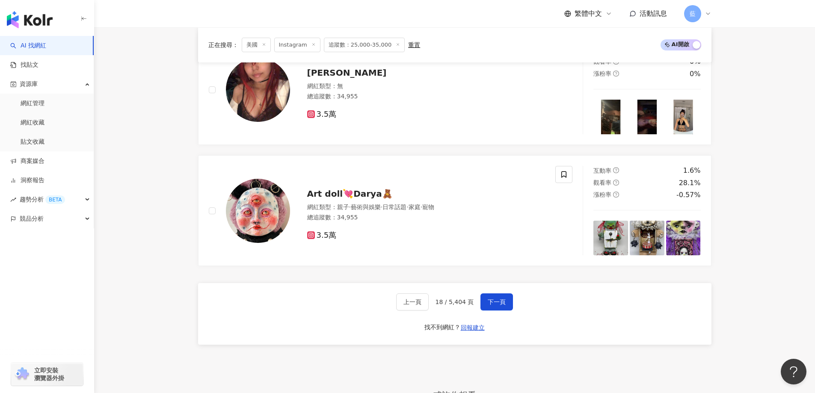
scroll to position [1508, 0]
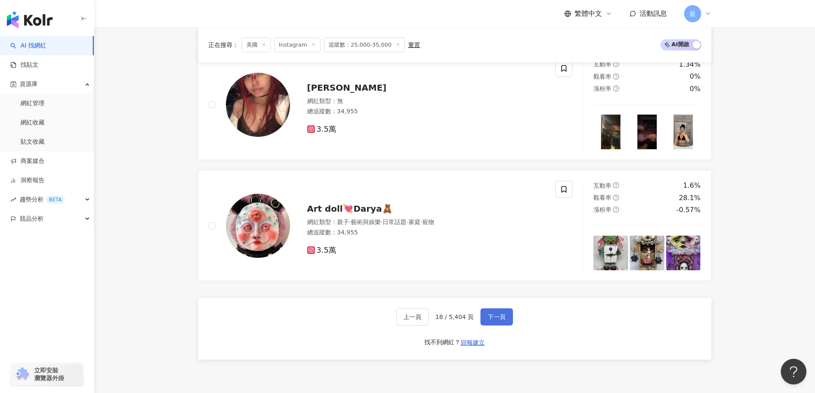
click at [494, 316] on button "下一頁" at bounding box center [496, 316] width 33 height 17
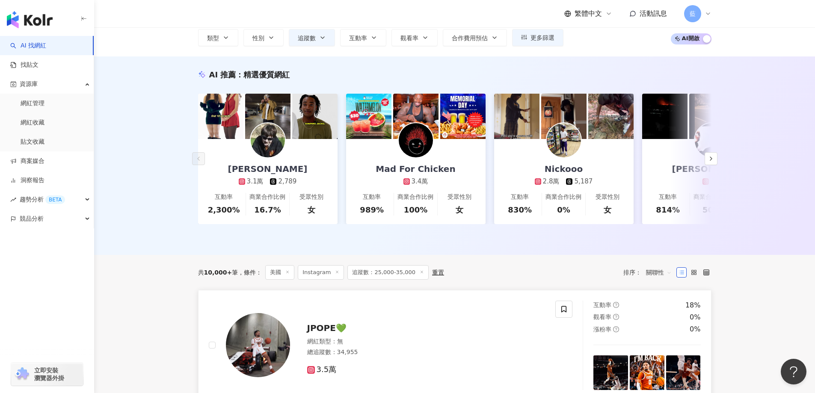
scroll to position [183, 0]
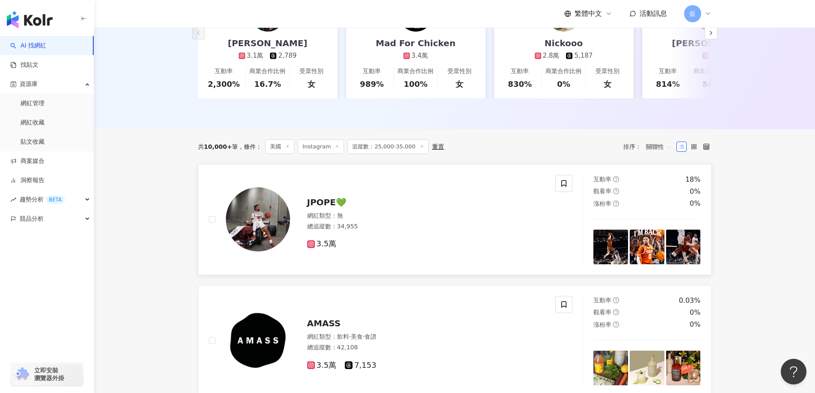
click at [335, 207] on span "JPOPE💚" at bounding box center [326, 202] width 39 height 10
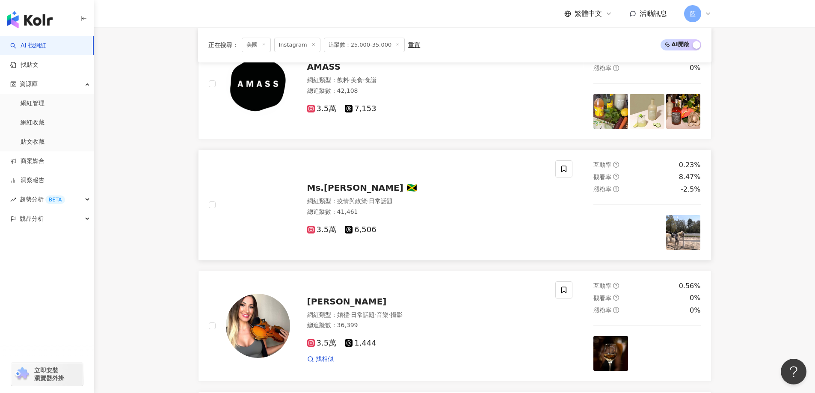
scroll to position [525, 0]
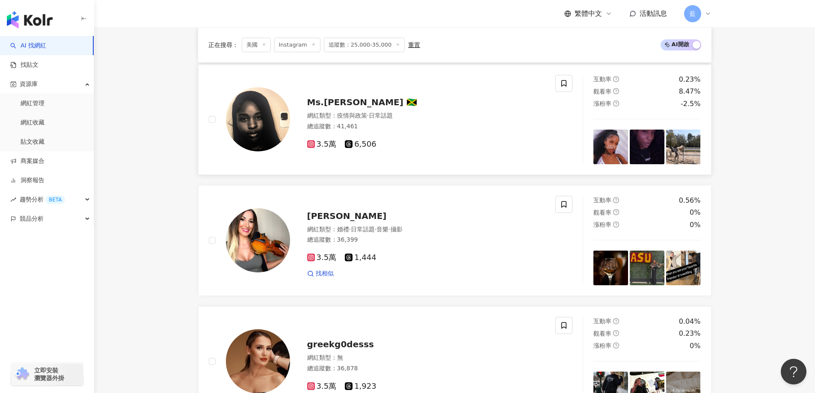
click at [327, 107] on span "Ms.Hill 🇯🇲" at bounding box center [362, 102] width 110 height 10
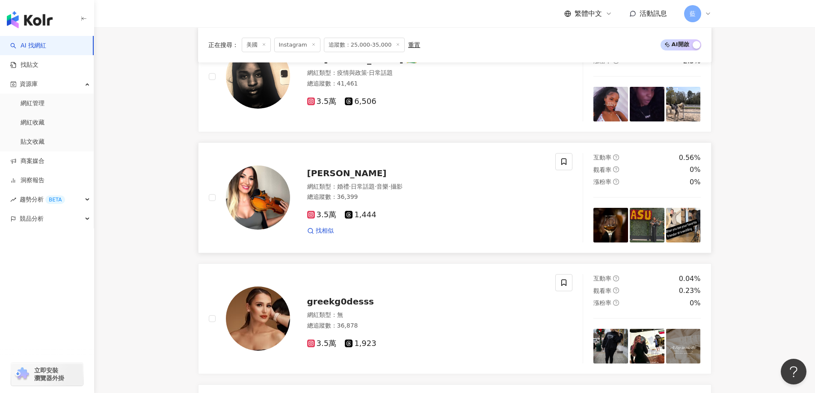
click at [334, 178] on span "Selin Eskandarian" at bounding box center [347, 173] width 80 height 10
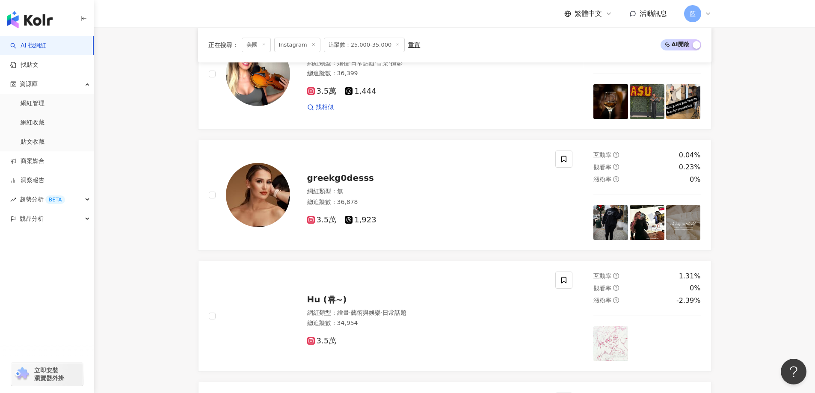
scroll to position [739, 0]
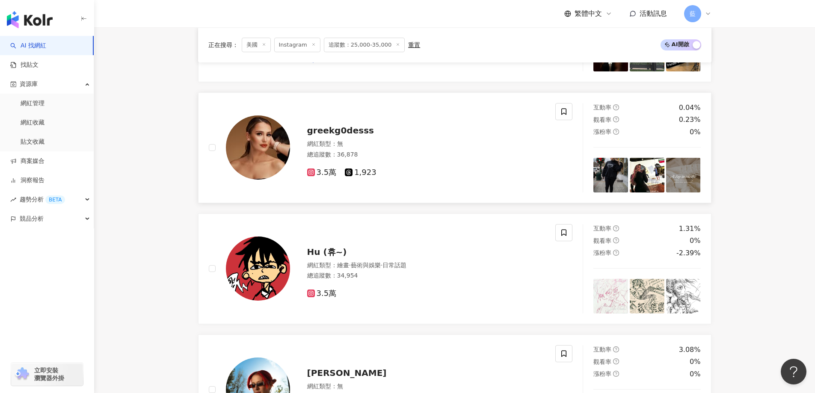
click at [340, 136] on span "greekg0desss" at bounding box center [340, 130] width 67 height 10
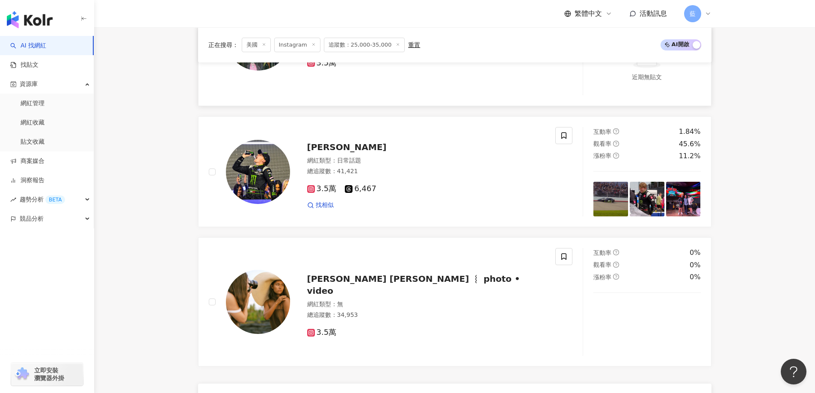
scroll to position [1380, 0]
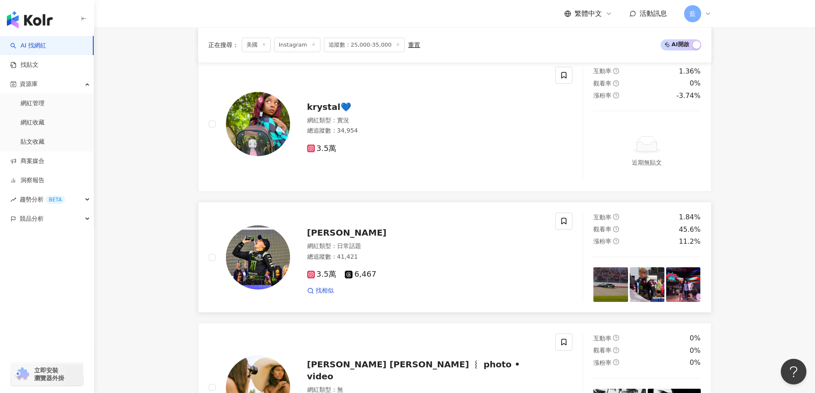
click at [257, 261] on img at bounding box center [258, 257] width 64 height 64
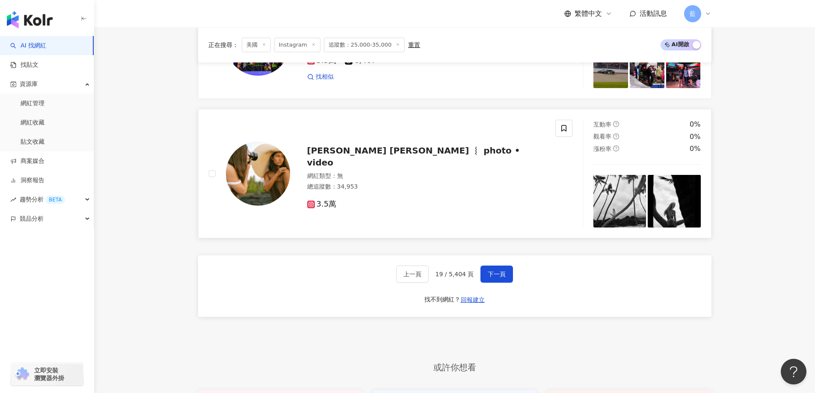
click at [407, 161] on span "[PERSON_NAME] [PERSON_NAME] ︴ photo • video" at bounding box center [413, 156] width 213 height 22
click at [505, 283] on button "下一頁" at bounding box center [496, 274] width 33 height 17
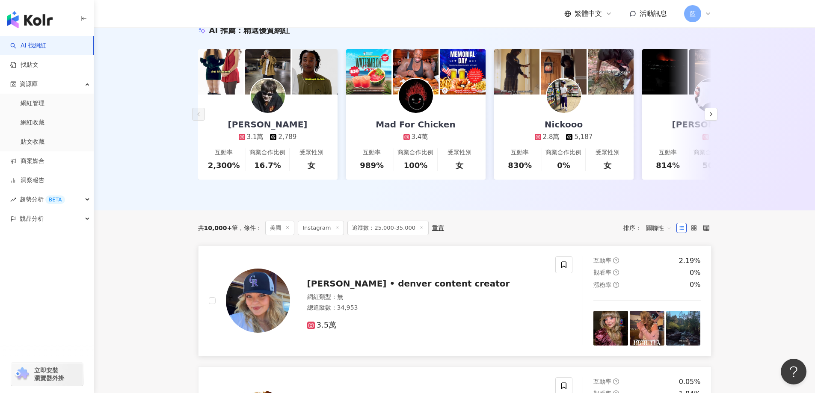
scroll to position [188, 0]
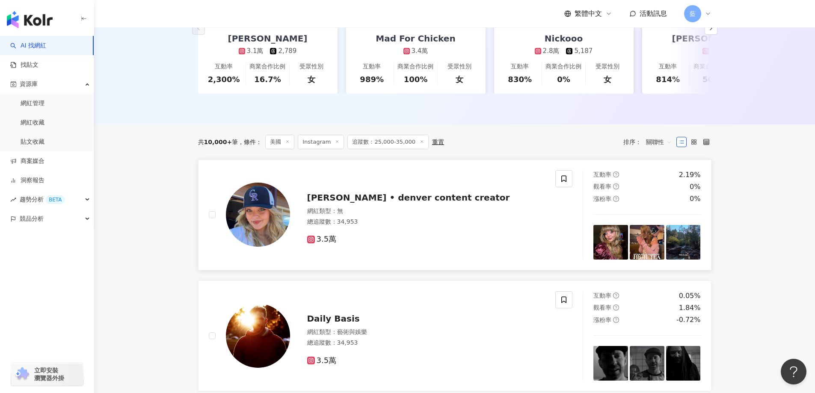
click at [428, 203] on span "lauren freas • denver content creator" at bounding box center [408, 197] width 203 height 10
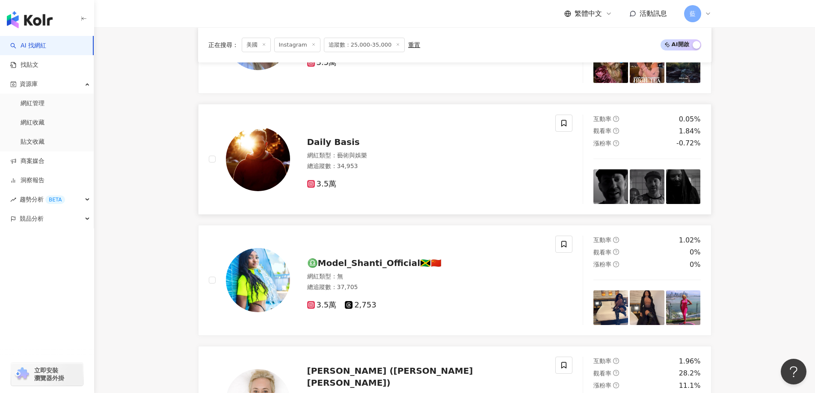
scroll to position [530, 0]
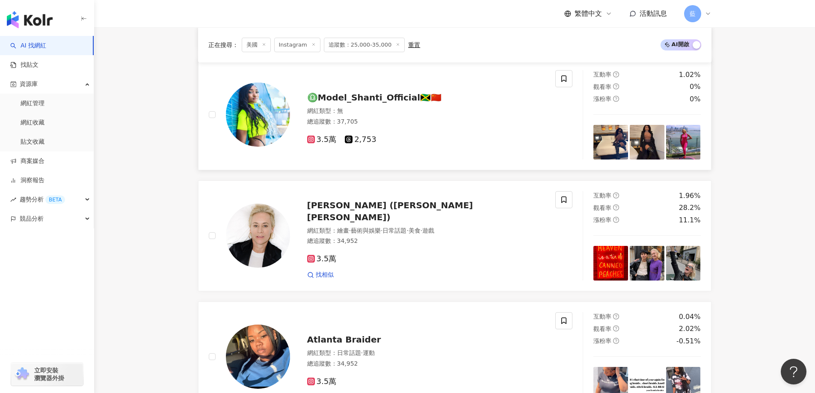
click at [358, 103] on span "♎️Model_Shanti_Official🇯🇲🇨🇳" at bounding box center [374, 97] width 135 height 10
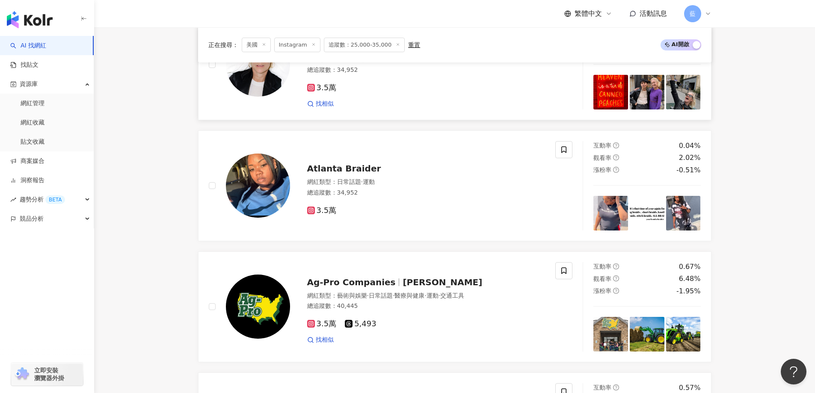
scroll to position [615, 0]
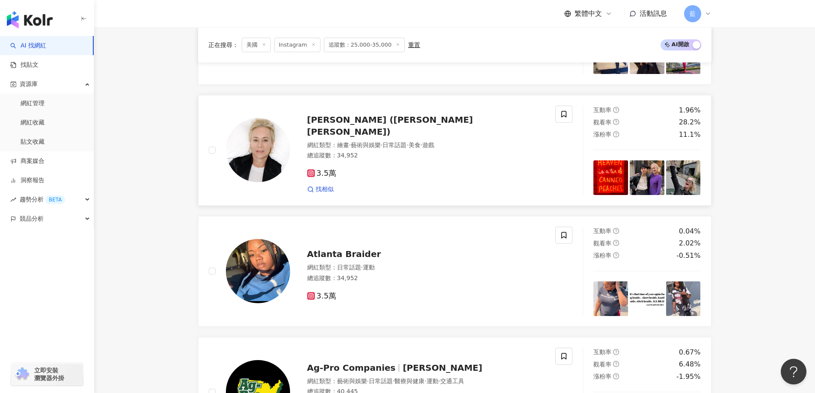
click at [317, 126] on span "Cig Harvey (Sarah Harvey)" at bounding box center [390, 126] width 166 height 22
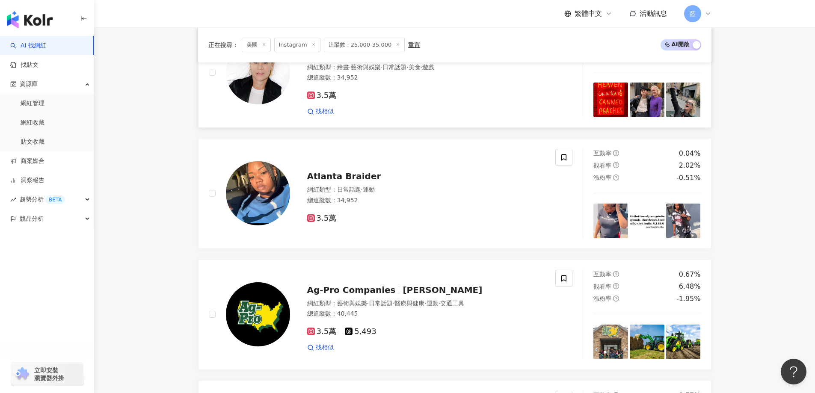
scroll to position [786, 0]
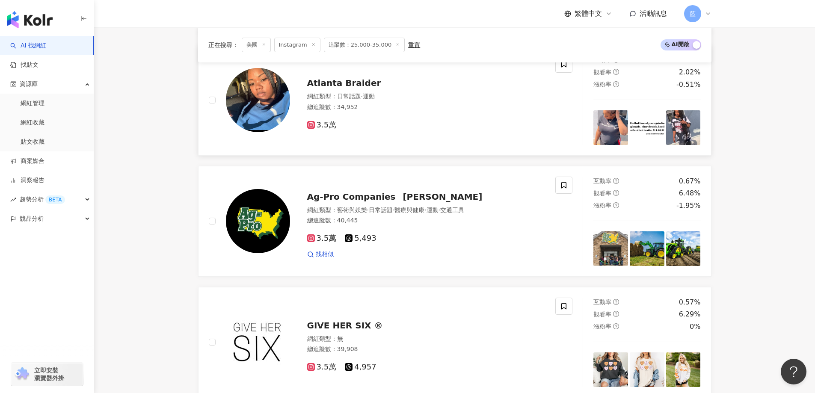
click at [348, 86] on span "Atlanta Braider" at bounding box center [344, 83] width 74 height 10
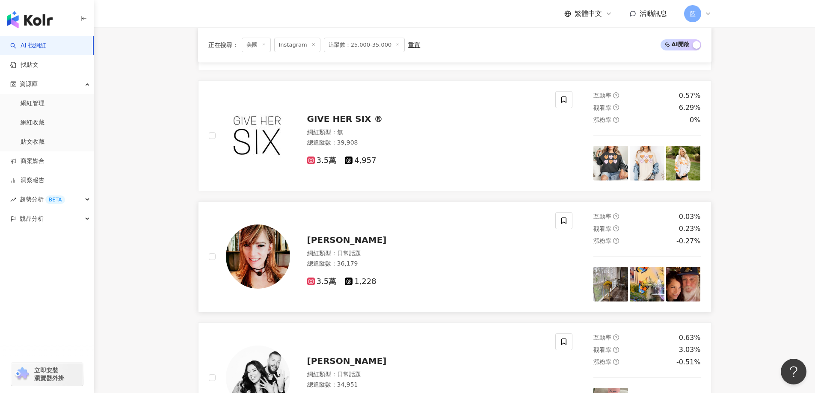
scroll to position [1043, 0]
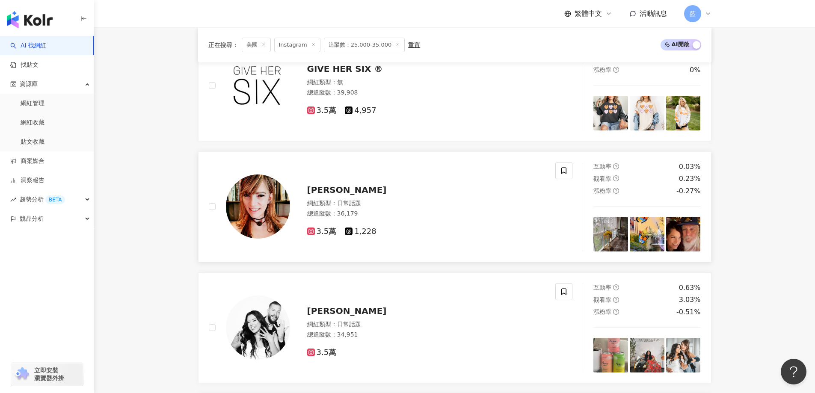
click at [281, 225] on img at bounding box center [258, 206] width 64 height 64
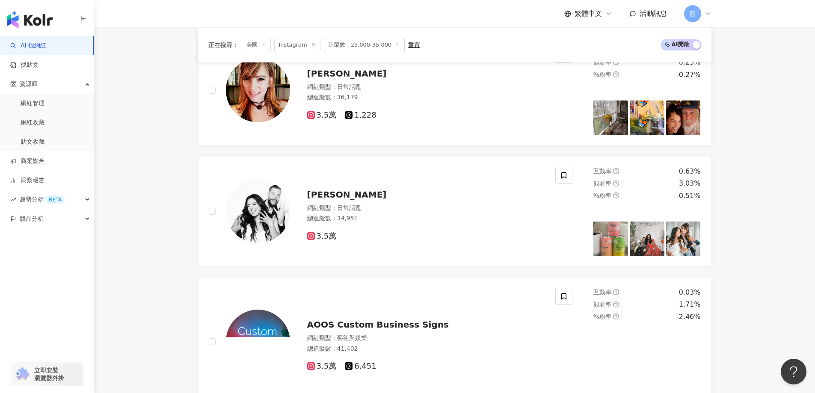
scroll to position [1171, 0]
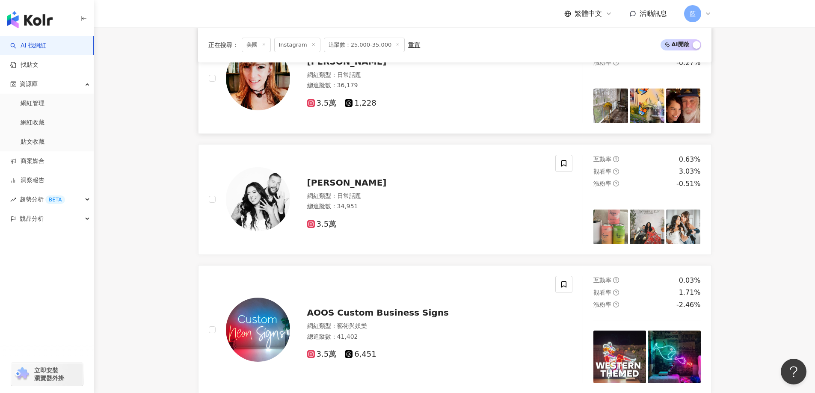
click at [240, 81] on img at bounding box center [258, 78] width 64 height 64
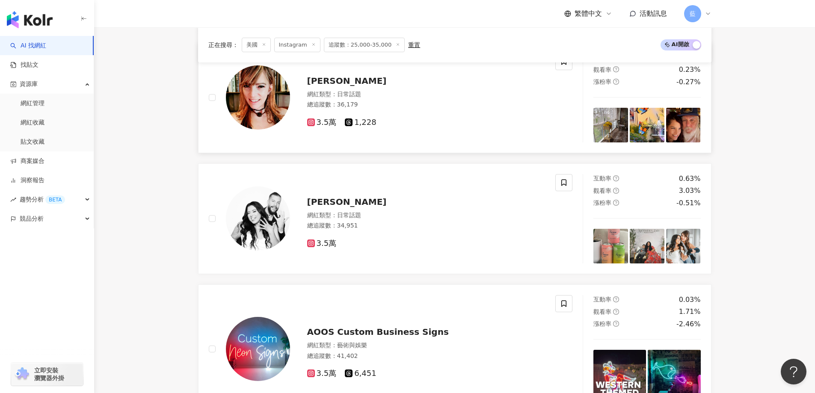
scroll to position [1043, 0]
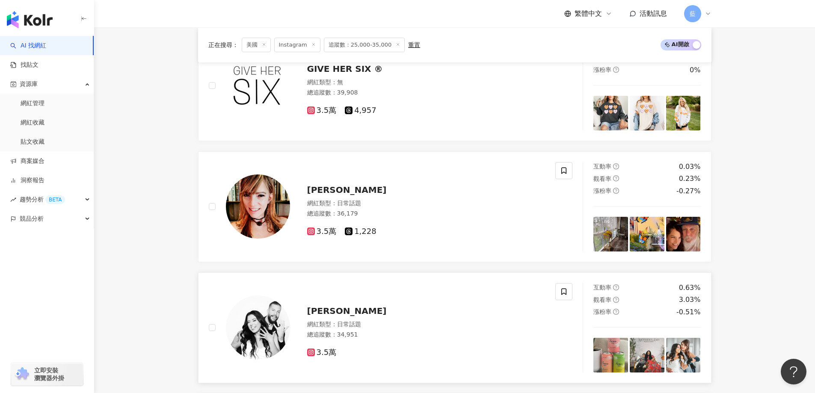
click at [330, 314] on span "Jessica Pike" at bounding box center [347, 311] width 80 height 10
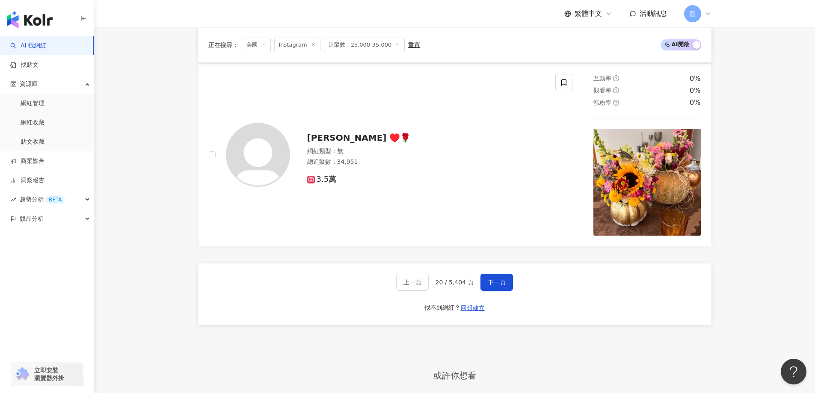
scroll to position [1727, 0]
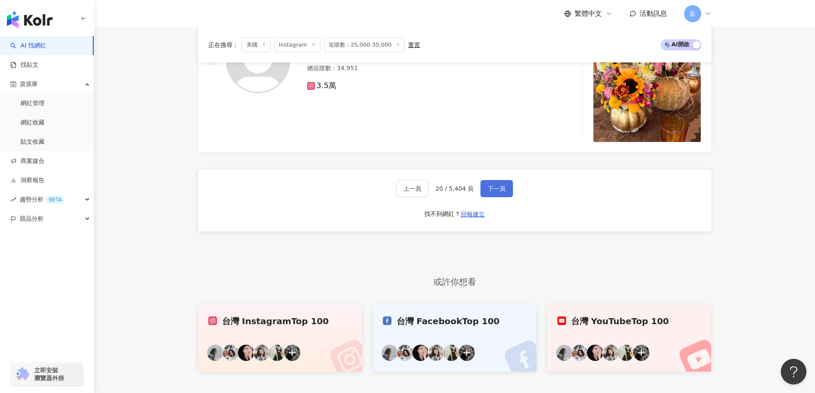
click at [495, 192] on span "下一頁" at bounding box center [497, 188] width 18 height 7
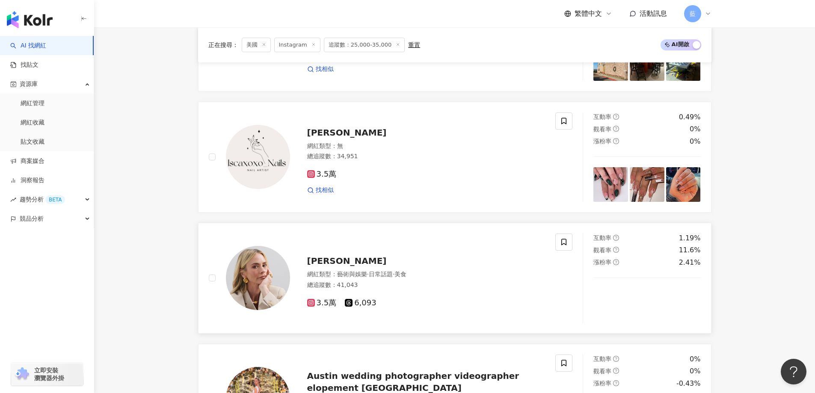
scroll to position [567, 0]
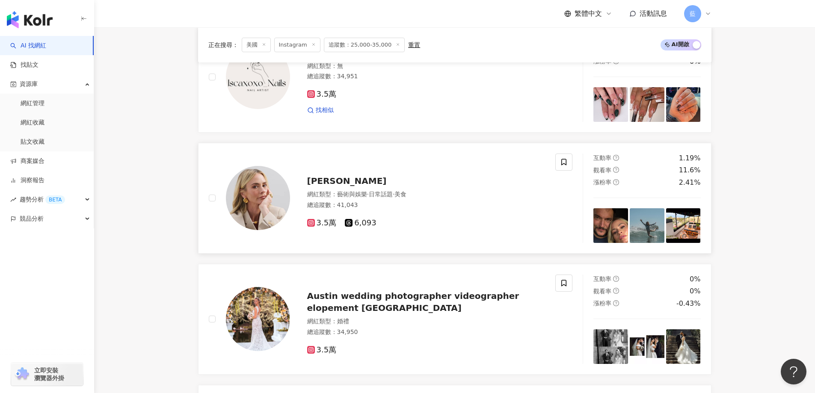
click at [327, 184] on span "Cameron Richardson" at bounding box center [347, 181] width 80 height 10
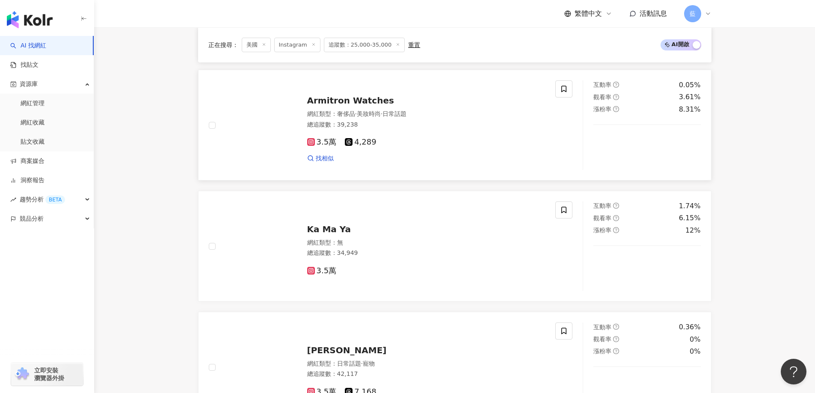
scroll to position [1594, 0]
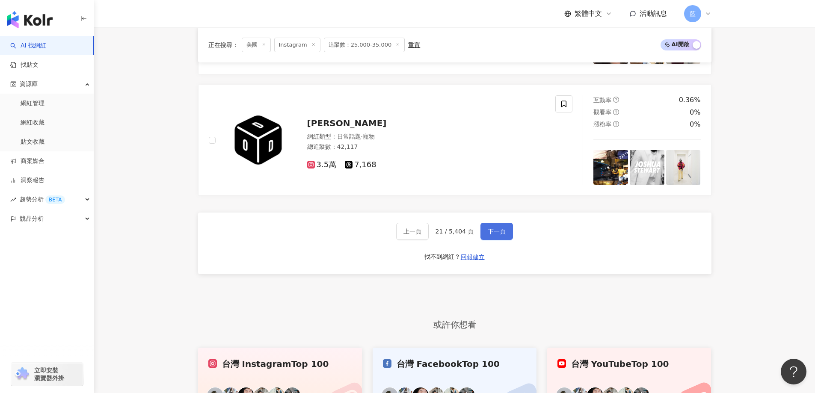
click at [511, 239] on div "上一頁 21 / 5,404 頁 下一頁 找不到網紅？ 回報建立" at bounding box center [454, 244] width 513 height 62
drag, startPoint x: 502, startPoint y: 237, endPoint x: 468, endPoint y: 212, distance: 42.2
click at [502, 235] on span "下一頁" at bounding box center [497, 231] width 18 height 7
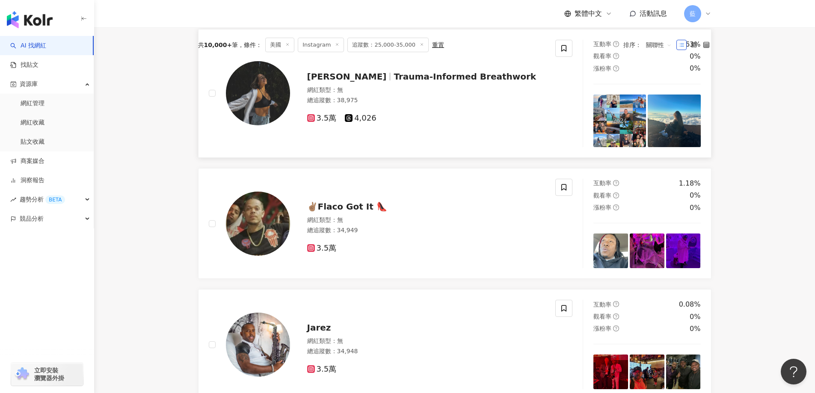
scroll to position [202, 0]
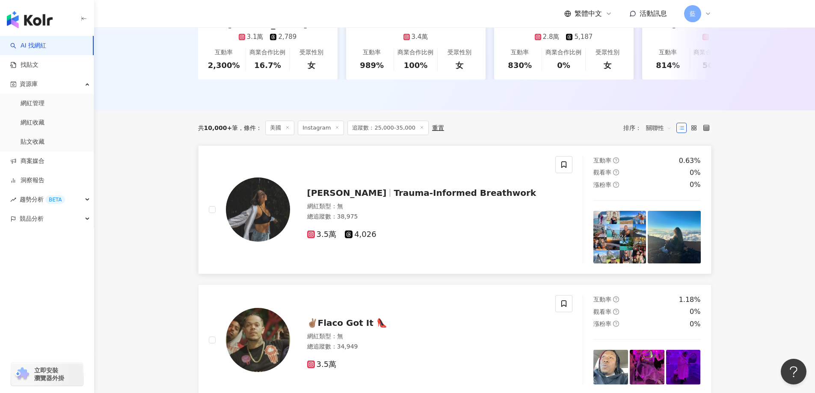
click at [449, 196] on span "Trauma-Informed Breathwork" at bounding box center [464, 193] width 142 height 10
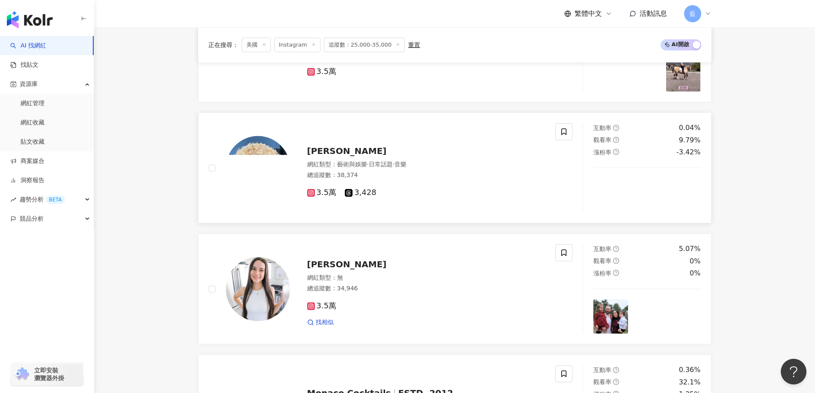
scroll to position [1185, 0]
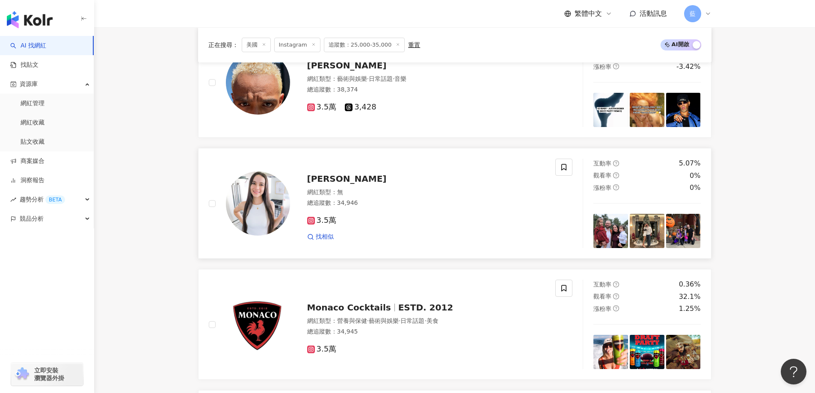
click at [334, 184] on span "Alejandra C Maldonado" at bounding box center [347, 179] width 80 height 10
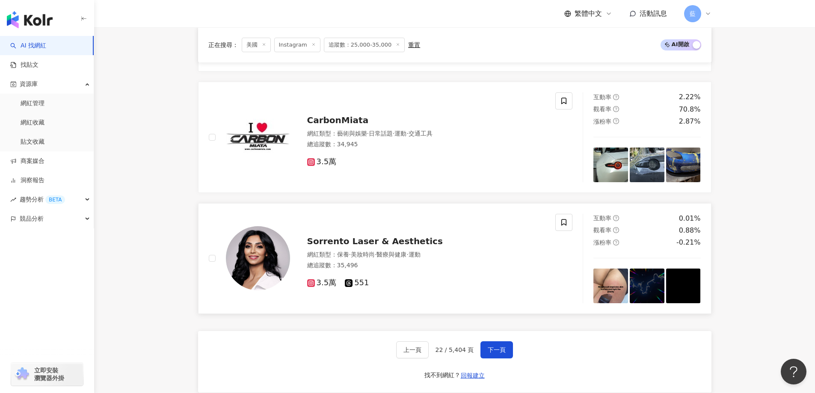
scroll to position [1570, 0]
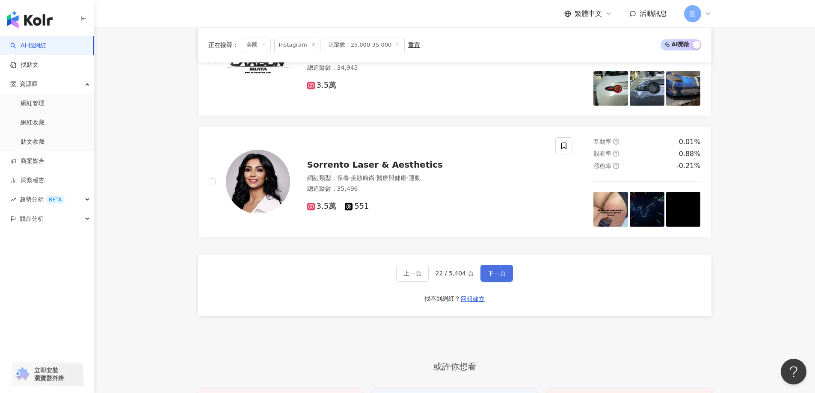
click at [496, 275] on button "下一頁" at bounding box center [496, 273] width 33 height 17
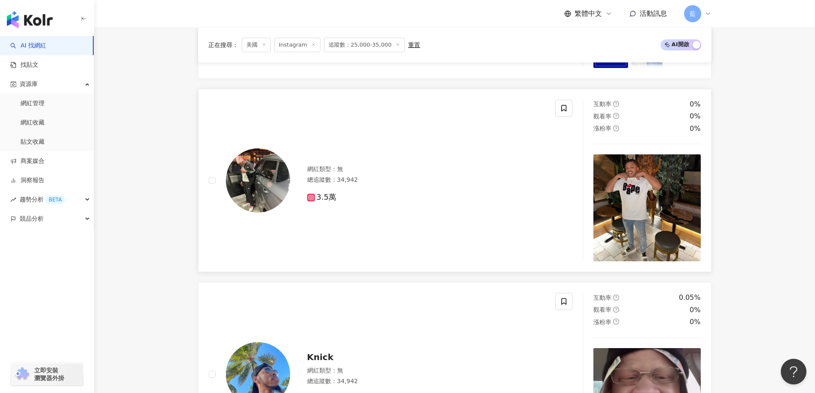
scroll to position [1790, 0]
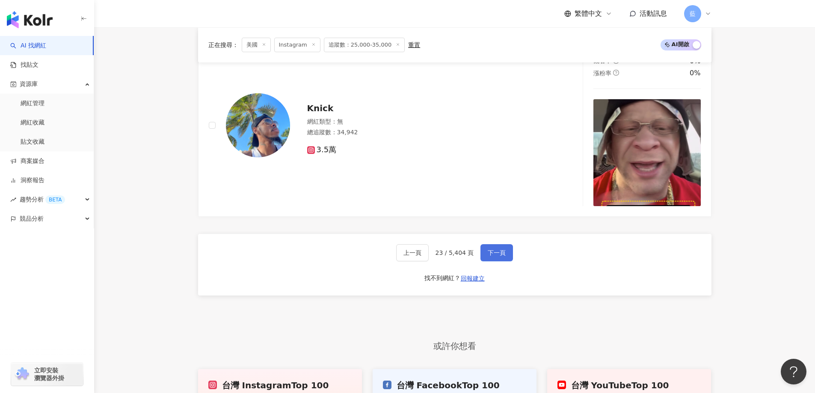
click at [495, 253] on button "下一頁" at bounding box center [496, 252] width 33 height 17
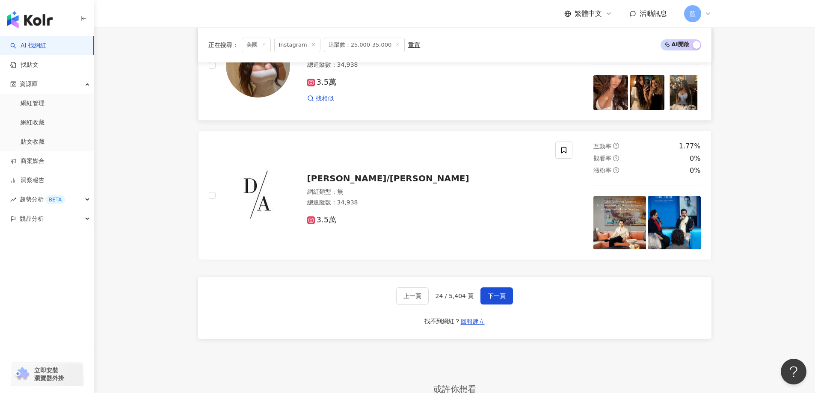
scroll to position [1767, 0]
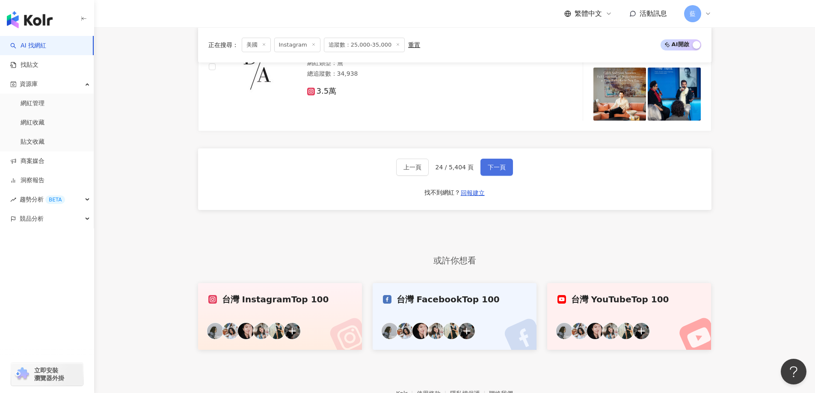
click at [504, 171] on button "下一頁" at bounding box center [496, 167] width 33 height 17
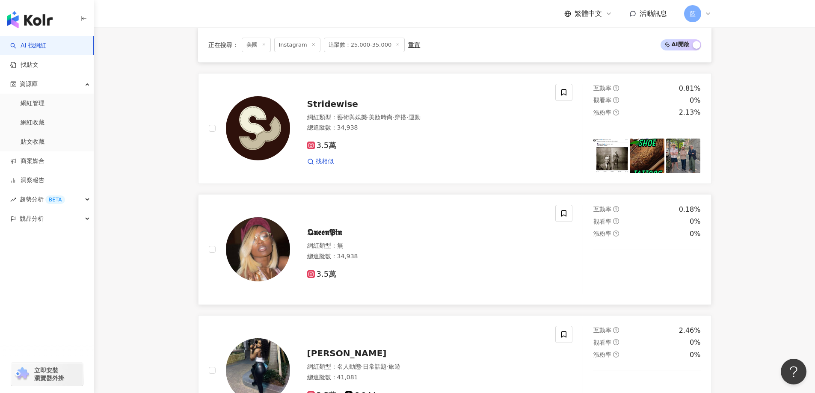
scroll to position [461, 0]
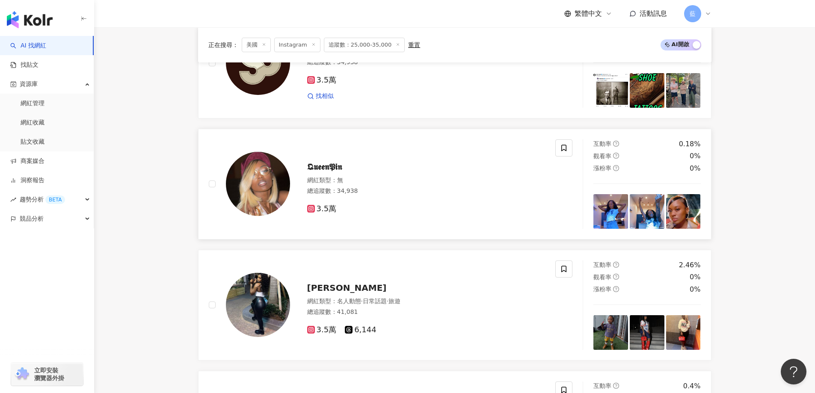
click at [342, 172] on span "𝕼𝖚𝖊𝖊𝖓𝕻𝖎𝖓" at bounding box center [324, 167] width 35 height 10
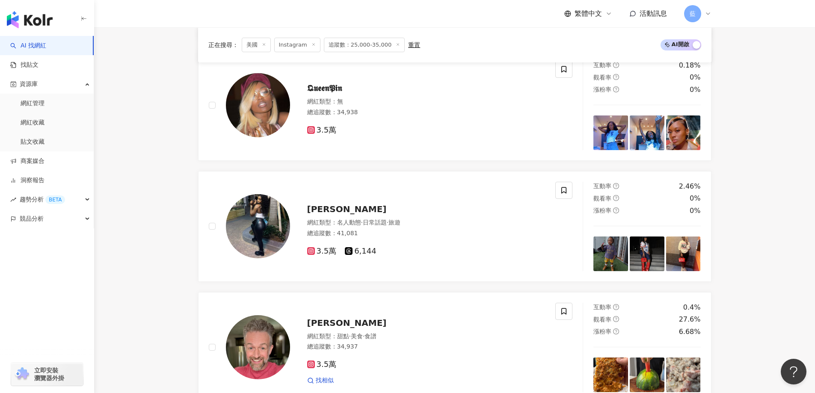
scroll to position [632, 0]
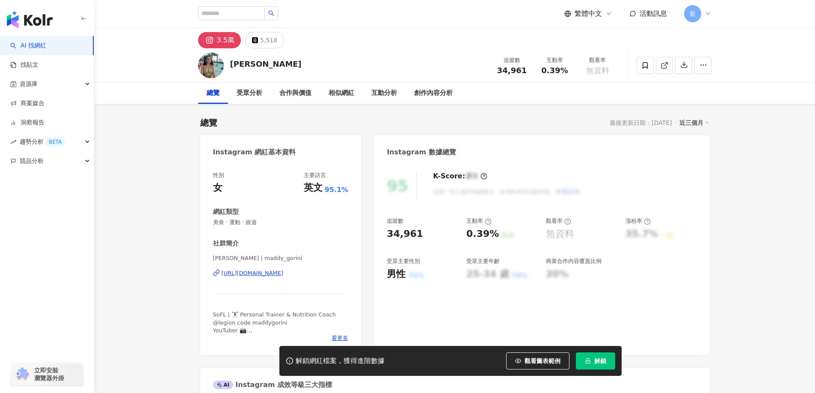
click at [276, 272] on div "https://www.instagram.com/maddy_gorini/" at bounding box center [253, 273] width 62 height 8
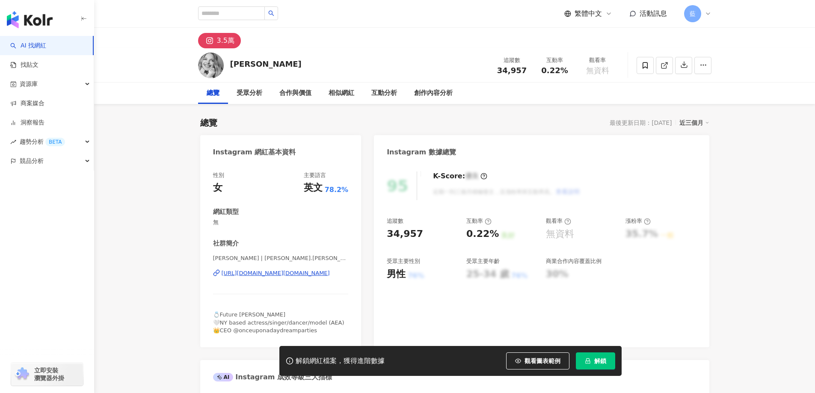
drag, startPoint x: 306, startPoint y: 203, endPoint x: 292, endPoint y: 272, distance: 70.6
click at [292, 272] on div "[URL][DOMAIN_NAME][DOMAIN_NAME]" at bounding box center [276, 273] width 108 height 8
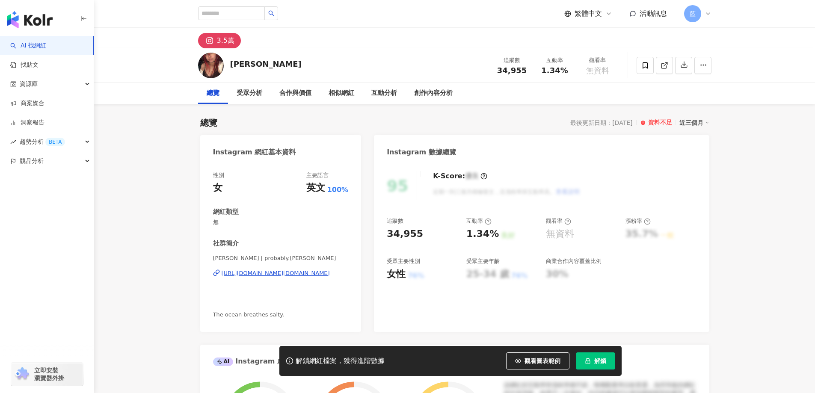
click at [277, 269] on div "https://www.instagram.com/probably.paige/" at bounding box center [276, 273] width 108 height 8
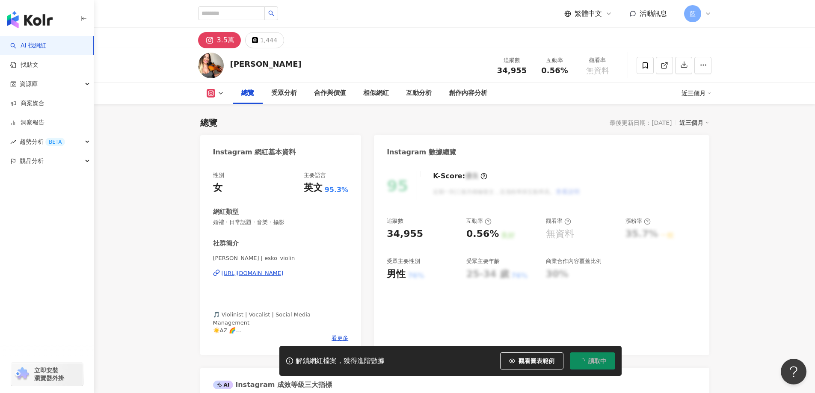
click at [284, 274] on div "https://www.instagram.com/esko_violin/" at bounding box center [253, 273] width 62 height 8
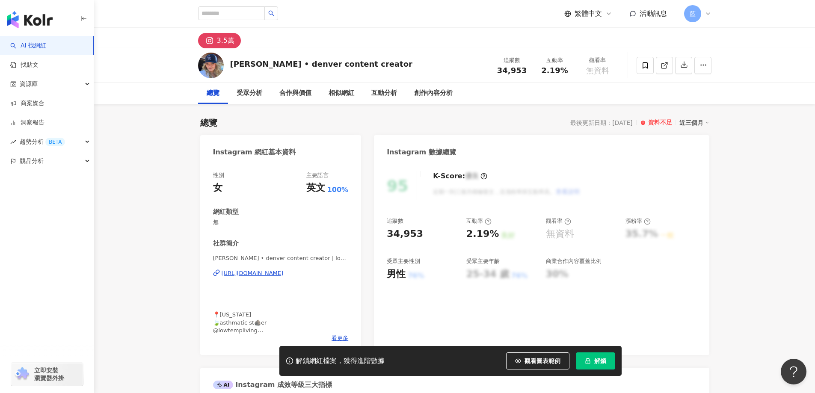
click at [284, 275] on div "https://www.instagram.com/lowtemplauren/" at bounding box center [253, 273] width 62 height 8
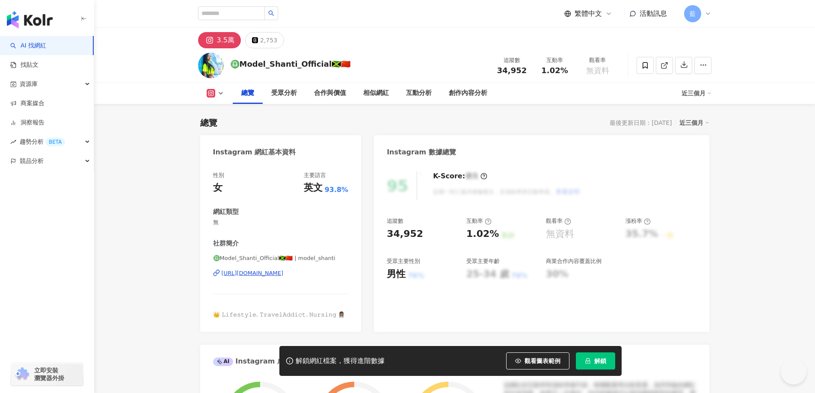
click at [284, 272] on div "[URL][DOMAIN_NAME]" at bounding box center [253, 273] width 62 height 8
click at [284, 275] on div "https://www.instagram.com/model_shanti/" at bounding box center [253, 273] width 62 height 8
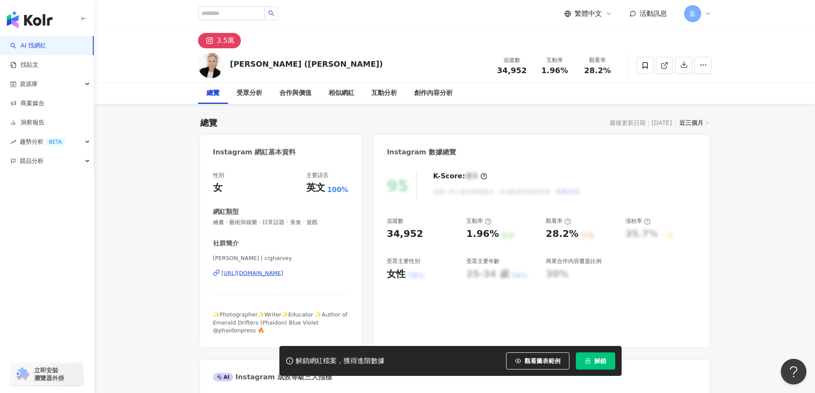
click at [284, 274] on div "https://www.instagram.com/cigharvey/" at bounding box center [253, 273] width 62 height 8
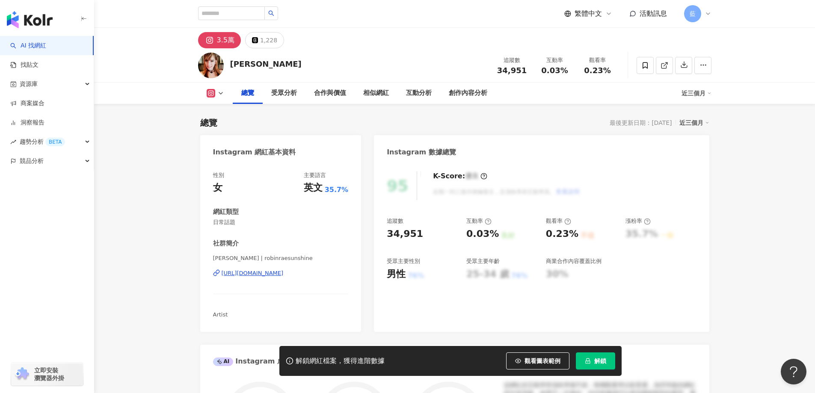
click at [271, 273] on div "[URL][DOMAIN_NAME]" at bounding box center [253, 273] width 62 height 8
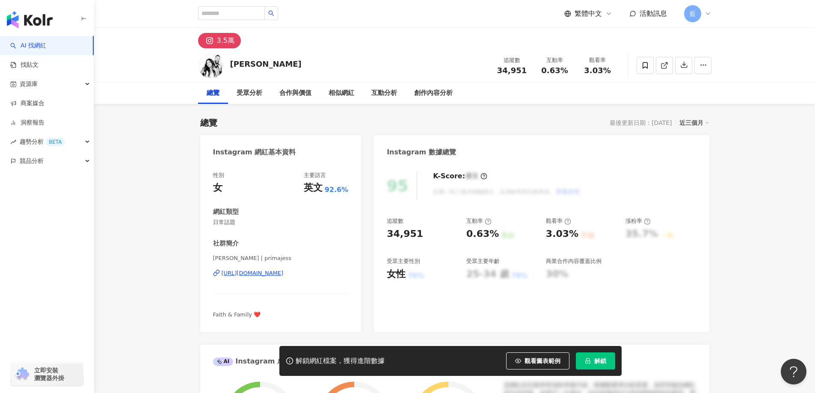
click at [284, 276] on div "https://www.instagram.com/primajess/" at bounding box center [253, 273] width 62 height 8
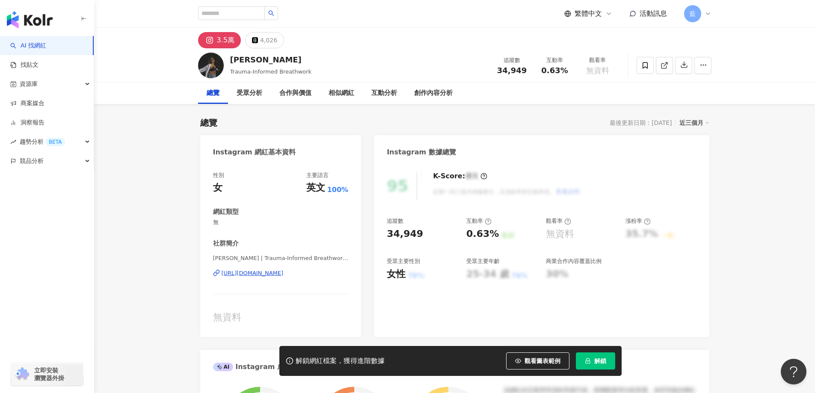
click at [295, 282] on div "[PERSON_NAME] | Trauma-Informed Breathwork | morgancelli [URL][DOMAIN_NAME]" at bounding box center [281, 279] width 136 height 50
click at [284, 277] on div "https://www.instagram.com/morgancelli/" at bounding box center [253, 273] width 62 height 8
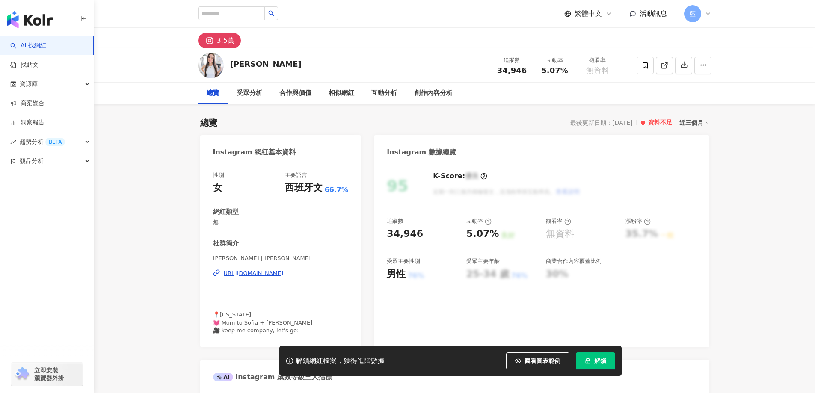
click at [284, 275] on div "[URL][DOMAIN_NAME]" at bounding box center [253, 273] width 62 height 8
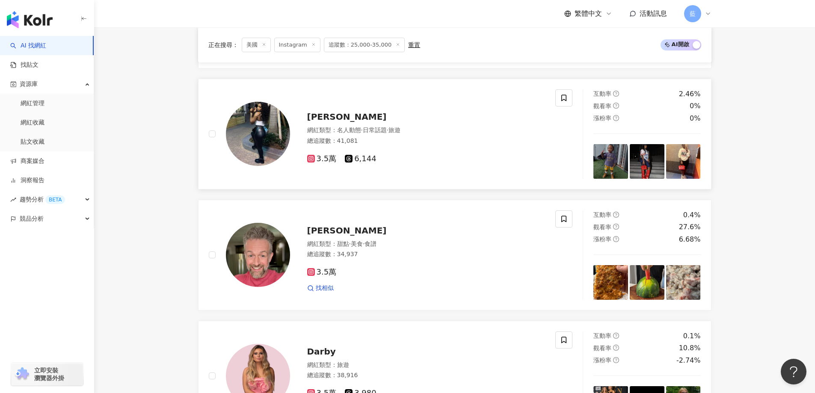
click at [348, 122] on span "[PERSON_NAME]" at bounding box center [347, 117] width 80 height 10
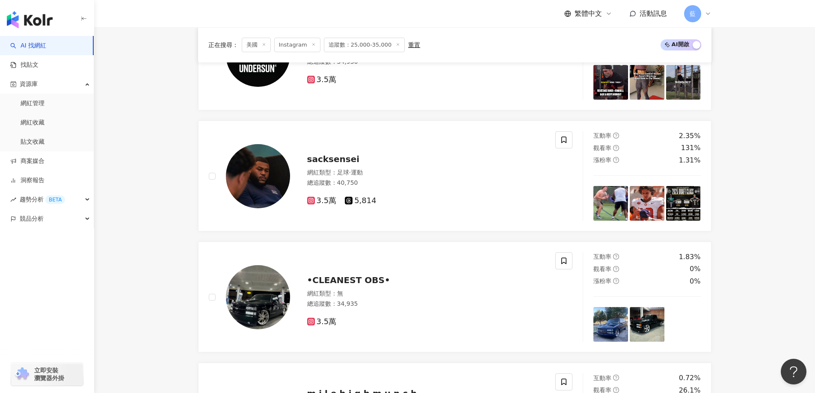
scroll to position [1530, 0]
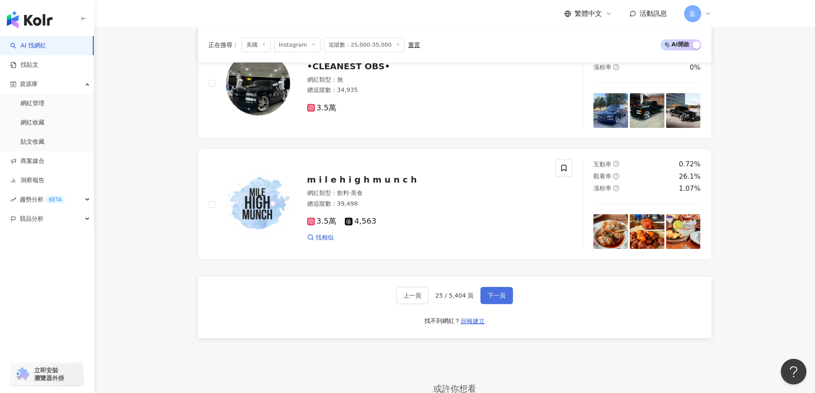
click at [503, 298] on span "下一頁" at bounding box center [497, 295] width 18 height 7
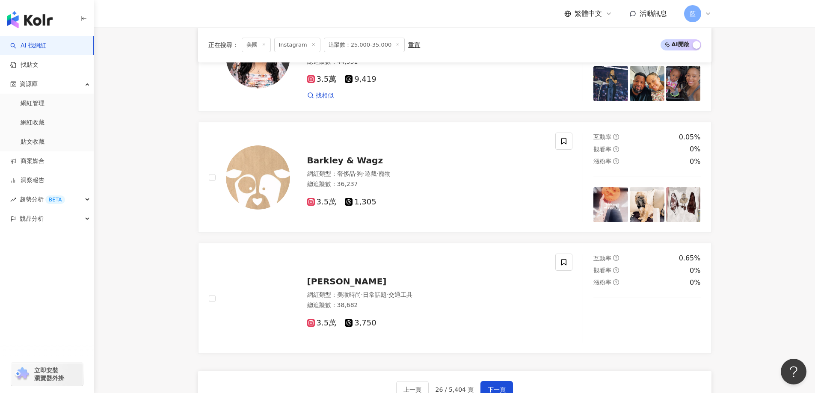
scroll to position [1570, 0]
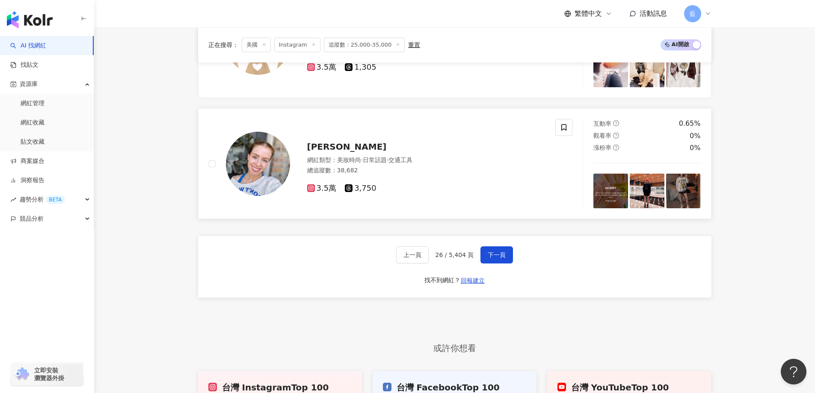
click at [343, 151] on span "[PERSON_NAME]" at bounding box center [347, 147] width 80 height 10
click at [488, 258] on span "下一頁" at bounding box center [497, 254] width 18 height 7
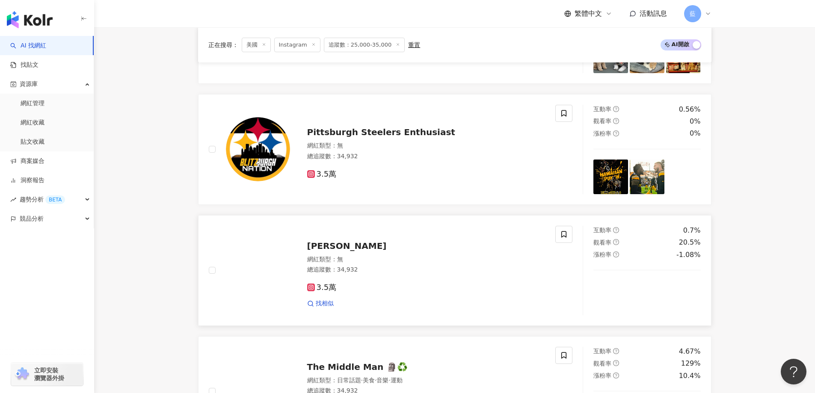
scroll to position [416, 0]
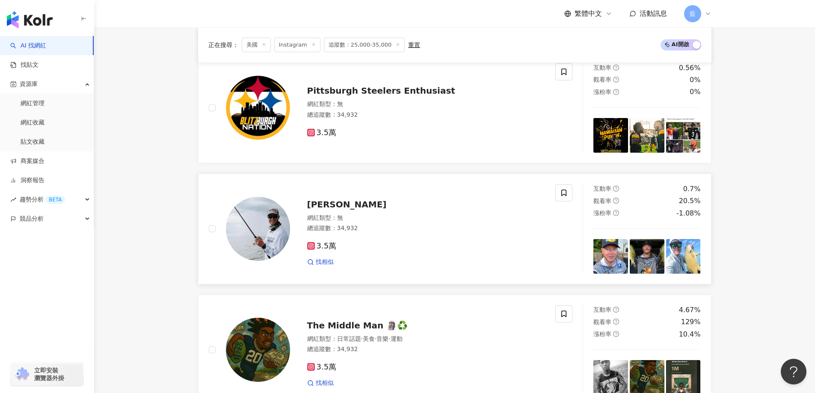
click at [366, 210] on span "JonathonVanDam" at bounding box center [347, 204] width 80 height 10
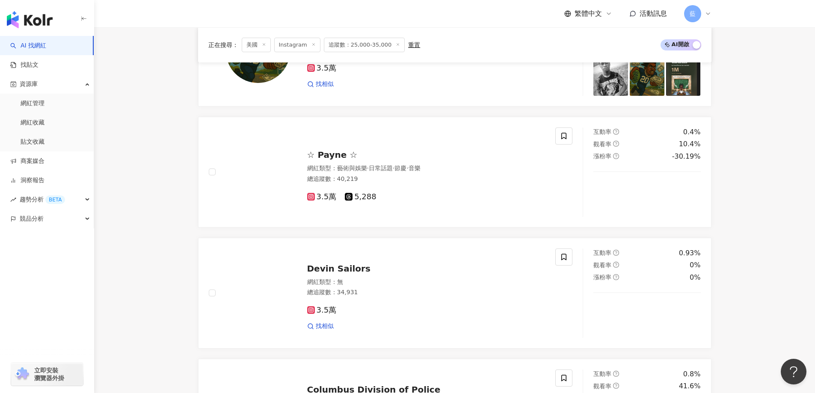
scroll to position [715, 0]
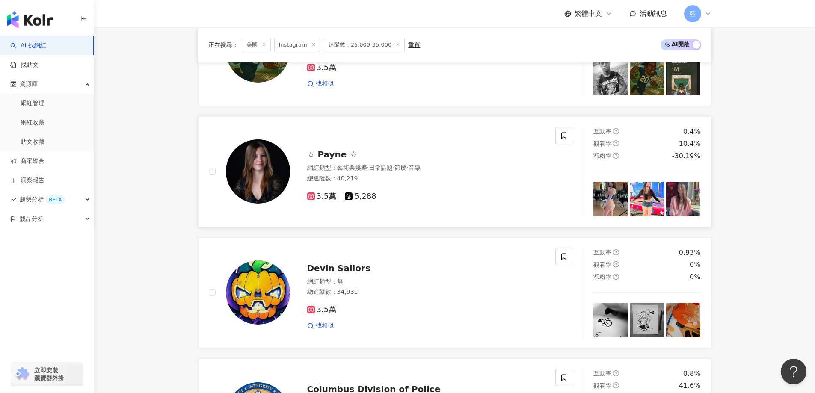
click at [328, 152] on div "☆ Payne ☆ 網紅類型 ： 藝術與娛樂 · 日常話題 · 節慶 · 音樂 總追蹤數 ： 40,219 3.5萬 5,288" at bounding box center [417, 172] width 255 height 60
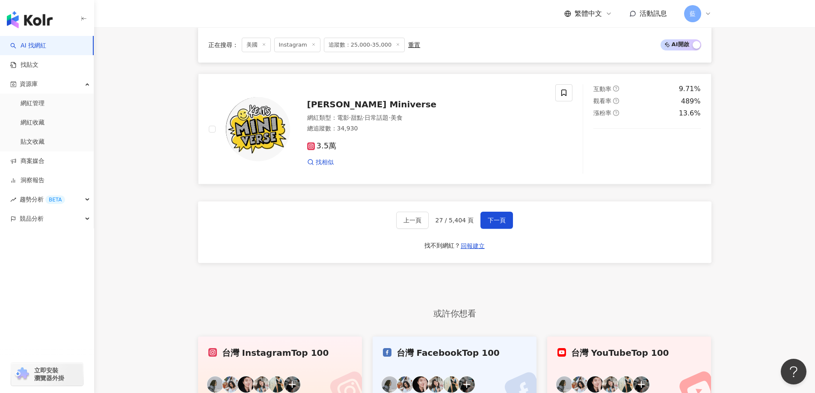
scroll to position [1699, 0]
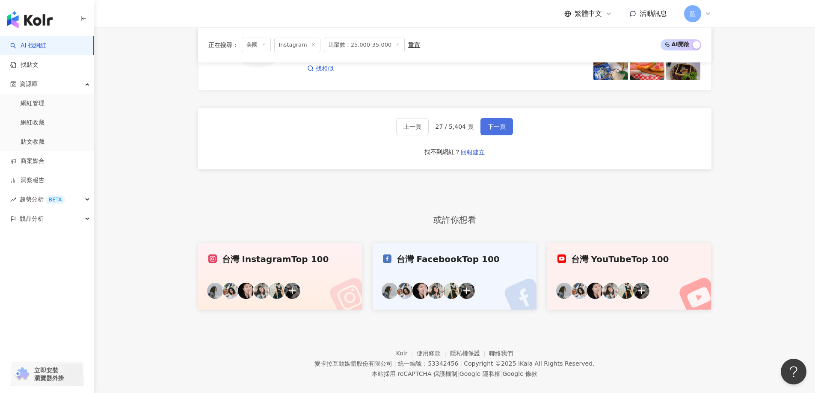
click at [495, 130] on span "下一頁" at bounding box center [497, 126] width 18 height 7
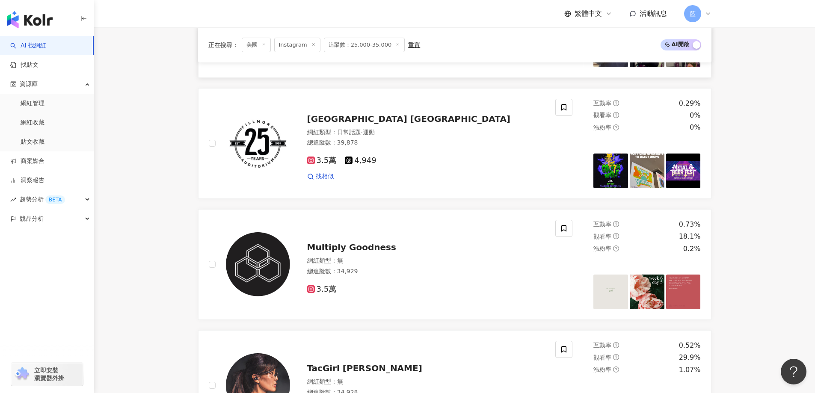
scroll to position [464, 0]
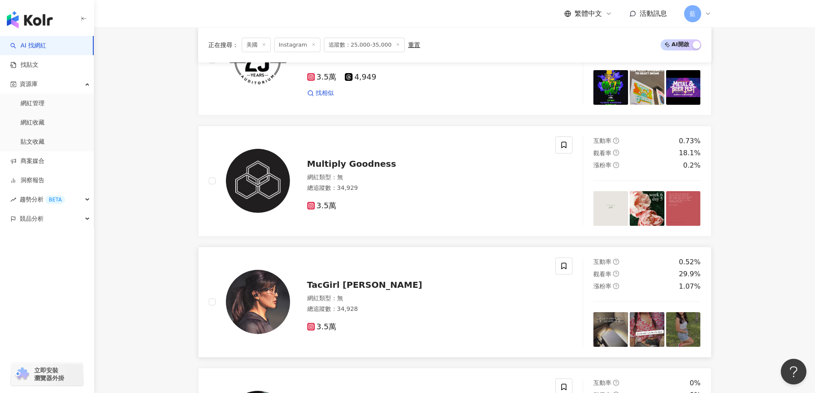
click at [336, 287] on span "TacGirl Michelle" at bounding box center [364, 285] width 115 height 10
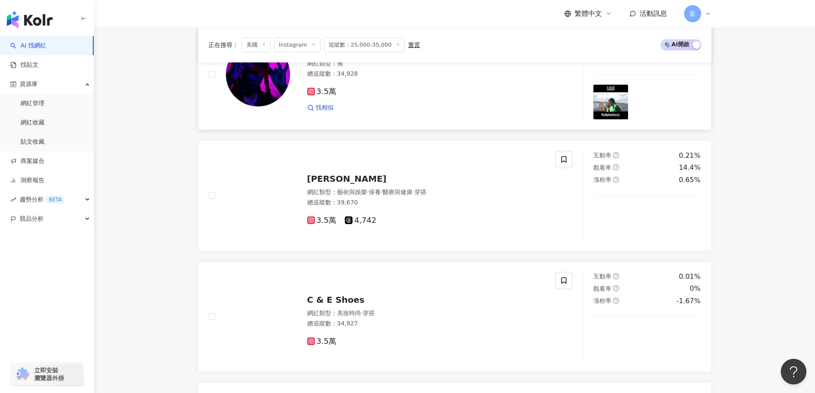
scroll to position [1062, 0]
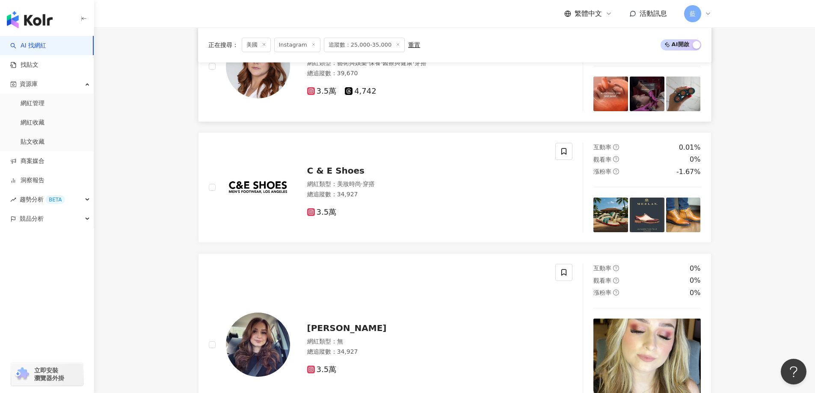
click at [369, 66] on span "·" at bounding box center [368, 62] width 2 height 7
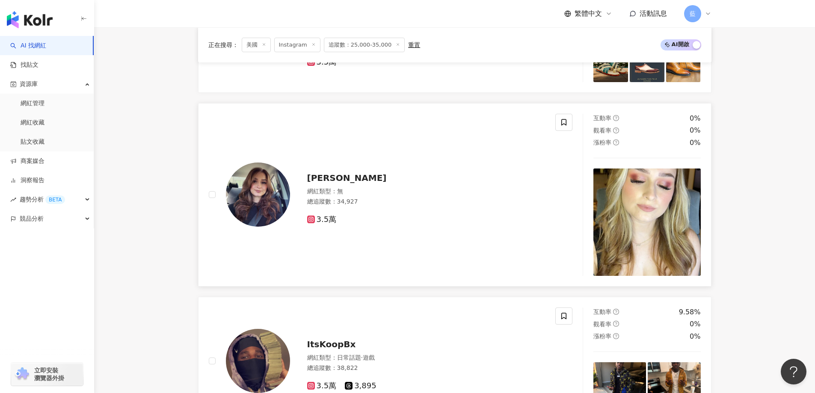
scroll to position [1276, 0]
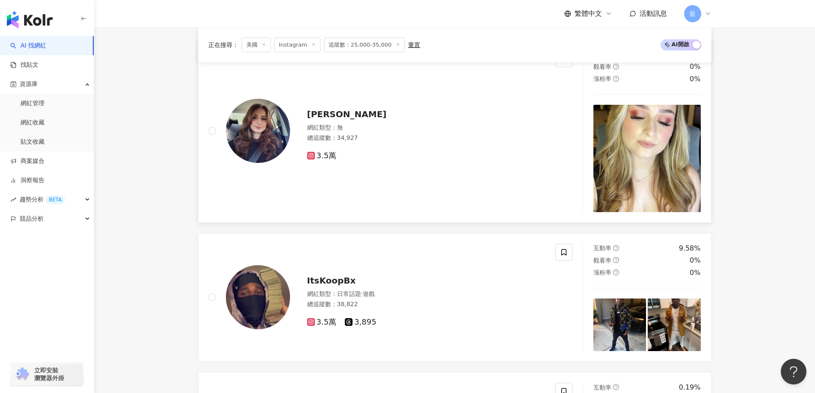
click at [337, 115] on span "Jenn Lee Casem" at bounding box center [347, 114] width 80 height 10
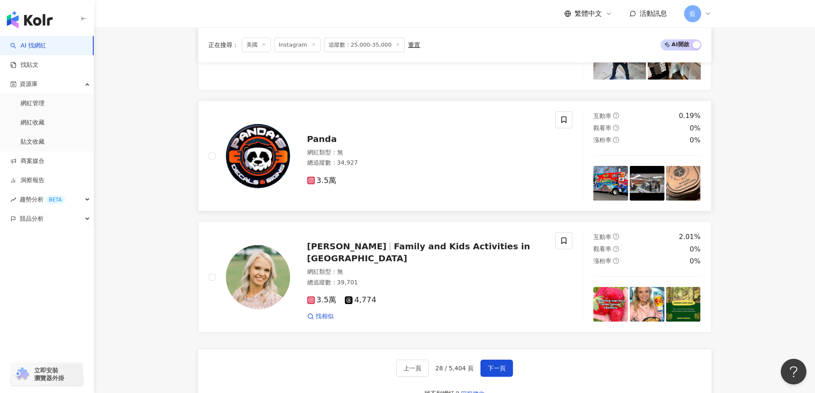
scroll to position [1618, 0]
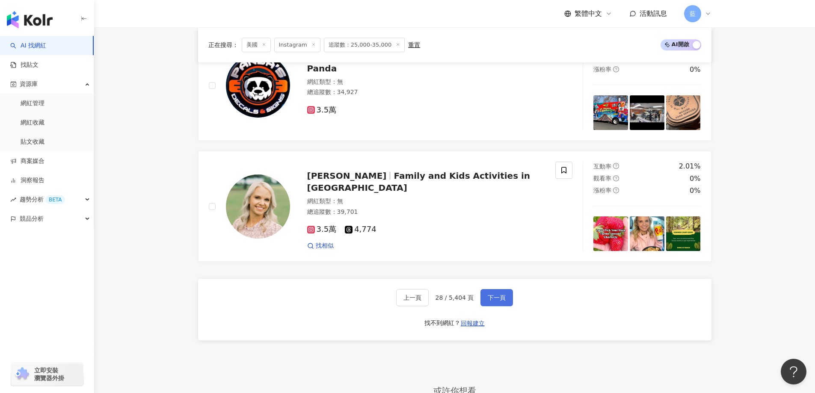
click at [490, 301] on span "下一頁" at bounding box center [497, 297] width 18 height 7
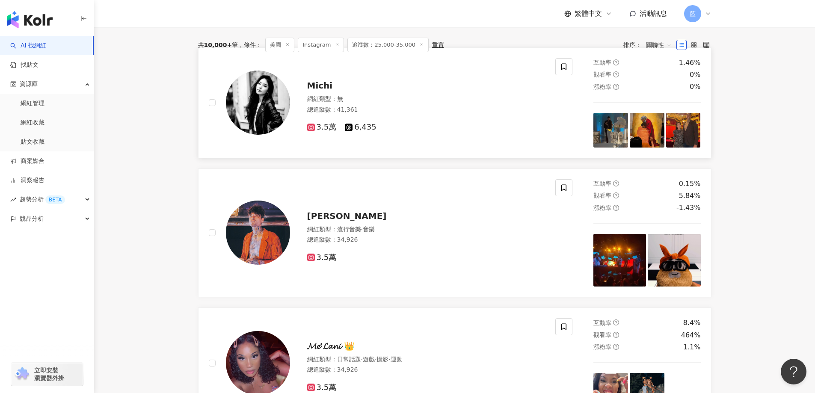
scroll to position [177, 0]
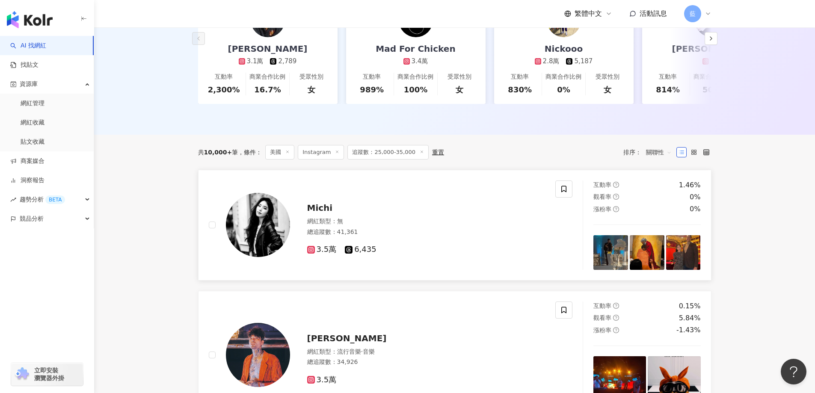
click at [314, 213] on span "Michi" at bounding box center [320, 208] width 26 height 10
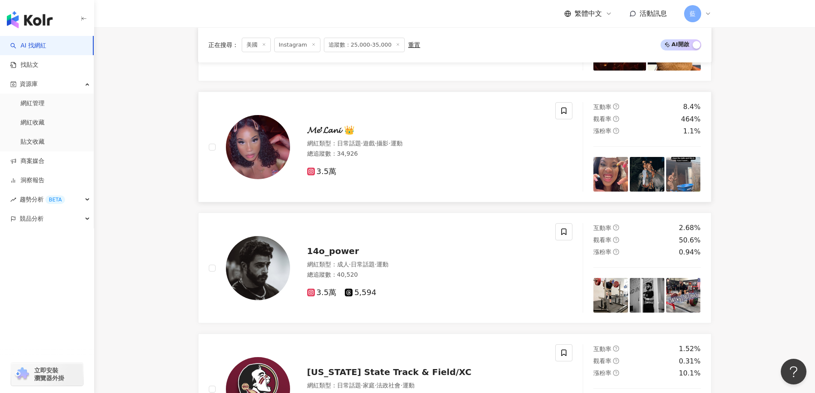
scroll to position [520, 0]
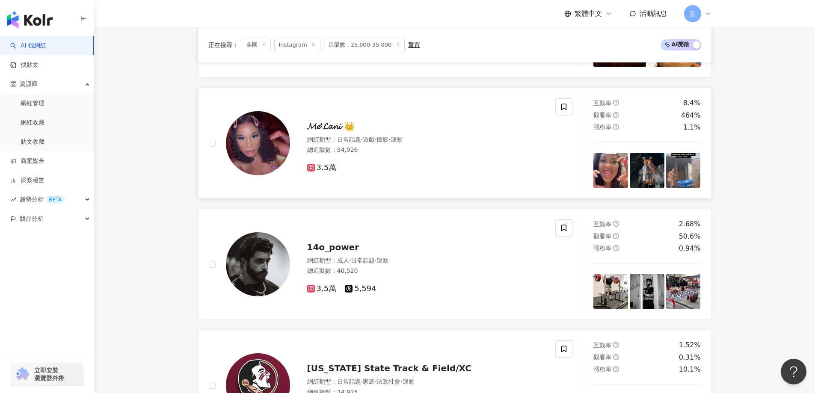
drag, startPoint x: 345, startPoint y: 131, endPoint x: 271, endPoint y: 140, distance: 74.0
click at [271, 140] on img at bounding box center [258, 143] width 64 height 64
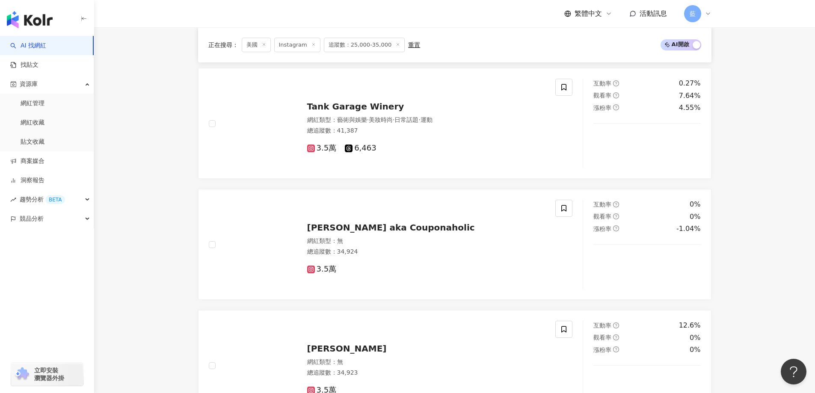
scroll to position [1247, 0]
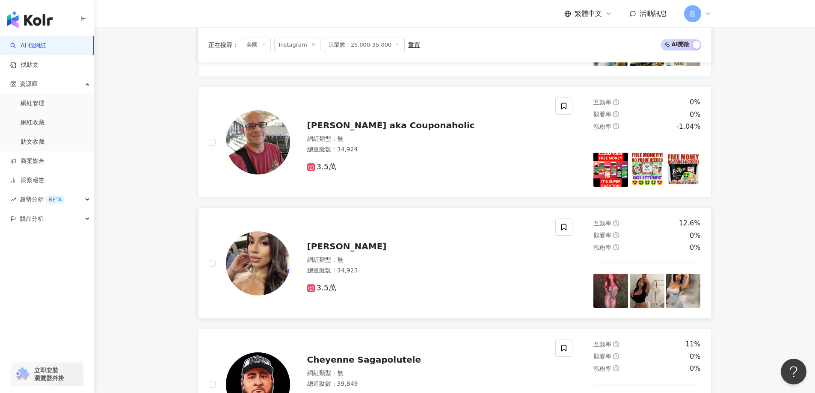
click at [350, 252] on div "Allie Rene" at bounding box center [426, 246] width 238 height 12
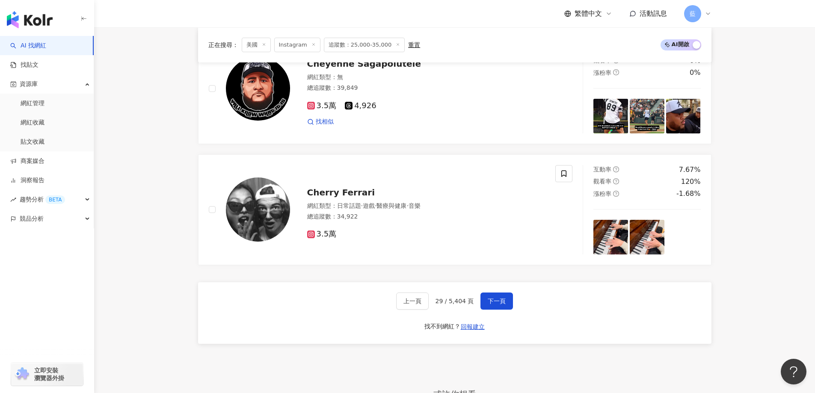
scroll to position [1631, 0]
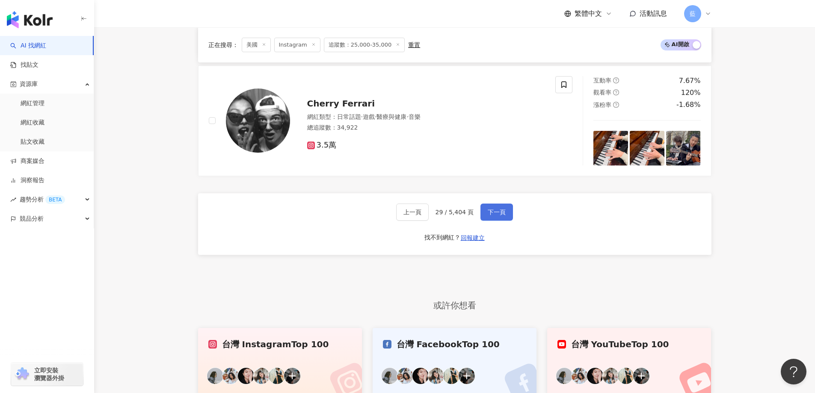
click at [494, 216] on span "下一頁" at bounding box center [497, 212] width 18 height 7
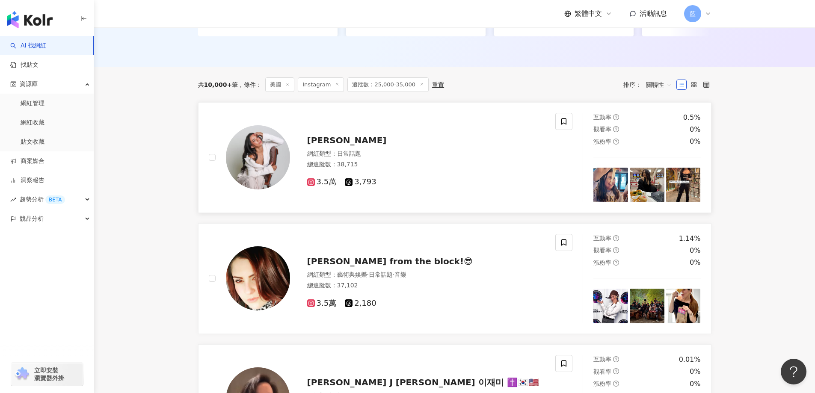
scroll to position [164, 0]
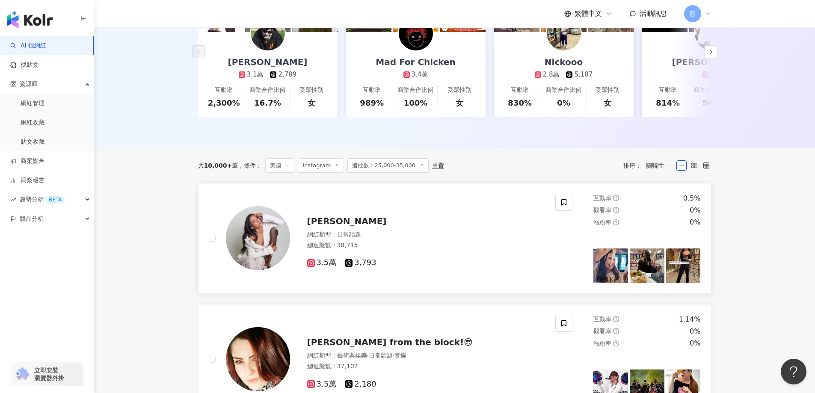
click at [352, 224] on span "Talisa Monet" at bounding box center [347, 221] width 80 height 10
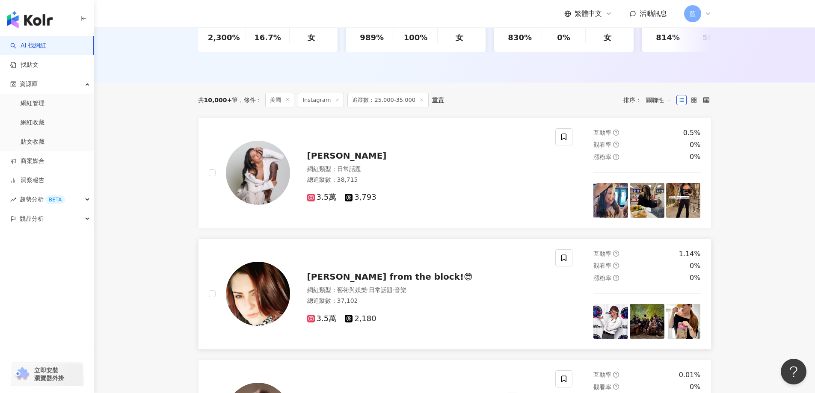
scroll to position [293, 0]
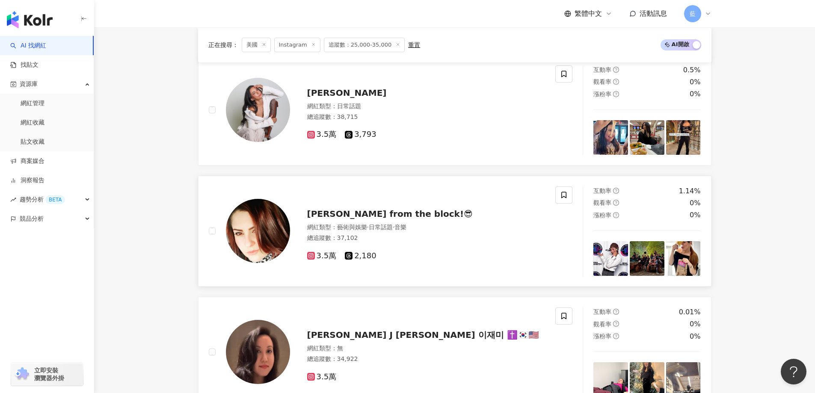
click at [334, 219] on span "Gina from the block!😎" at bounding box center [389, 214] width 165 height 10
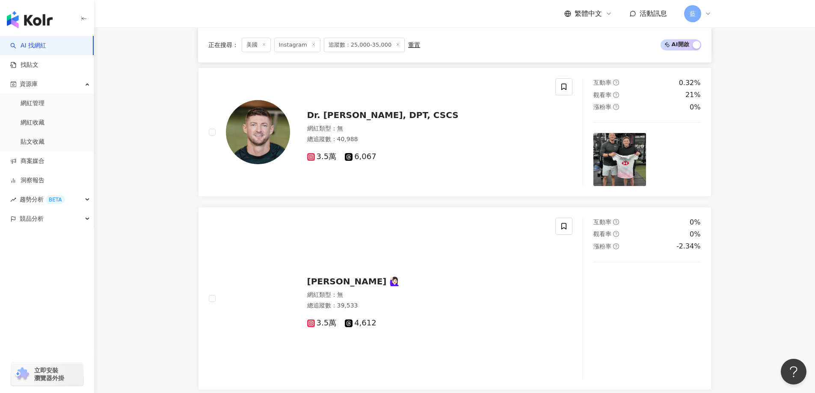
scroll to position [1575, 0]
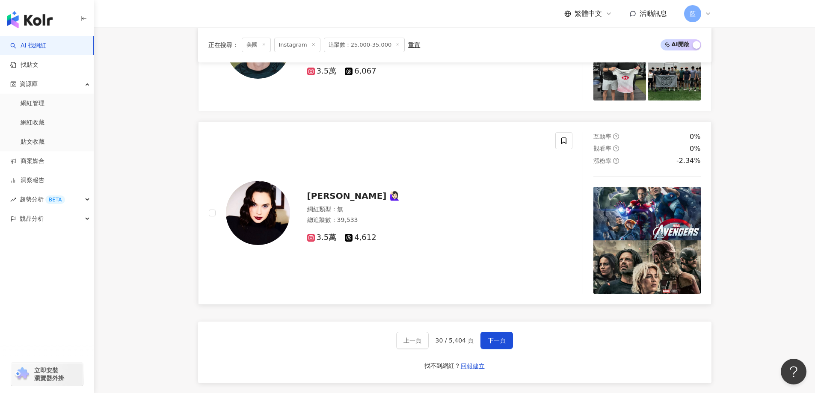
click at [328, 201] on span "Lilian 🙋🏻‍♀️" at bounding box center [353, 196] width 93 height 10
click at [491, 343] on span "下一頁" at bounding box center [497, 340] width 18 height 7
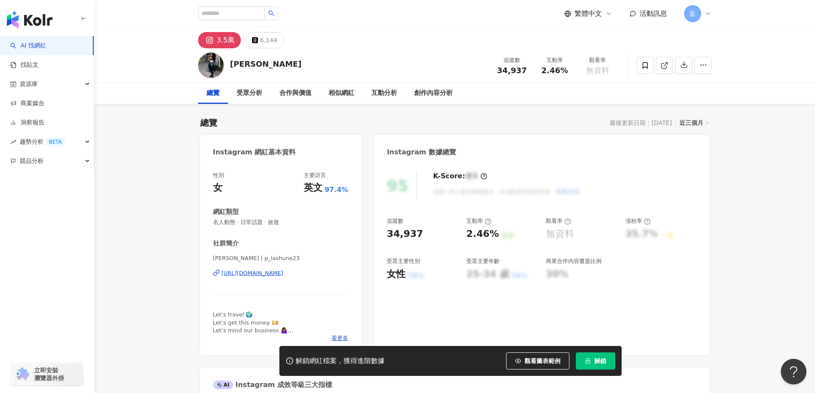
click at [284, 272] on div "[URL][DOMAIN_NAME]" at bounding box center [253, 273] width 62 height 8
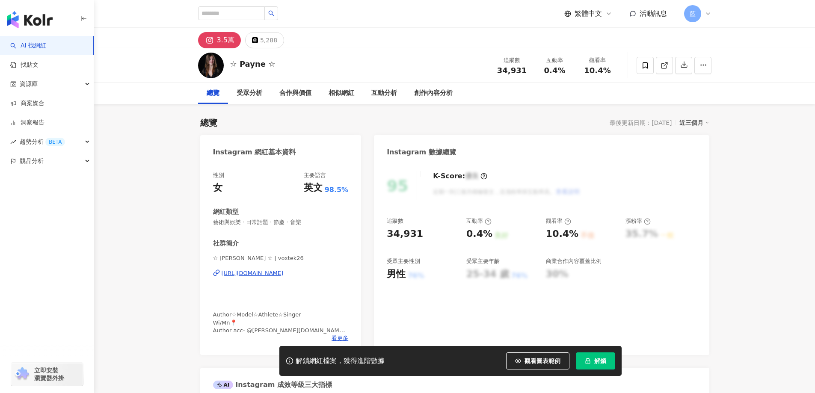
click at [284, 275] on div "[URL][DOMAIN_NAME]" at bounding box center [253, 273] width 62 height 8
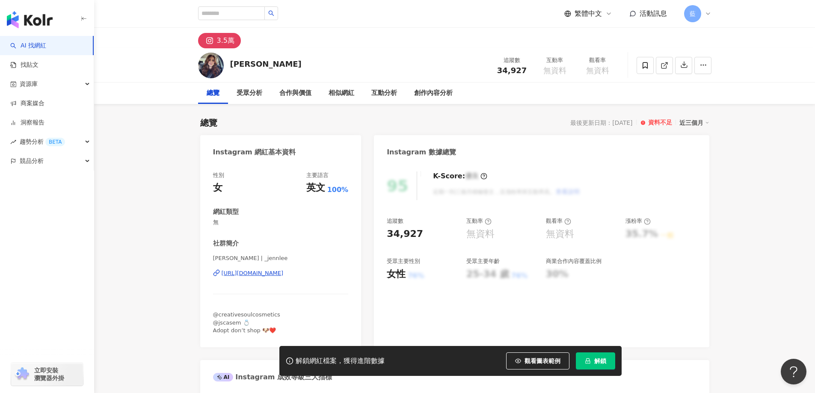
click at [284, 273] on div "https://www.instagram.com/_jennlee/" at bounding box center [253, 273] width 62 height 8
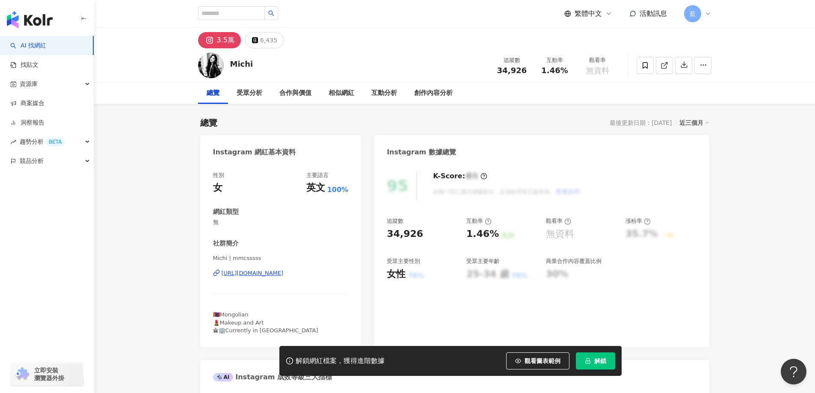
click at [284, 274] on div "https://www.instagram.com/mmcsssss/" at bounding box center [253, 273] width 62 height 8
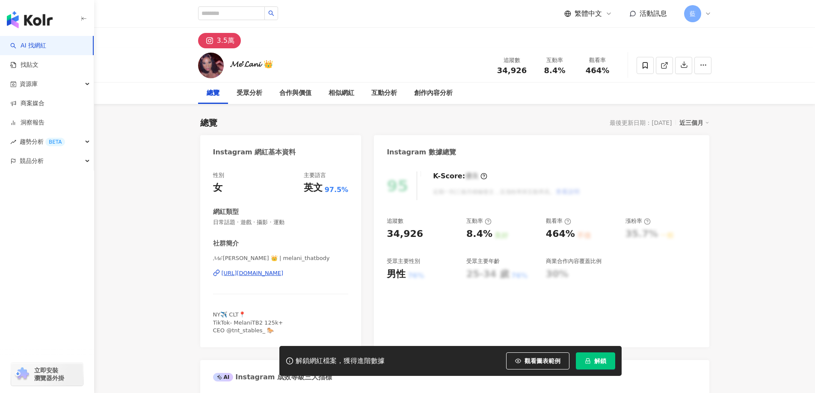
click at [284, 274] on div "[URL][DOMAIN_NAME]" at bounding box center [253, 273] width 62 height 8
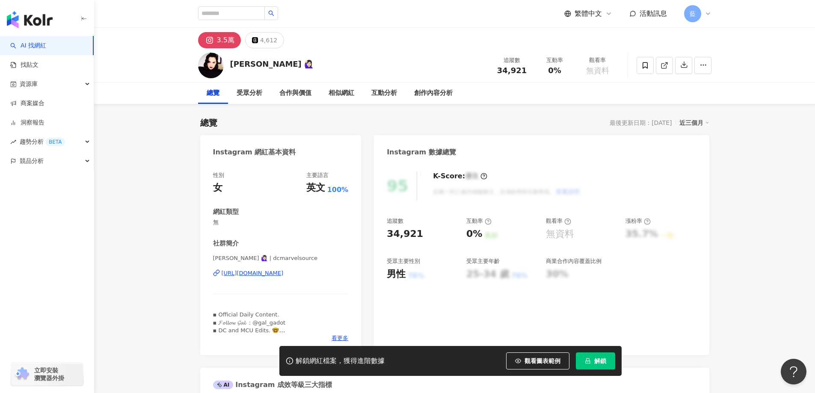
click at [281, 275] on div "https://www.instagram.com/dcmarvelsource/" at bounding box center [253, 273] width 62 height 8
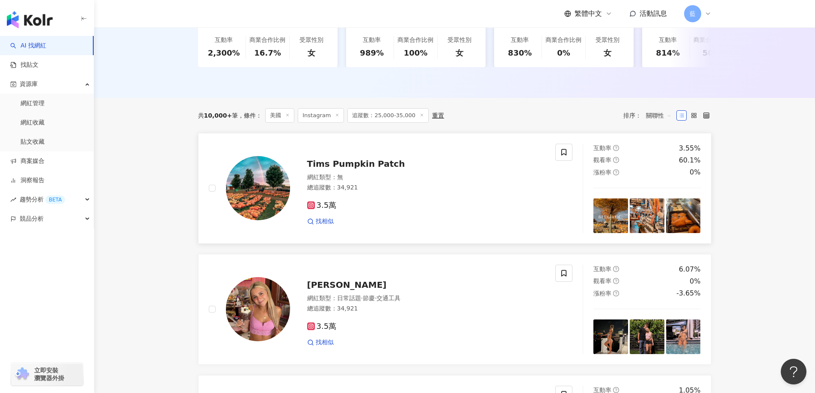
scroll to position [293, 0]
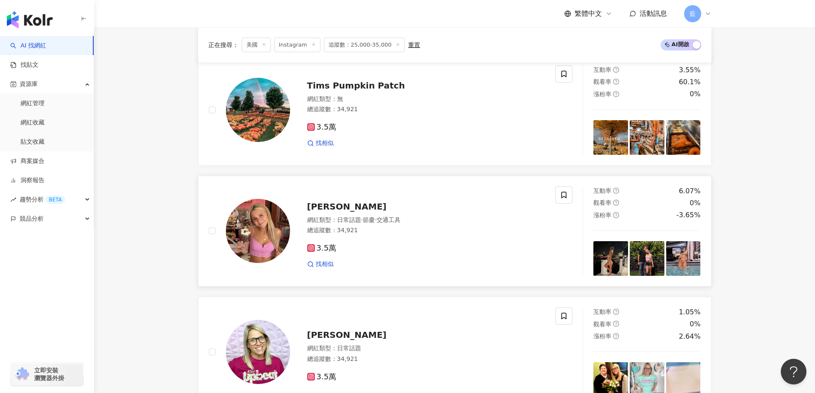
click at [355, 212] on span "[PERSON_NAME]" at bounding box center [347, 206] width 80 height 10
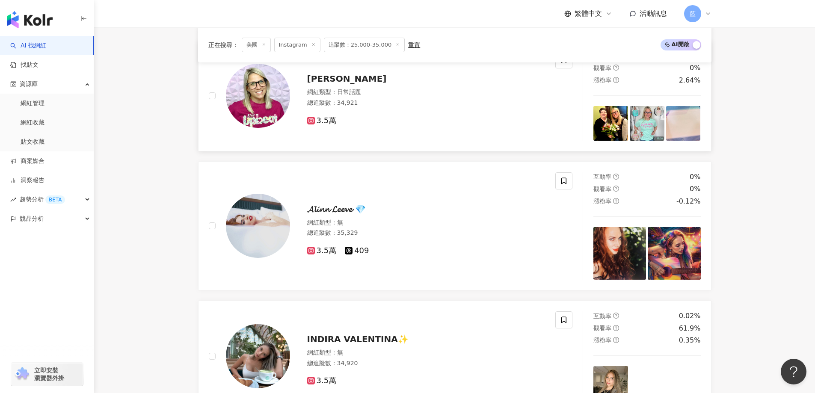
scroll to position [635, 0]
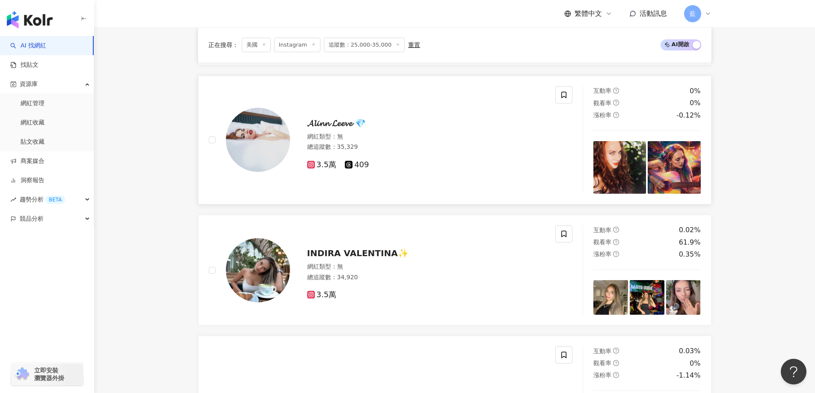
click at [332, 128] on span "𝓐𝓵𝓲𝓷𝓷 𝓛𝓮𝓮𝓿𝓮 💎" at bounding box center [336, 123] width 59 height 10
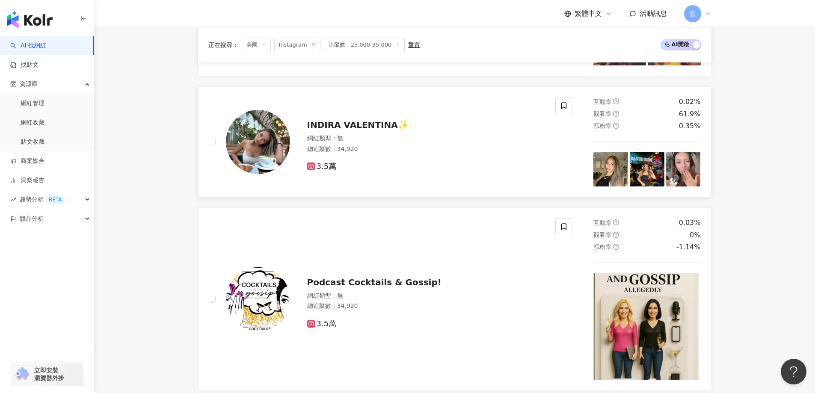
click at [387, 126] on span "INDIRA VALENTINA✨" at bounding box center [357, 125] width 101 height 10
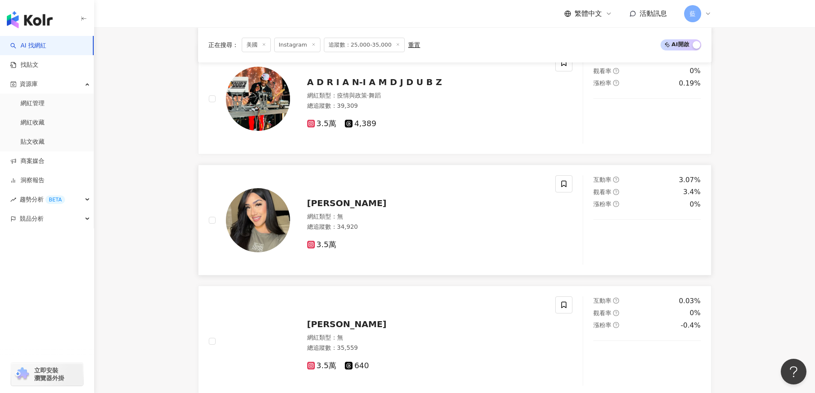
scroll to position [1105, 0]
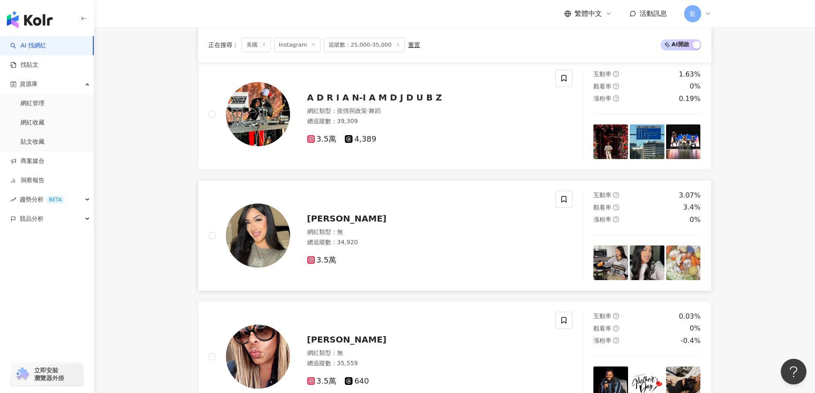
click at [349, 224] on span "Karyna Diaz" at bounding box center [347, 218] width 80 height 10
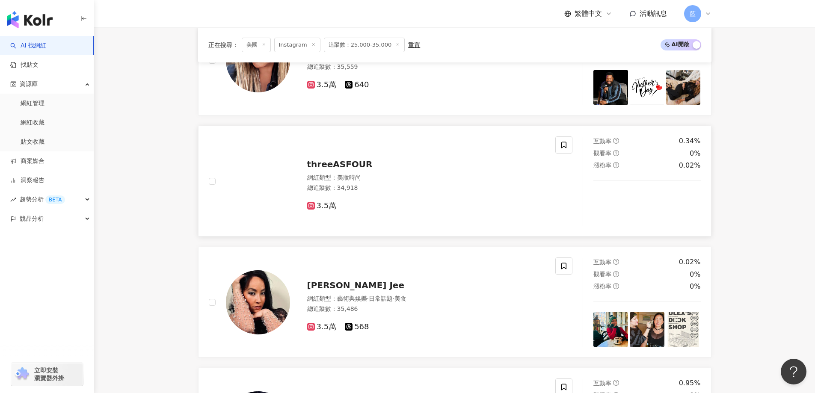
scroll to position [1533, 0]
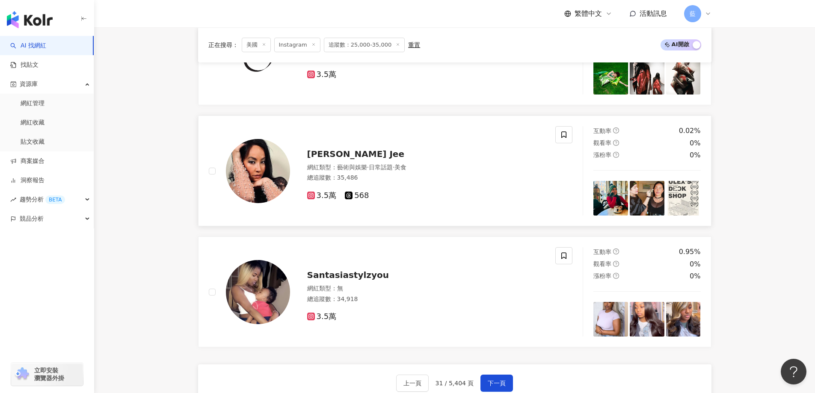
click at [381, 159] on span "Victoria Keum Jee" at bounding box center [355, 154] width 97 height 10
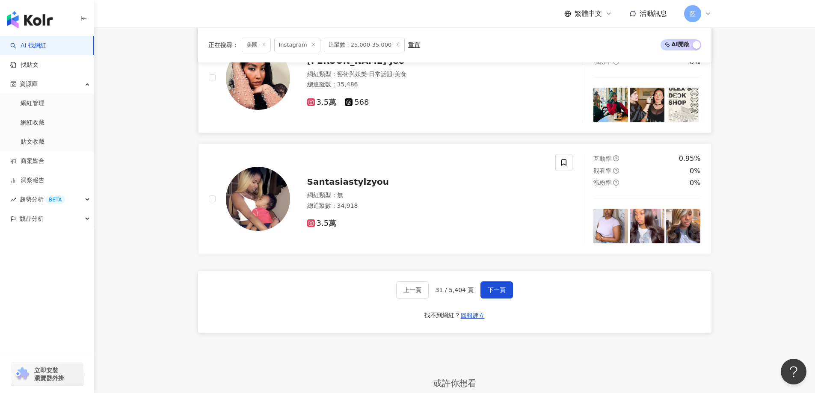
scroll to position [1704, 0]
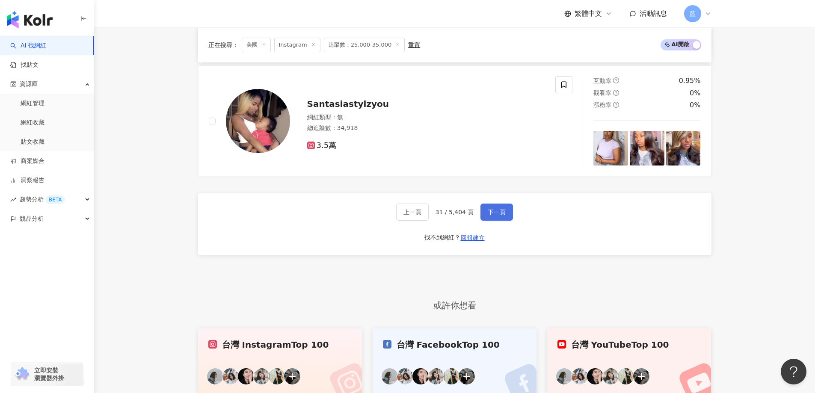
click at [499, 216] on span "下一頁" at bounding box center [497, 212] width 18 height 7
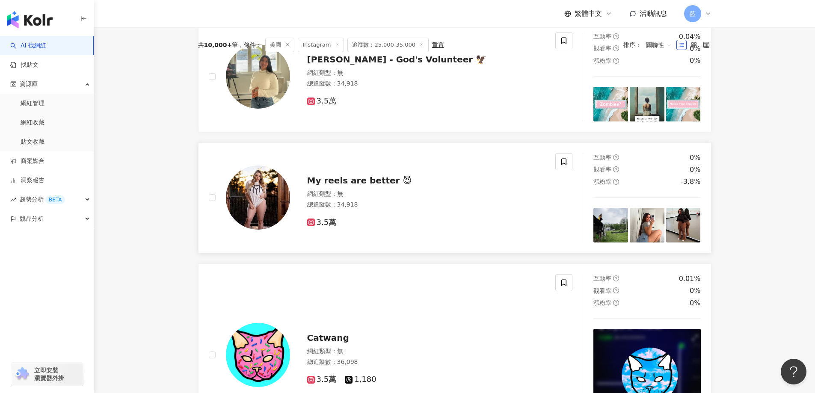
scroll to position [250, 0]
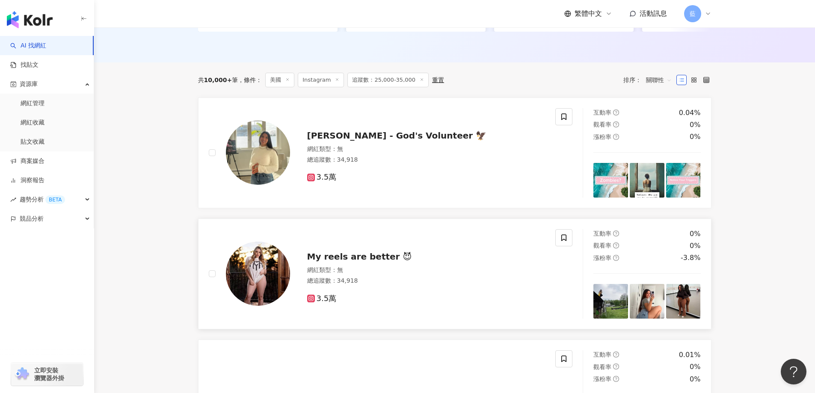
click at [382, 261] on span "My reels are better 😈" at bounding box center [359, 256] width 105 height 10
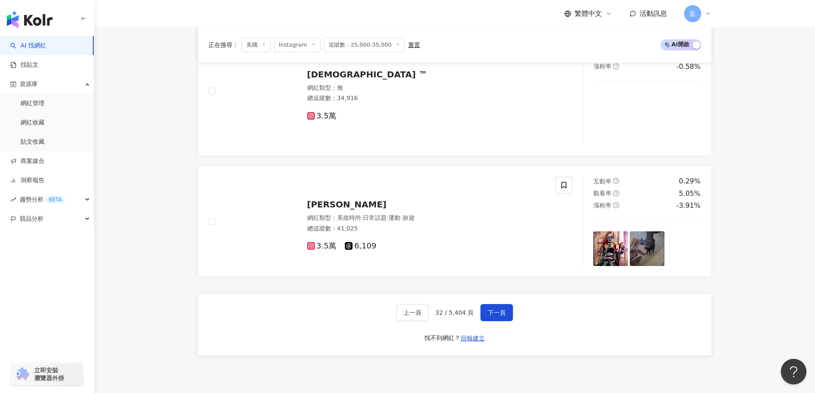
scroll to position [1618, 0]
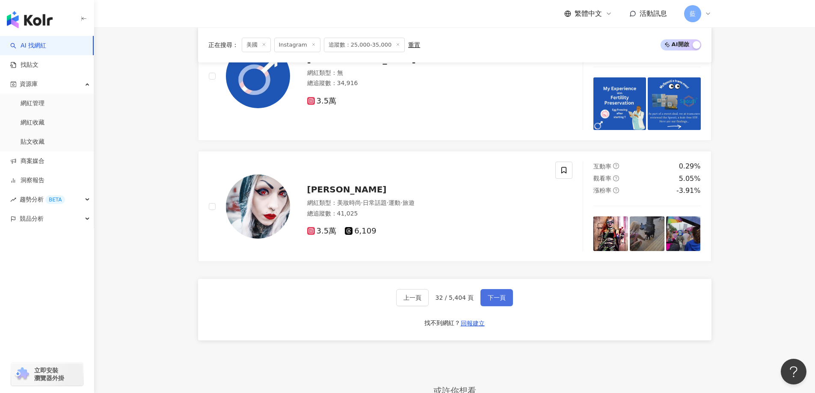
click at [496, 301] on span "下一頁" at bounding box center [497, 297] width 18 height 7
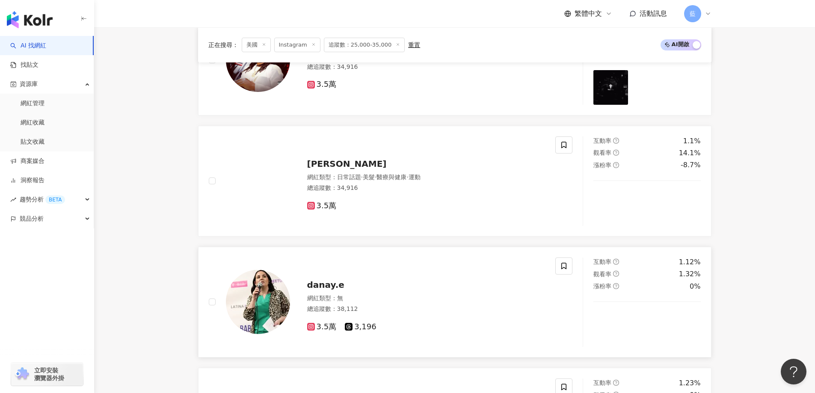
scroll to position [420, 0]
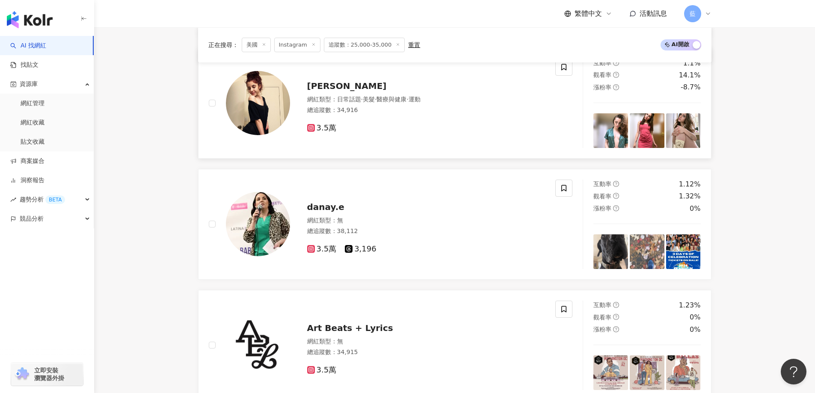
click at [324, 91] on span "Jasleigh Viotto" at bounding box center [347, 86] width 80 height 10
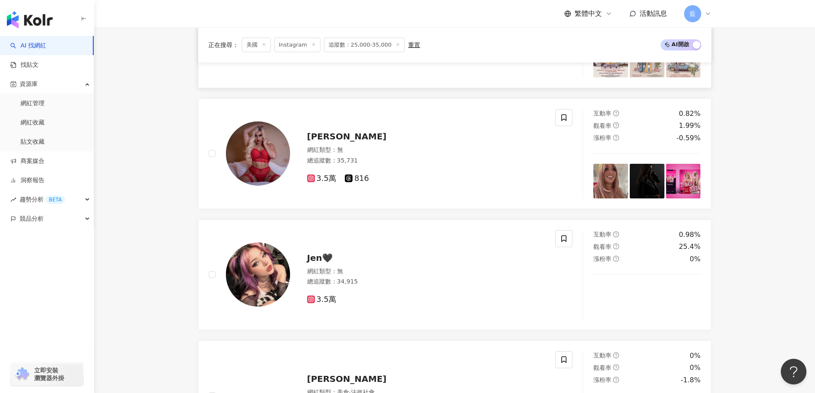
scroll to position [848, 0]
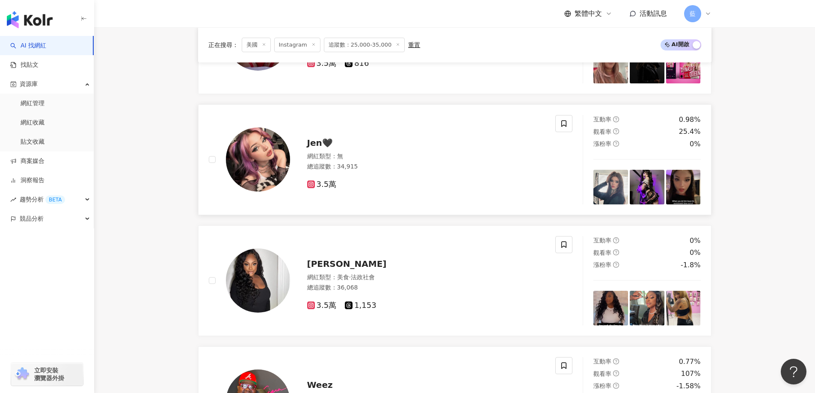
click at [324, 157] on div "Jen🖤 網紅類型 ： 無 總追蹤數 ： 34,915 3.5萬" at bounding box center [417, 160] width 255 height 60
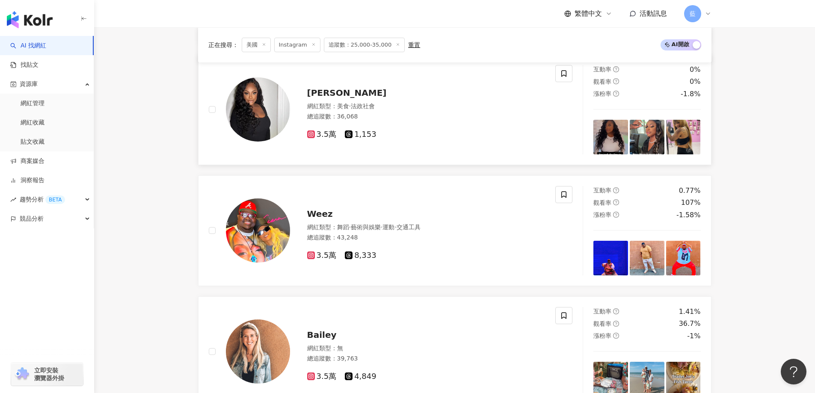
click at [352, 98] on span "Shannell Nelson" at bounding box center [347, 93] width 80 height 10
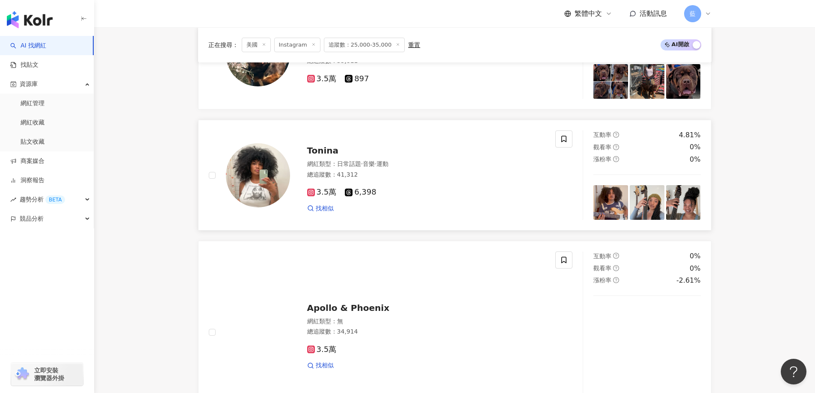
scroll to position [1532, 0]
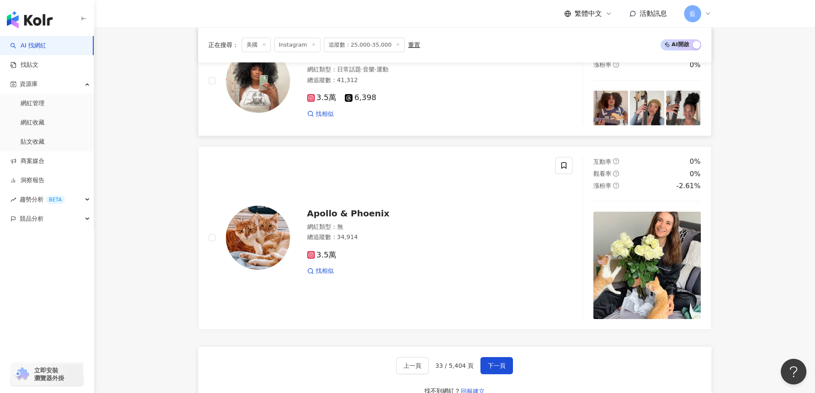
click at [260, 85] on img at bounding box center [258, 81] width 64 height 64
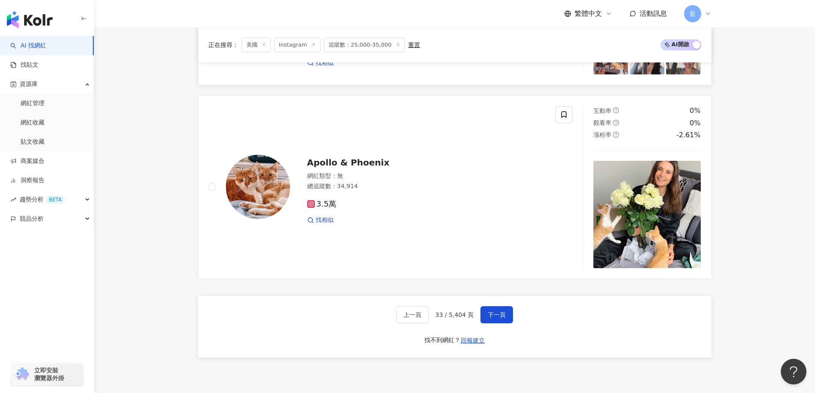
scroll to position [1661, 0]
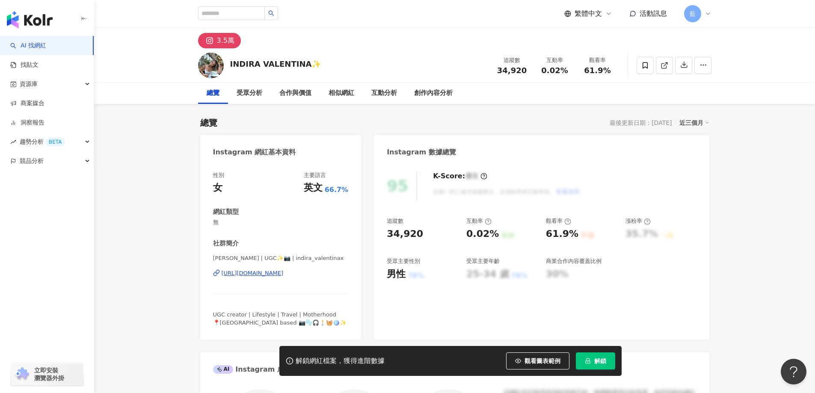
click at [284, 275] on div "[URL][DOMAIN_NAME]" at bounding box center [253, 273] width 62 height 8
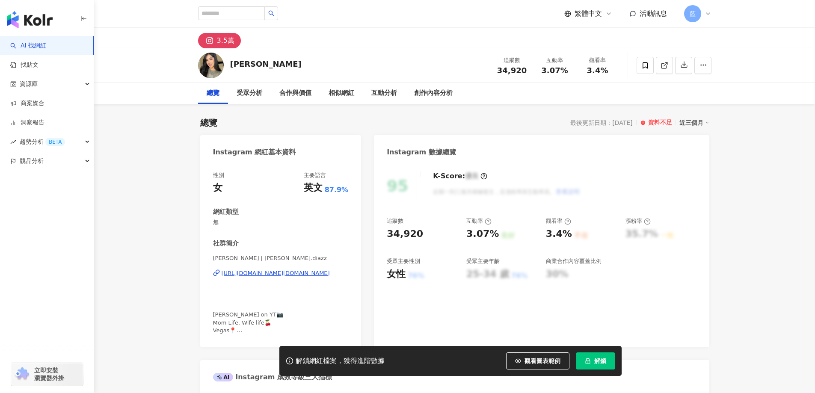
click at [272, 273] on div "https://www.instagram.com/karyna.diazz/" at bounding box center [276, 273] width 108 height 8
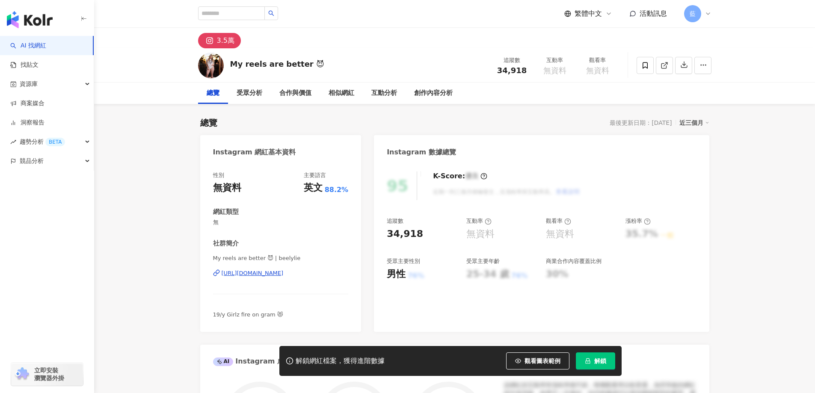
click at [284, 271] on div "https://www.instagram.com/beelylie/" at bounding box center [253, 273] width 62 height 8
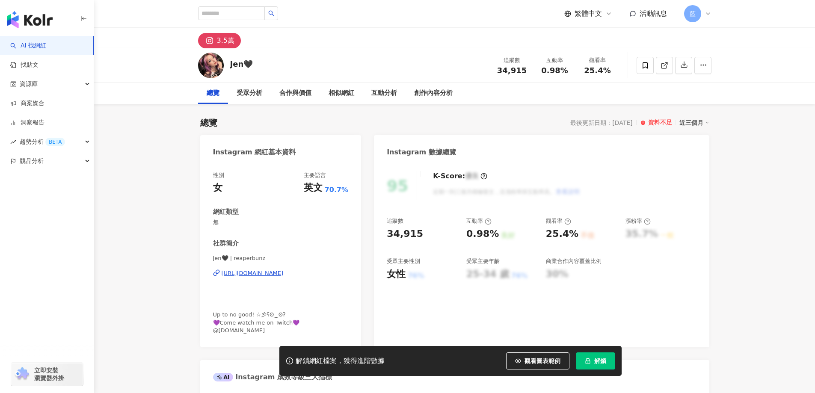
click at [284, 272] on div "[URL][DOMAIN_NAME]" at bounding box center [253, 273] width 62 height 8
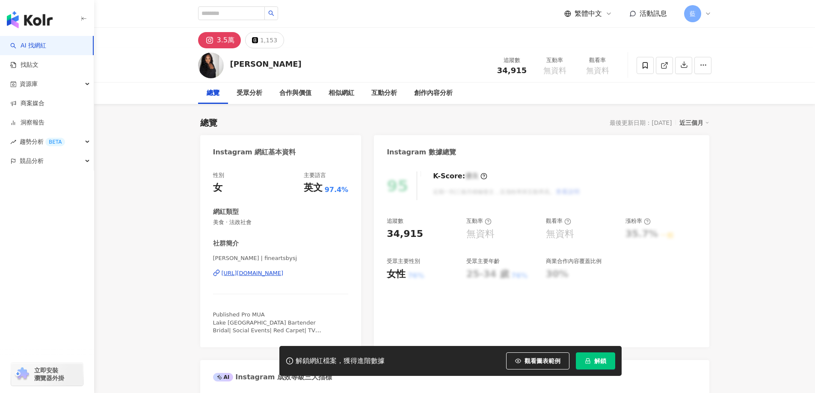
click at [284, 273] on div "https://www.instagram.com/fineartsbysj/" at bounding box center [253, 273] width 62 height 8
